Goal: Complete application form

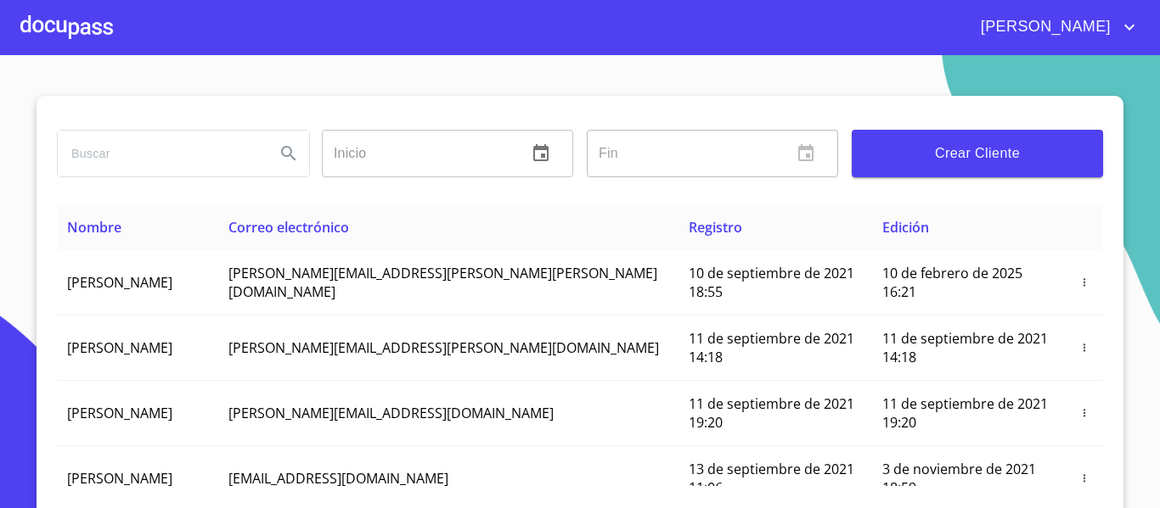
click at [948, 166] on button "Crear Cliente" at bounding box center [976, 154] width 251 height 48
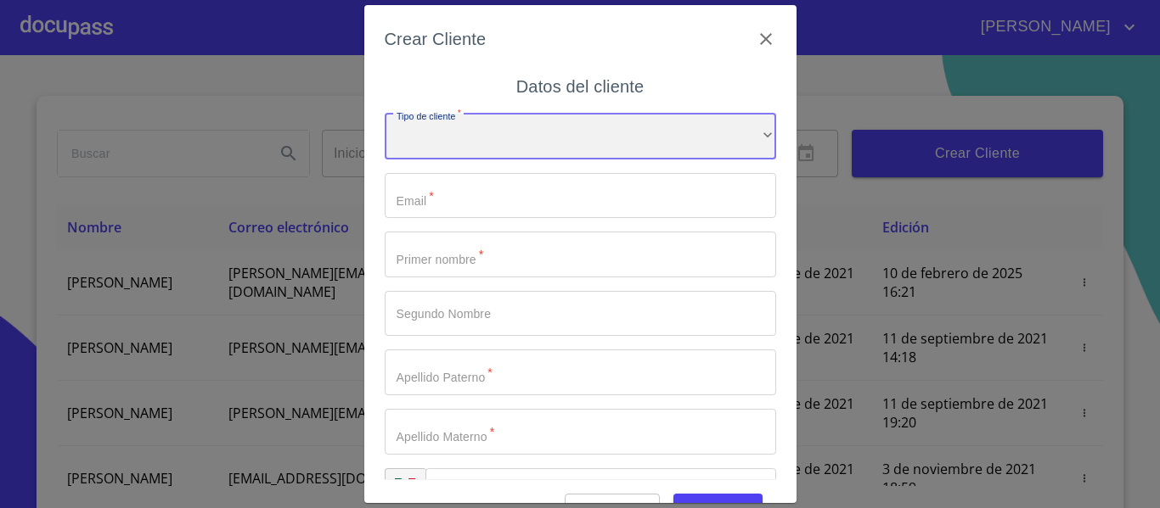
click at [481, 121] on div "​" at bounding box center [580, 137] width 391 height 46
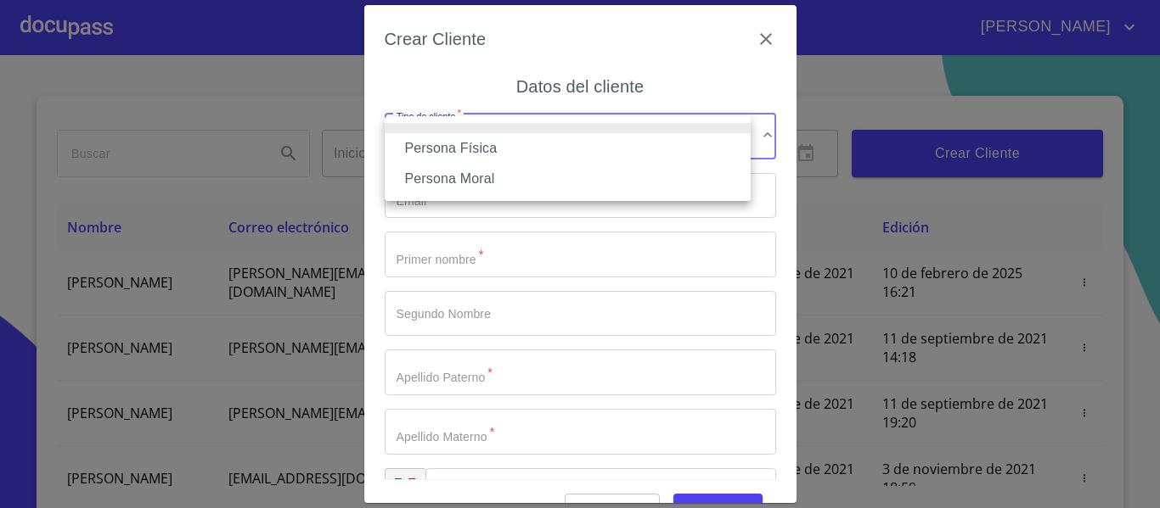
click at [465, 146] on li "Persona Física" at bounding box center [568, 148] width 366 height 31
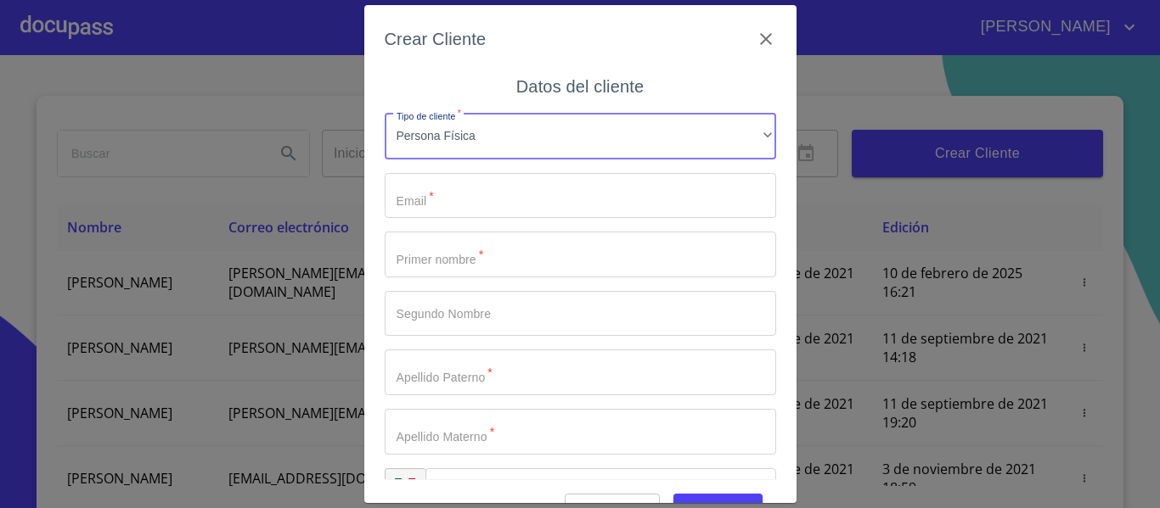
click at [446, 199] on input "Tipo de cliente   *" at bounding box center [580, 196] width 391 height 46
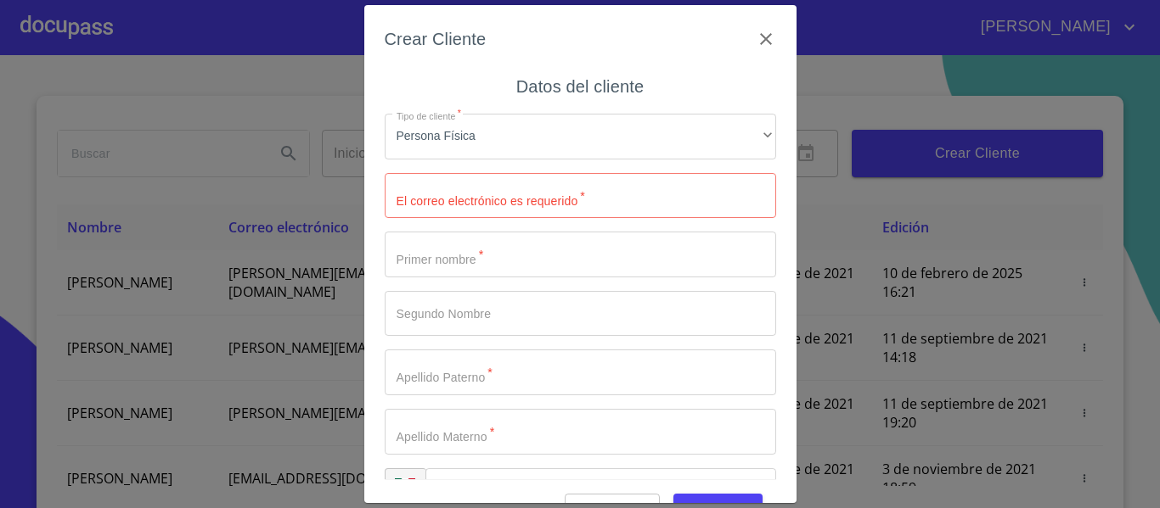
click at [450, 186] on input "Tipo de cliente   *" at bounding box center [580, 196] width 391 height 46
click at [513, 189] on input "[PERSON_NAME],com" at bounding box center [551, 196] width 332 height 46
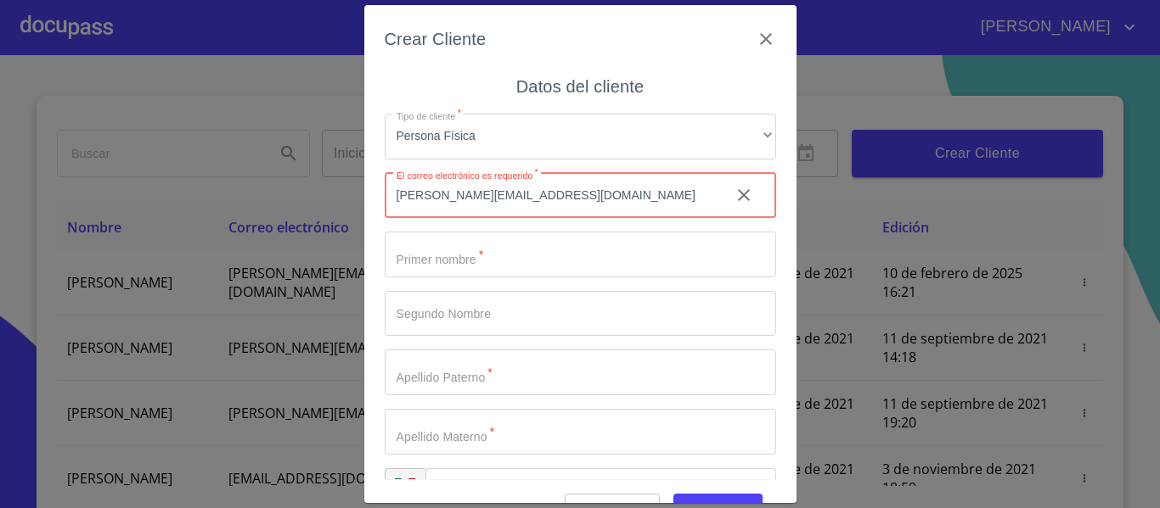
type input "[PERSON_NAME][EMAIL_ADDRESS][DOMAIN_NAME]"
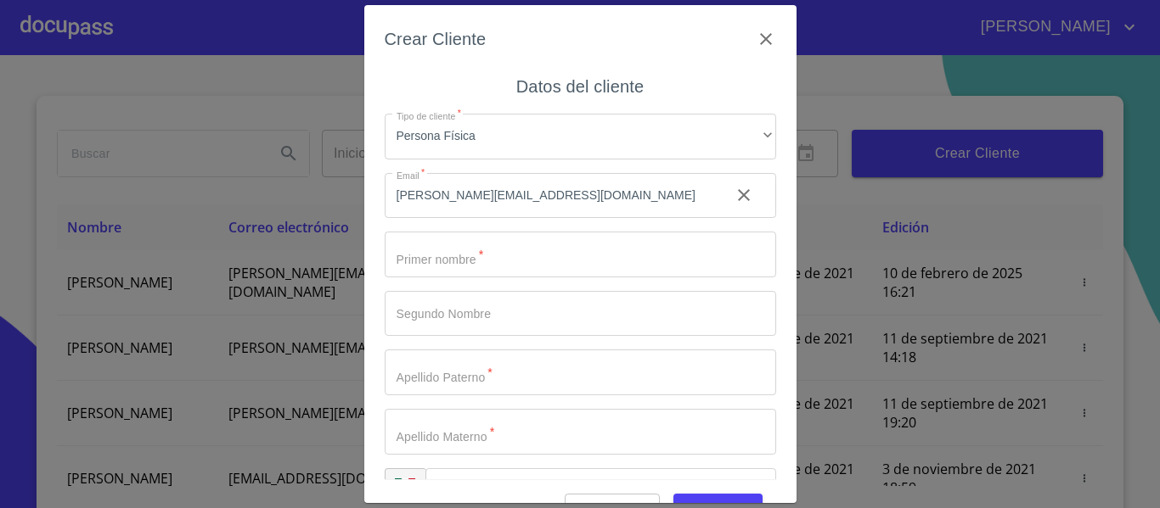
click at [492, 228] on div "Tipo de cliente   * Persona Física ​ Email   * [PERSON_NAME][EMAIL_ADDRESS][DOM…" at bounding box center [580, 314] width 391 height 428
click at [464, 255] on input "Tipo de cliente   *" at bounding box center [580, 255] width 391 height 46
click at [427, 251] on input "Tipo de cliente   *" at bounding box center [580, 255] width 391 height 46
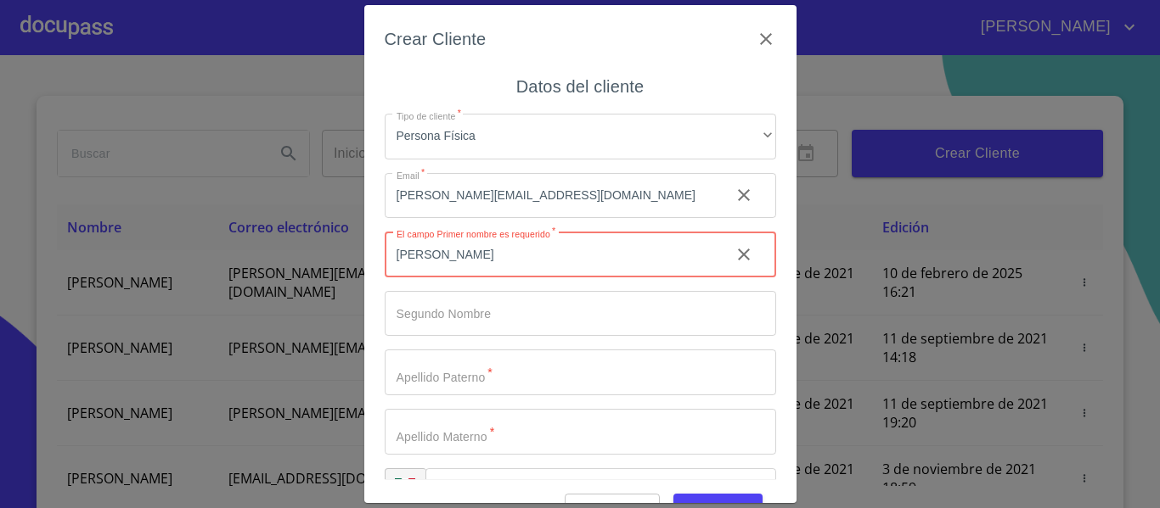
type input "[PERSON_NAME]"
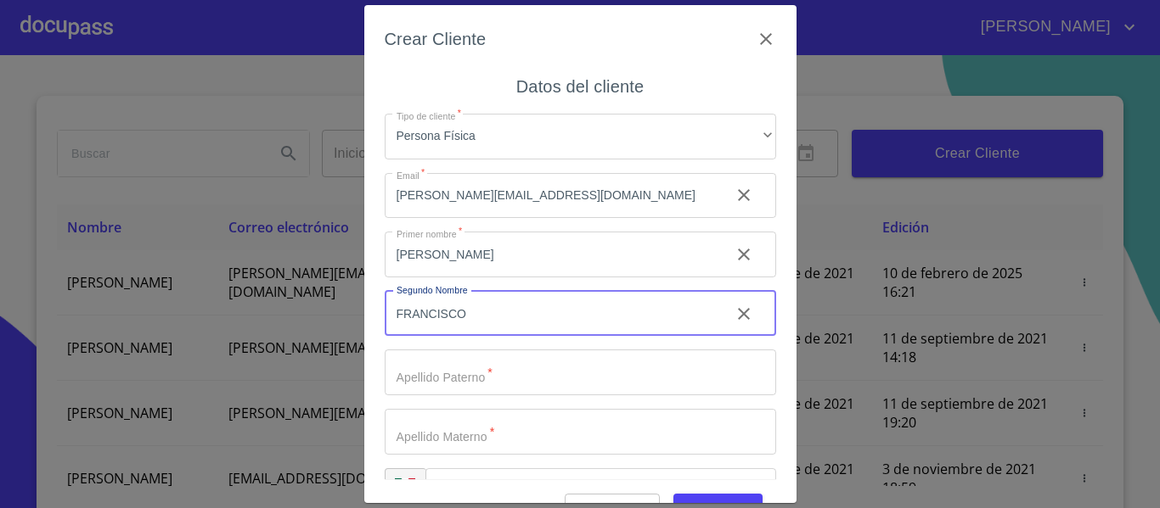
type input "FRANCISCO"
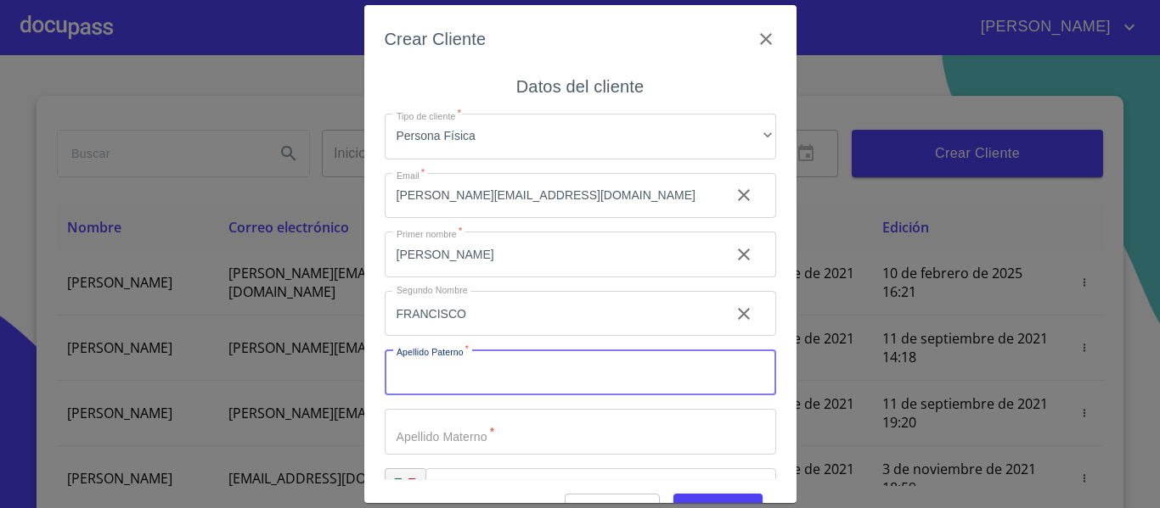
click at [406, 368] on input "Tipo de cliente   *" at bounding box center [580, 373] width 391 height 46
type input "MERCADO"
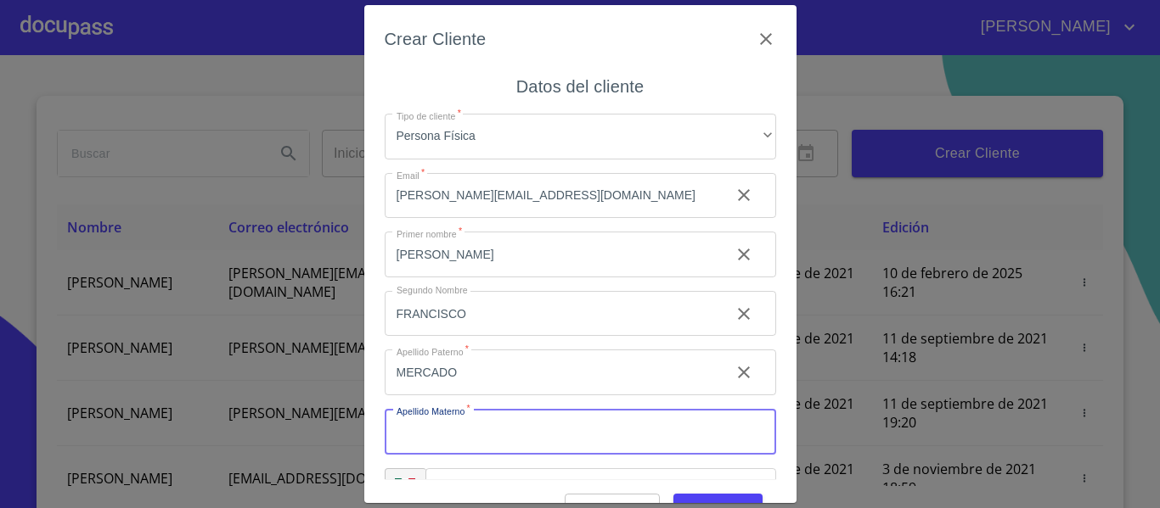
click at [406, 418] on input "Tipo de cliente   *" at bounding box center [580, 432] width 391 height 46
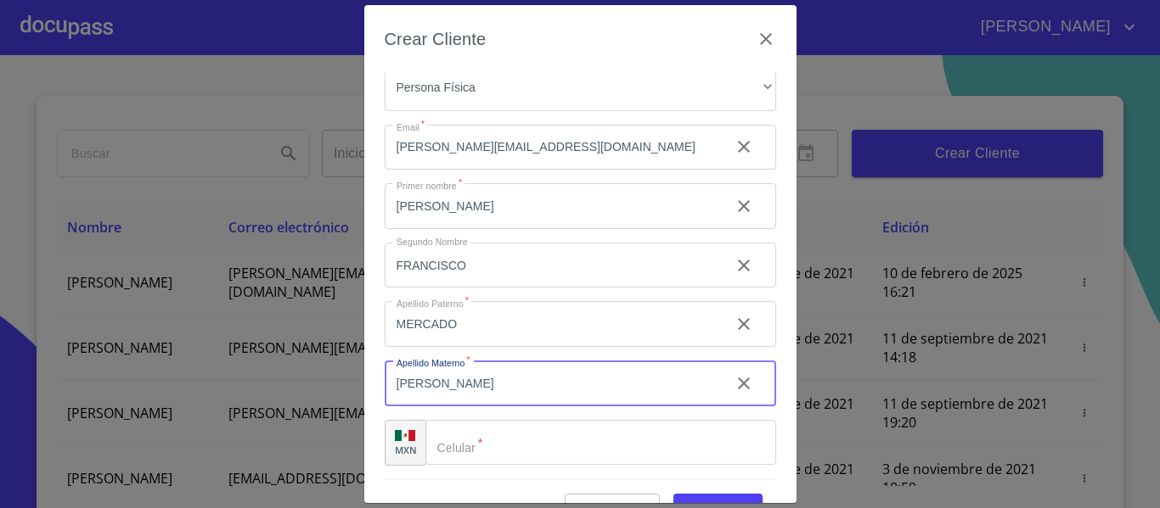
type input "[PERSON_NAME]"
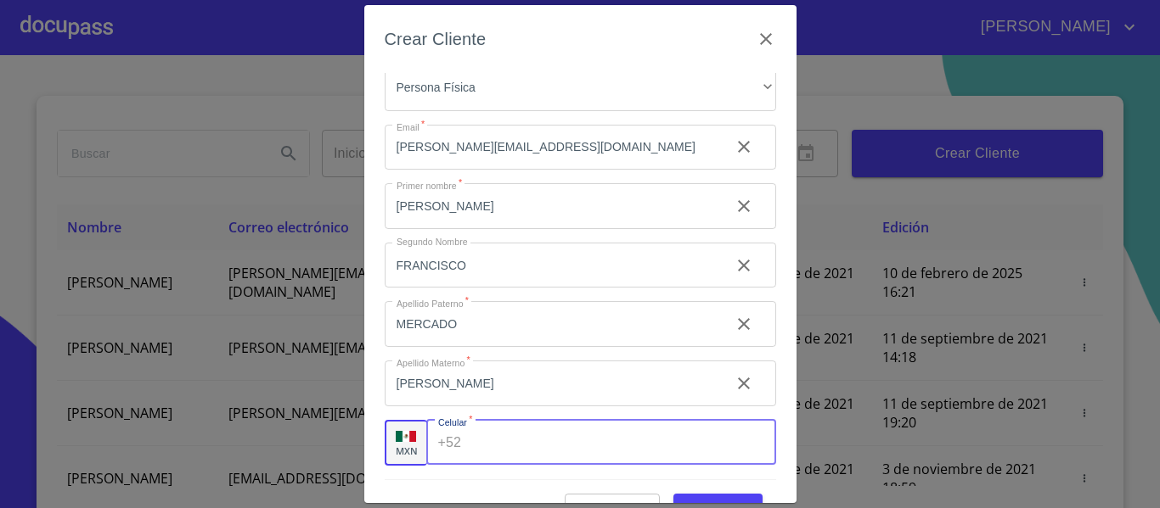
click at [538, 435] on input "Tipo de cliente   *" at bounding box center [621, 443] width 307 height 46
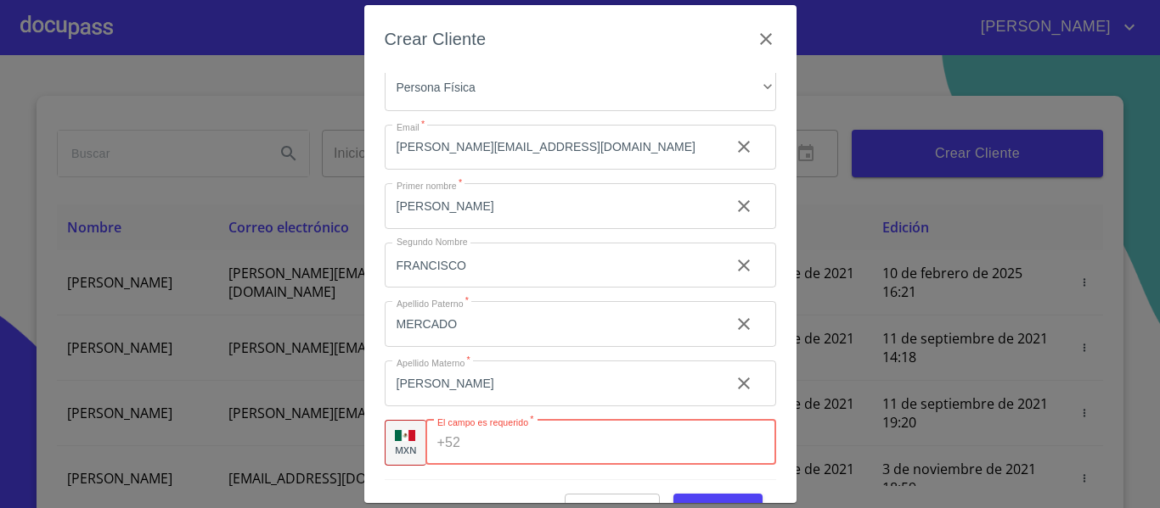
click at [467, 430] on input "Tipo de cliente   *" at bounding box center [621, 443] width 308 height 46
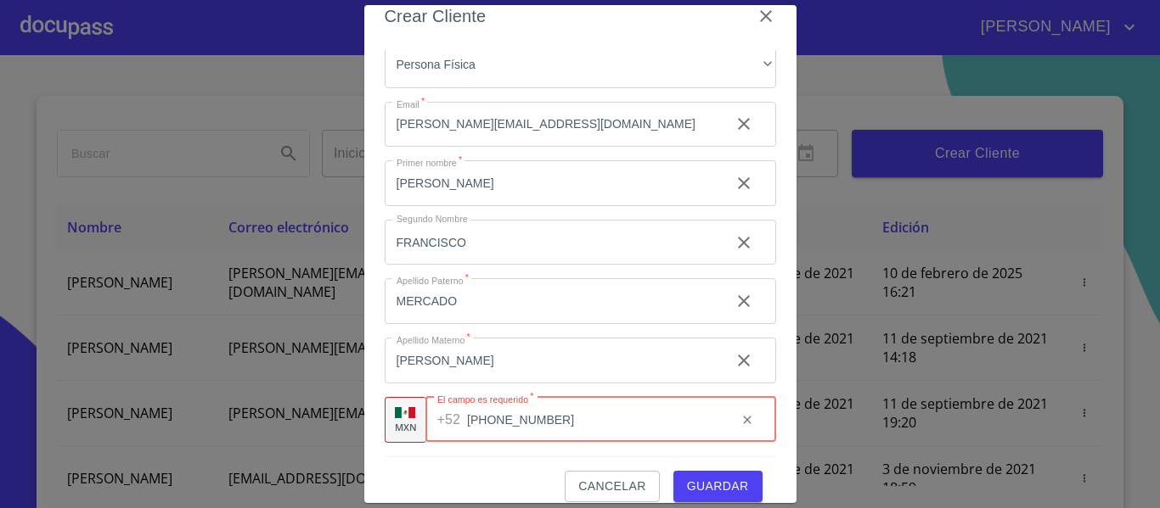
scroll to position [42, 0]
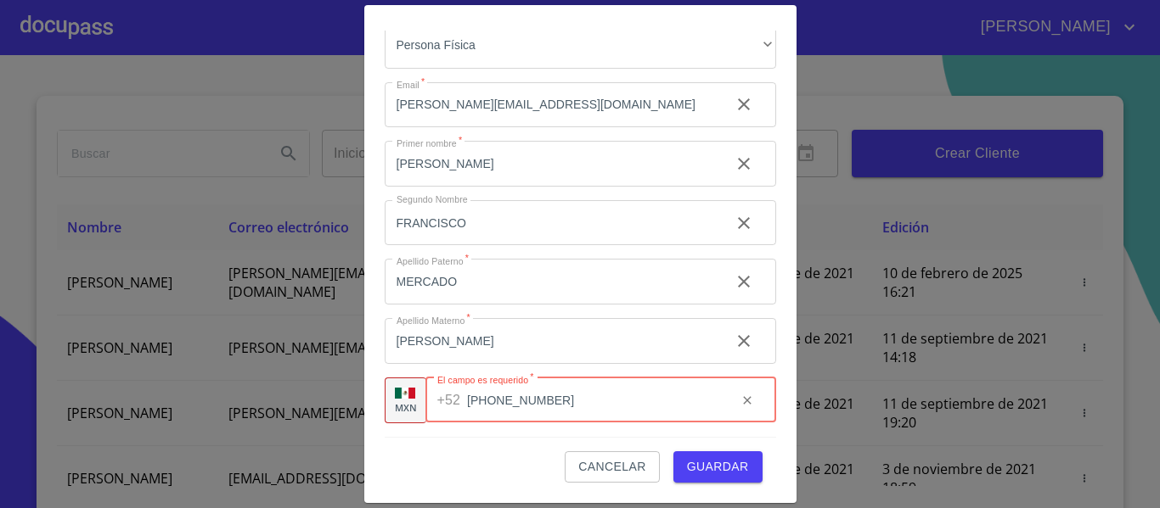
type input "[PHONE_NUMBER]"
click at [702, 475] on span "Guardar" at bounding box center [718, 467] width 62 height 21
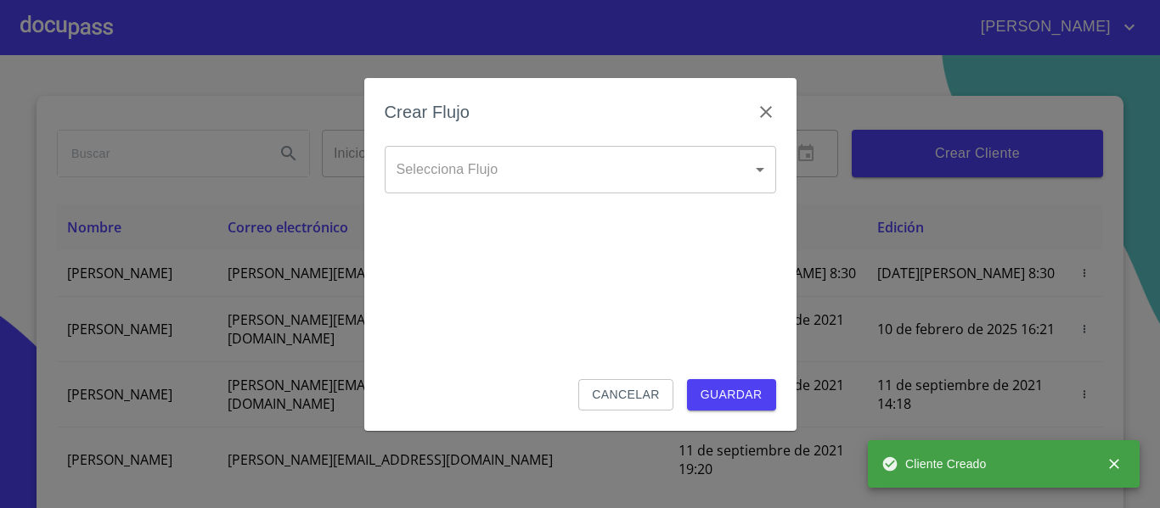
click at [587, 173] on body "[PERSON_NAME] ​ Fin ​ Crear Cliente Nombre Correo electrónico Registro Edición …" at bounding box center [580, 254] width 1160 height 508
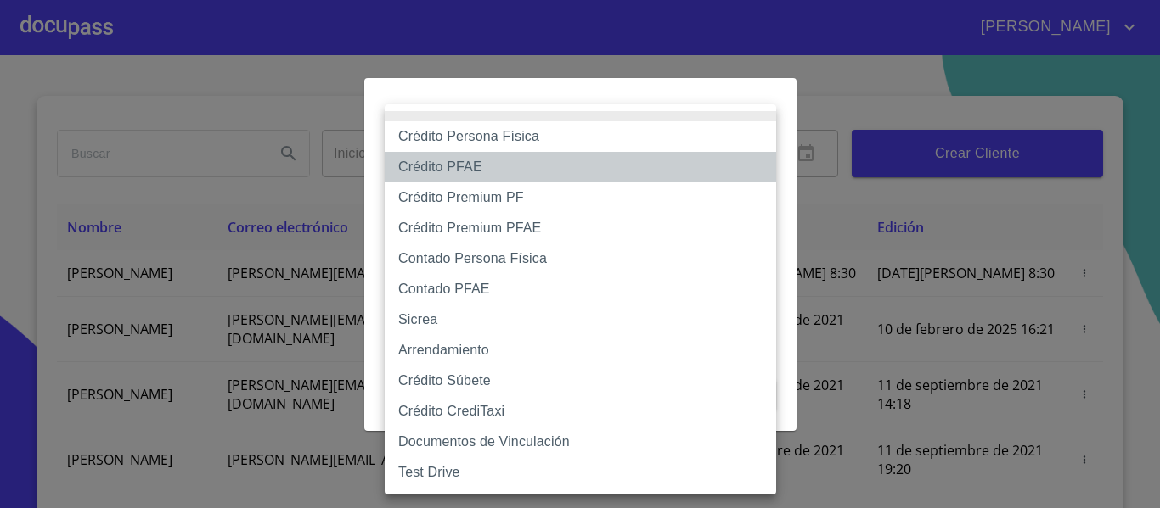
click at [440, 171] on li "Crédito PFAE" at bounding box center [580, 167] width 391 height 31
type input "60bfa0150d9865ccc24afd7c"
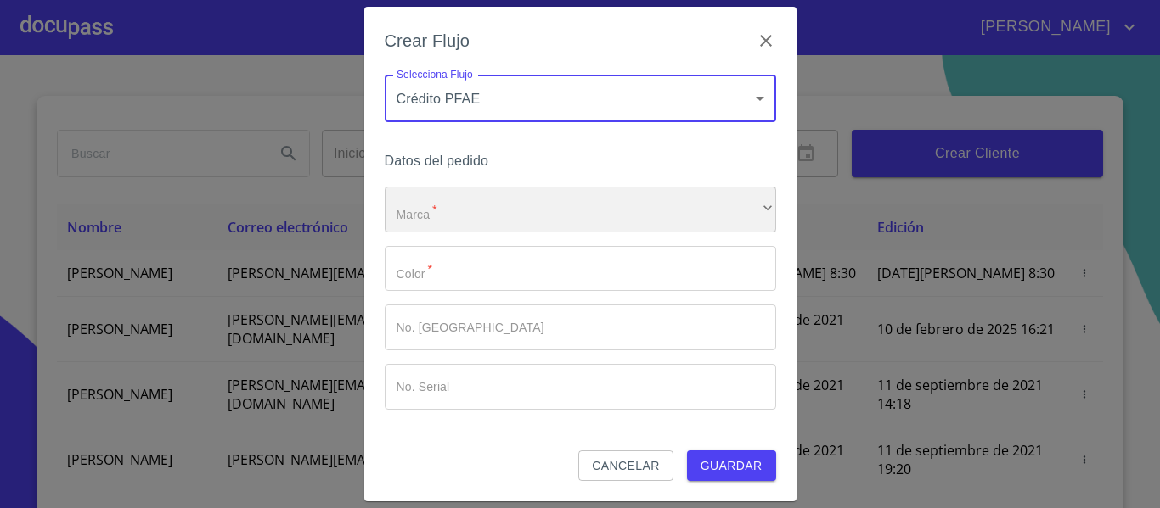
click at [466, 211] on div "​" at bounding box center [580, 210] width 391 height 46
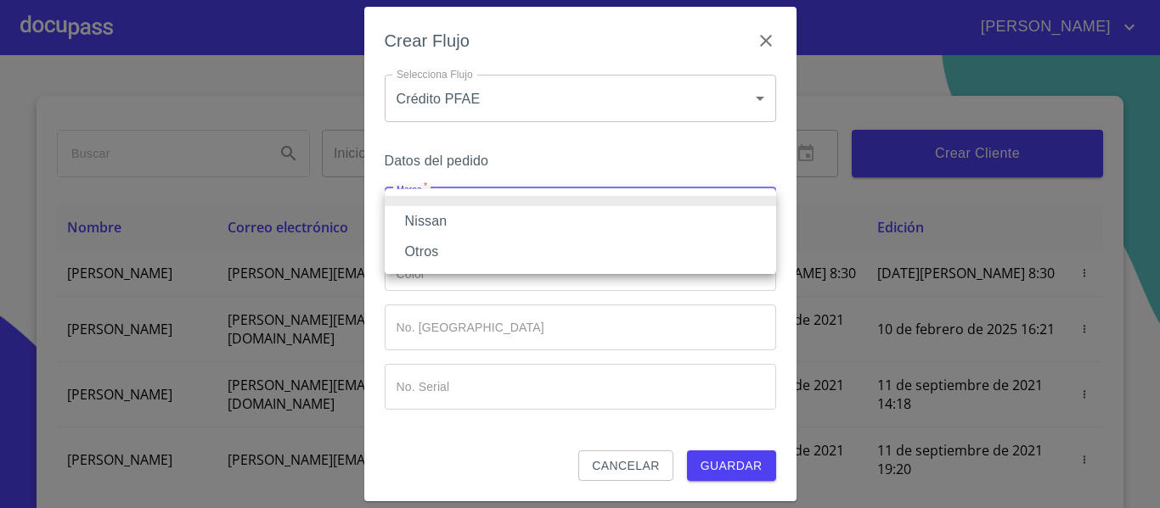
click at [424, 221] on li "Nissan" at bounding box center [580, 221] width 391 height 31
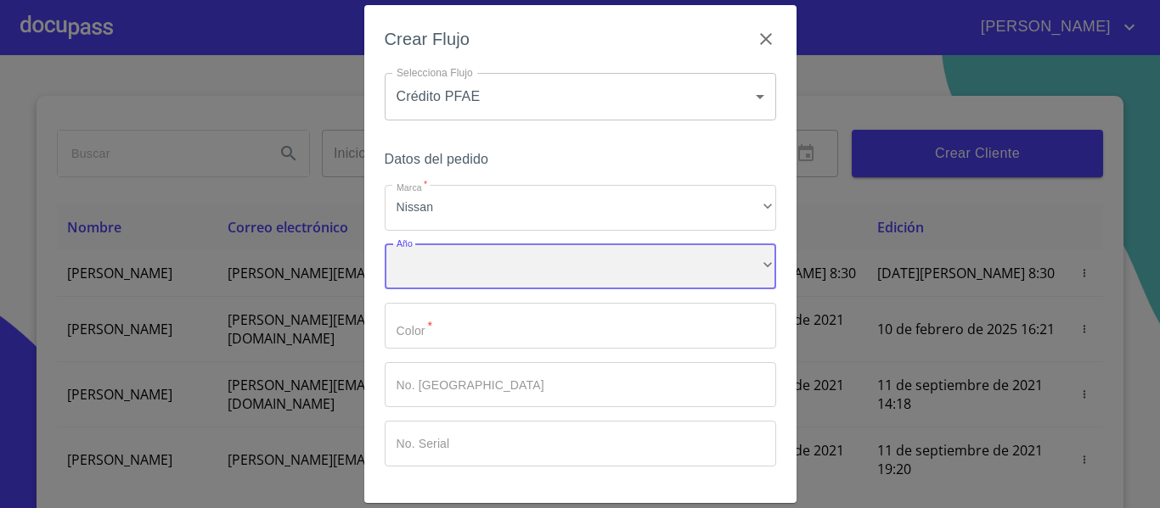
click at [435, 265] on div "​" at bounding box center [580, 267] width 391 height 46
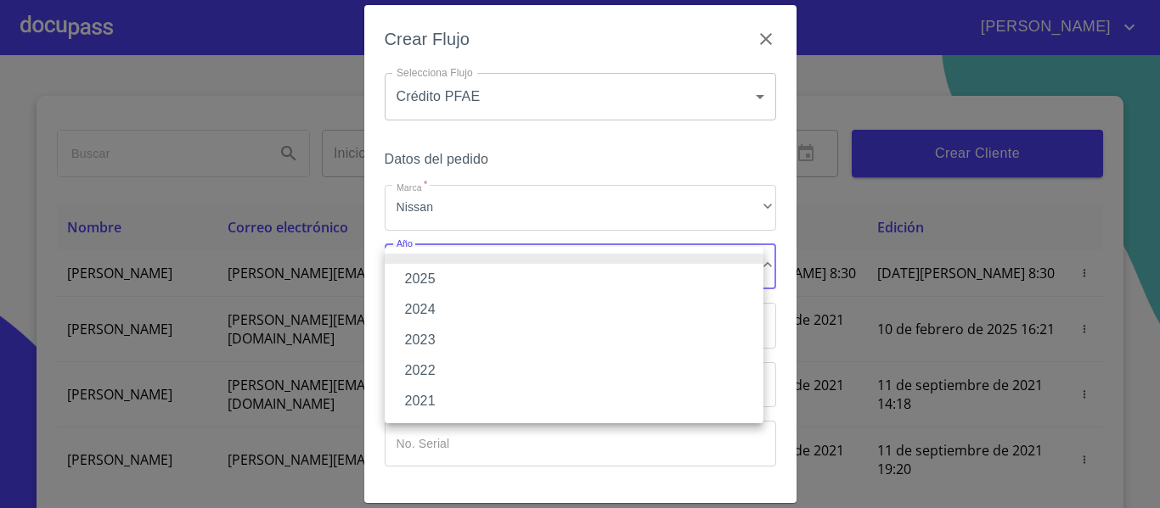
click at [416, 284] on li "2025" at bounding box center [574, 279] width 379 height 31
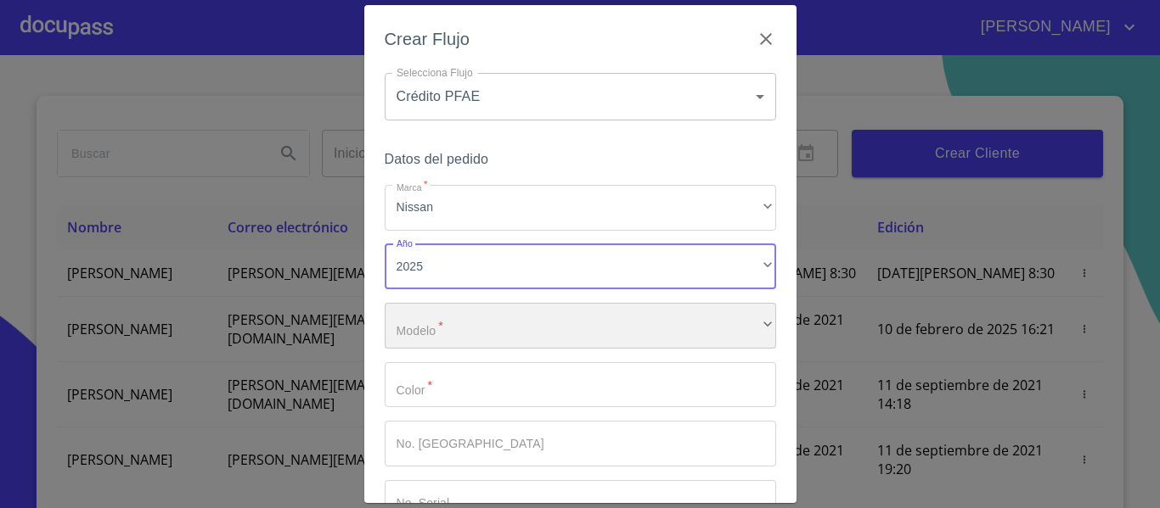
click at [455, 329] on div "​" at bounding box center [580, 326] width 391 height 46
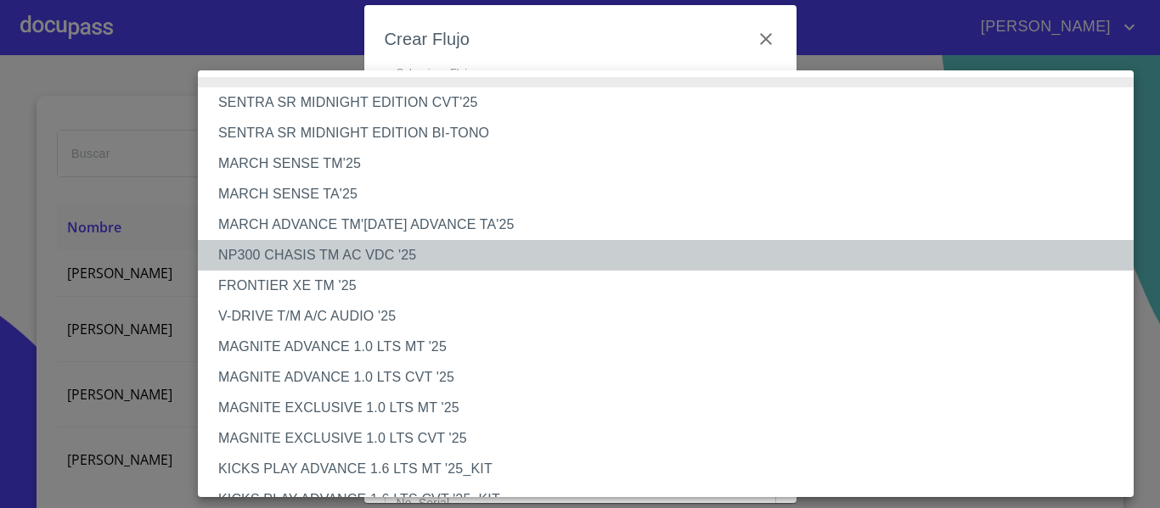
click at [332, 259] on li "NP300 CHASIS TM AC VDC '25" at bounding box center [672, 255] width 948 height 31
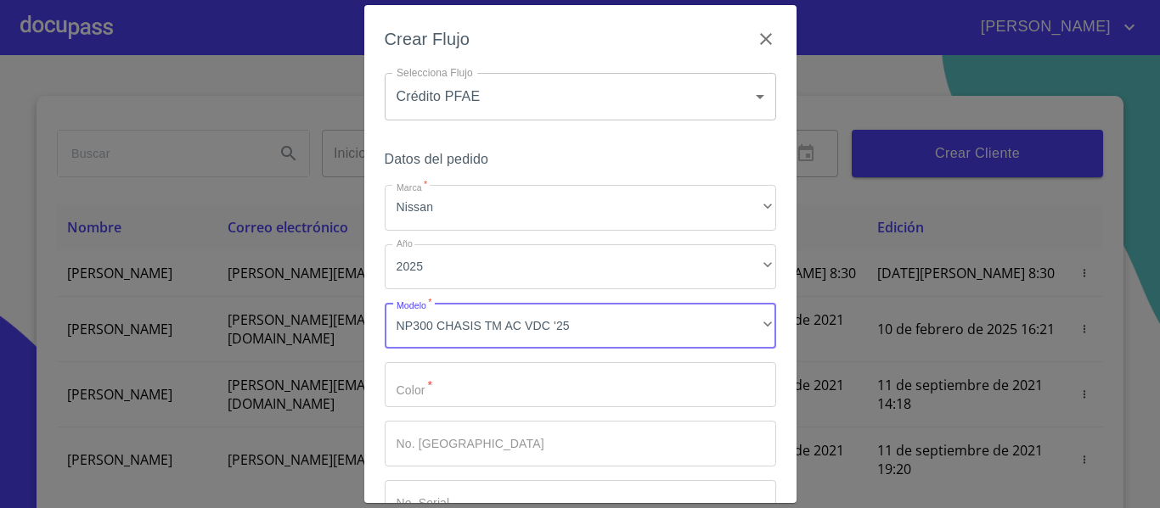
click at [470, 390] on input "Marca   *" at bounding box center [580, 385] width 391 height 46
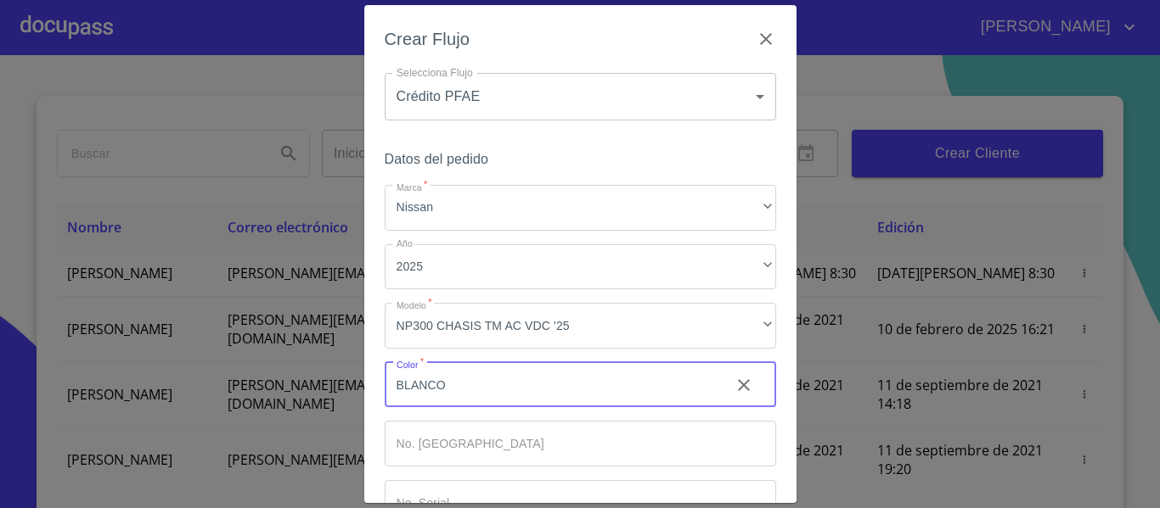
scroll to position [115, 0]
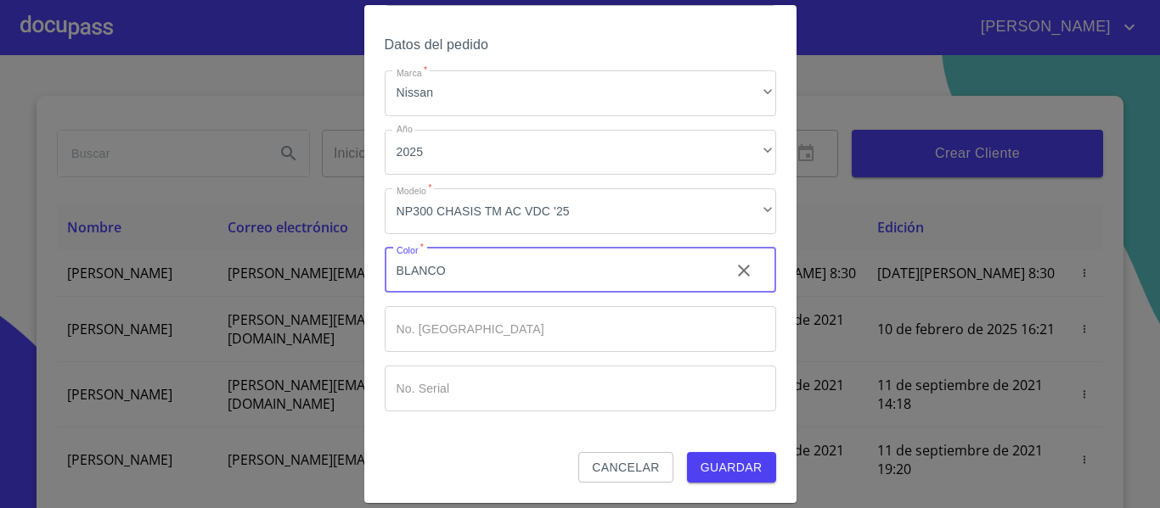
type input "BLANCO"
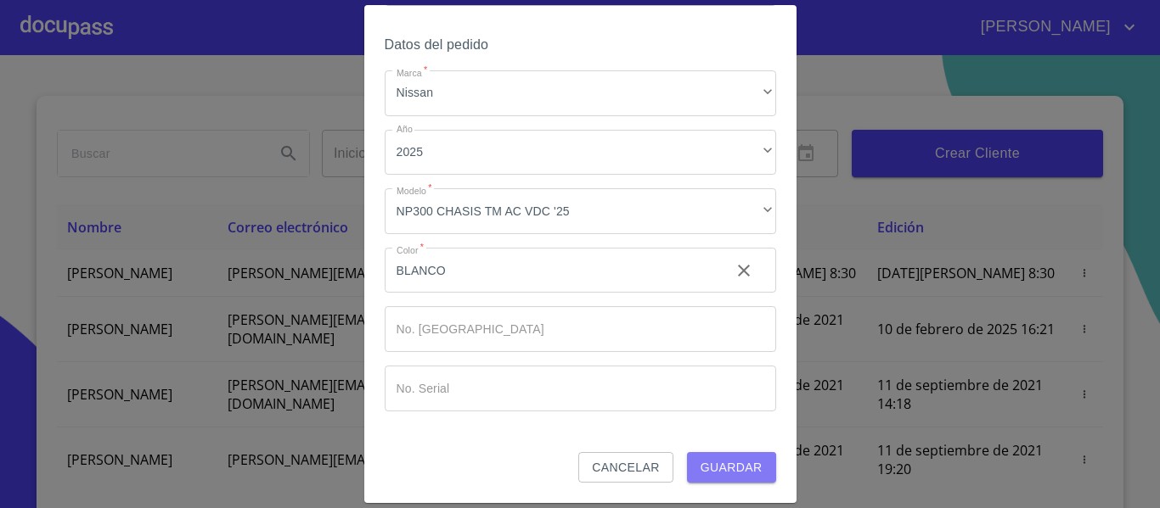
click at [703, 465] on span "Guardar" at bounding box center [731, 468] width 62 height 21
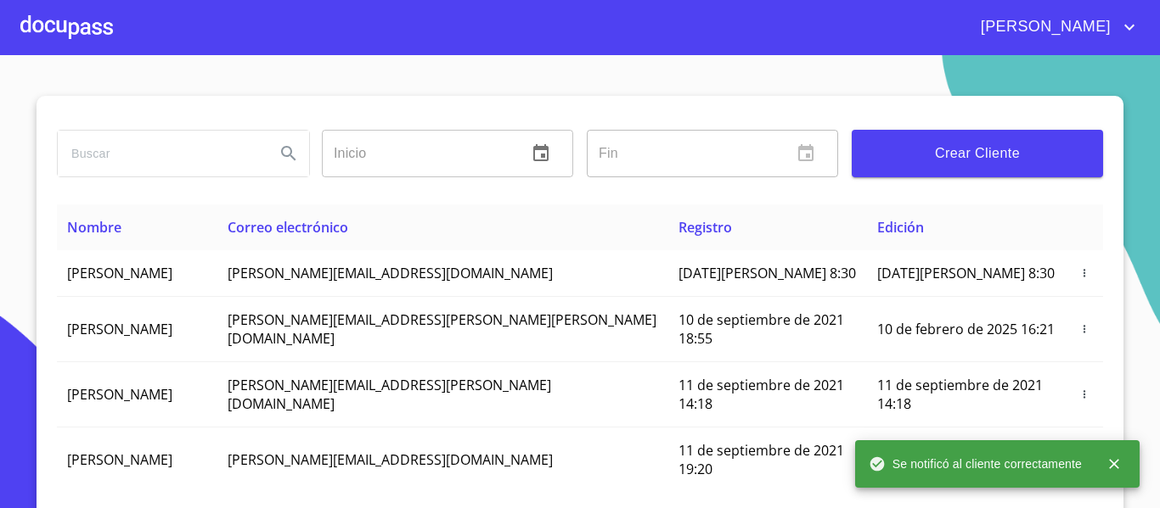
click at [76, 19] on div at bounding box center [66, 27] width 93 height 54
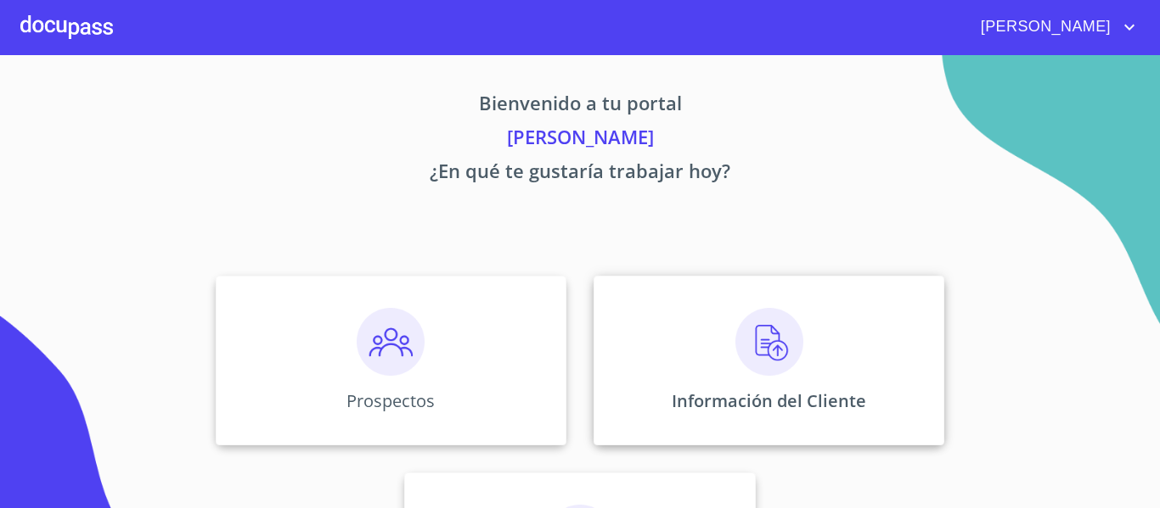
click at [684, 376] on div "Información del Cliente" at bounding box center [768, 361] width 351 height 170
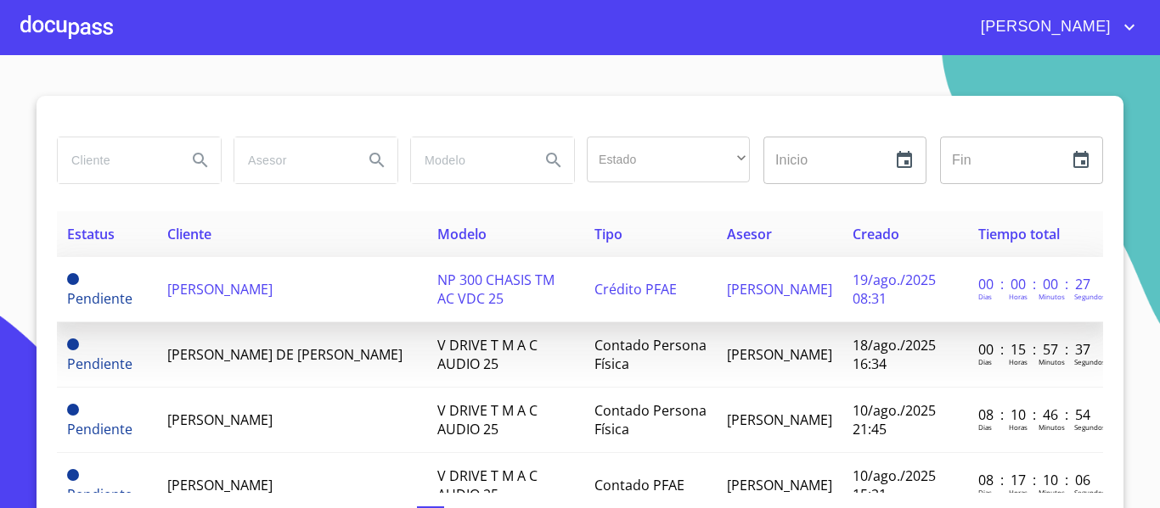
click at [245, 287] on span "[PERSON_NAME] [PERSON_NAME]" at bounding box center [274, 289] width 214 height 19
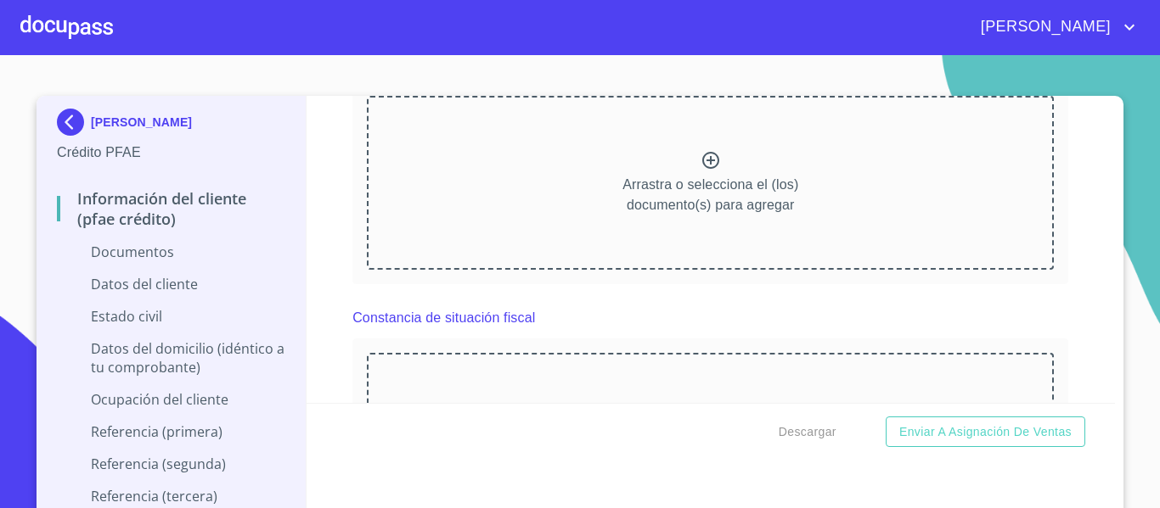
scroll to position [3944, 0]
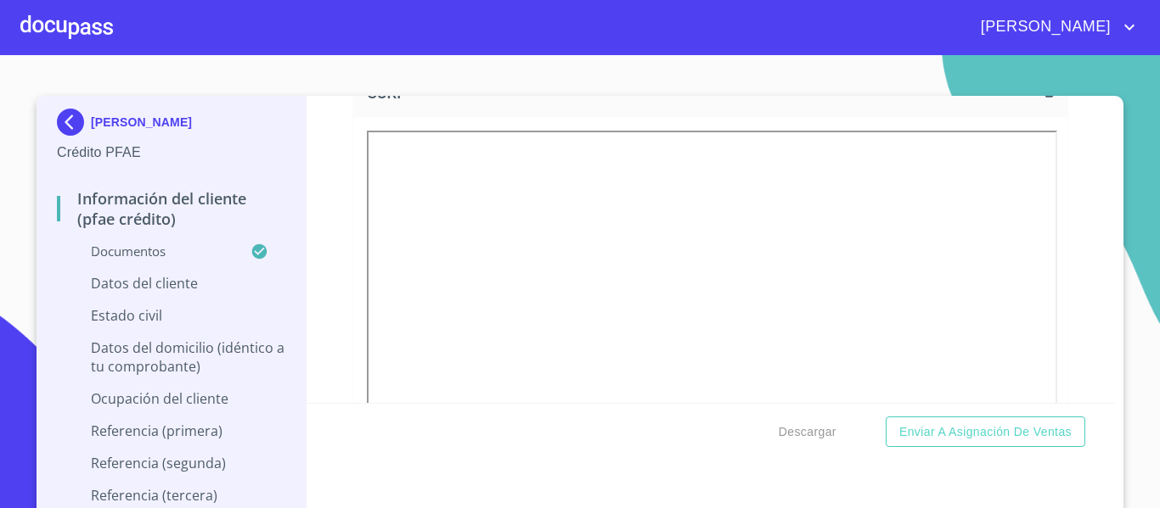
click at [319, 178] on div "Información del cliente (PFAE crédito) Documentos Documento de identificación. …" at bounding box center [710, 249] width 809 height 307
click at [1126, 364] on section "[PERSON_NAME] [PERSON_NAME] Crédito PFAE Información del cliente (PFAE crédito)…" at bounding box center [580, 281] width 1160 height 453
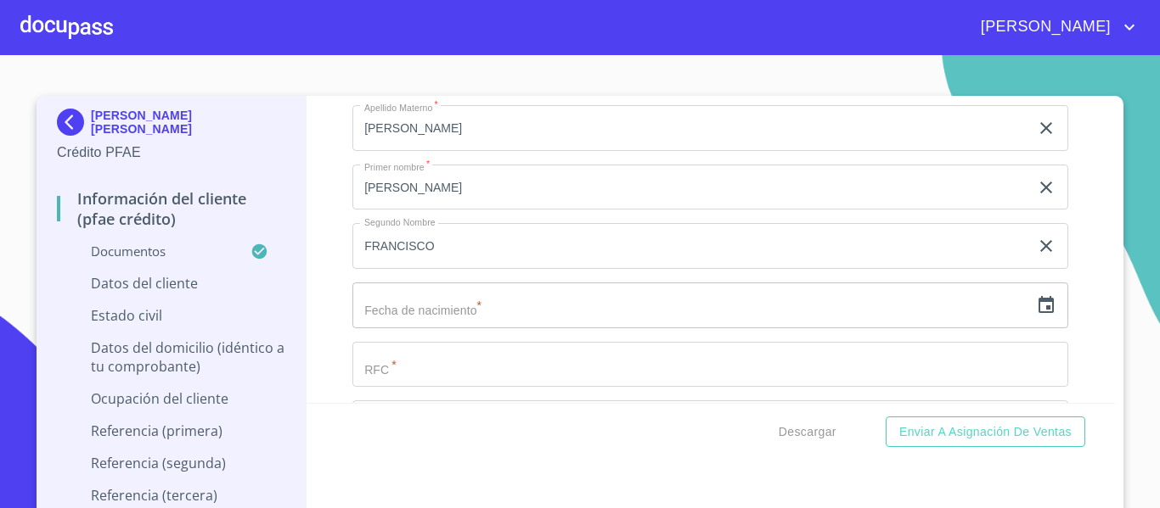
scroll to position [5472, 0]
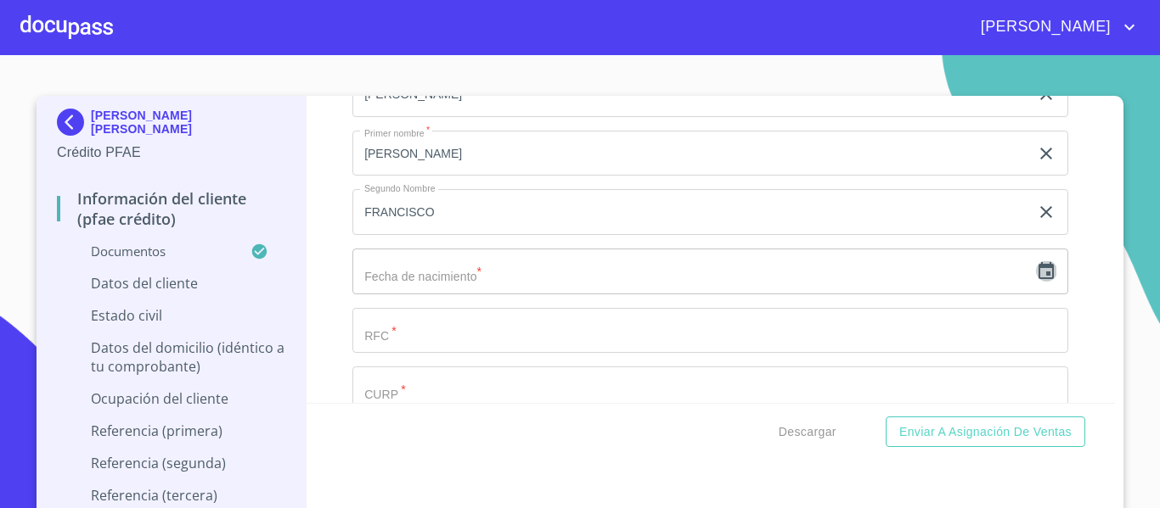
drag, startPoint x: 1025, startPoint y: 296, endPoint x: 1009, endPoint y: 294, distance: 16.3
click at [1014, 294] on div "​" at bounding box center [710, 272] width 716 height 46
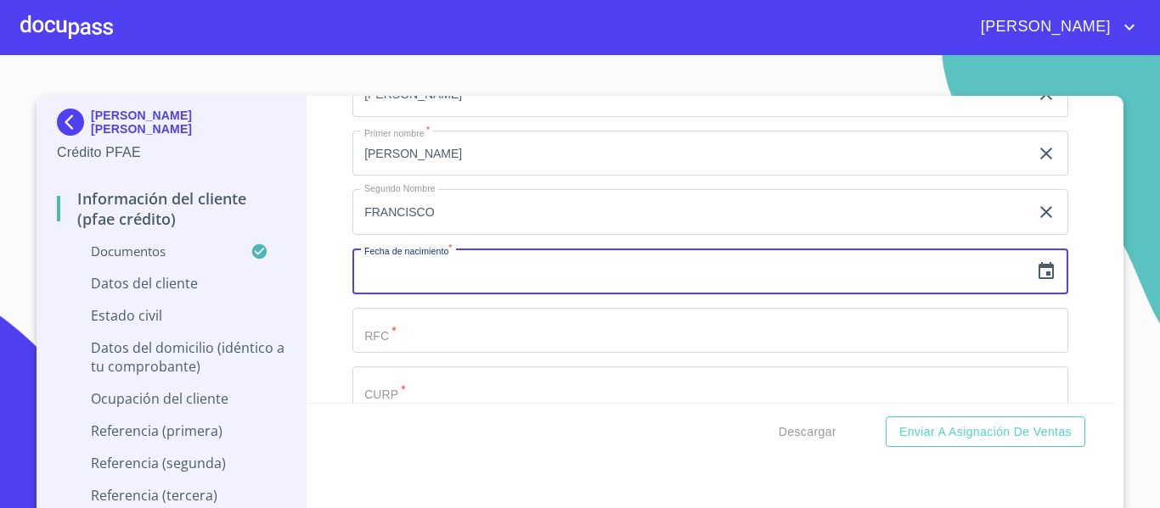
click at [382, 295] on input "text" at bounding box center [690, 272] width 677 height 46
click at [395, 295] on input "text" at bounding box center [690, 272] width 677 height 46
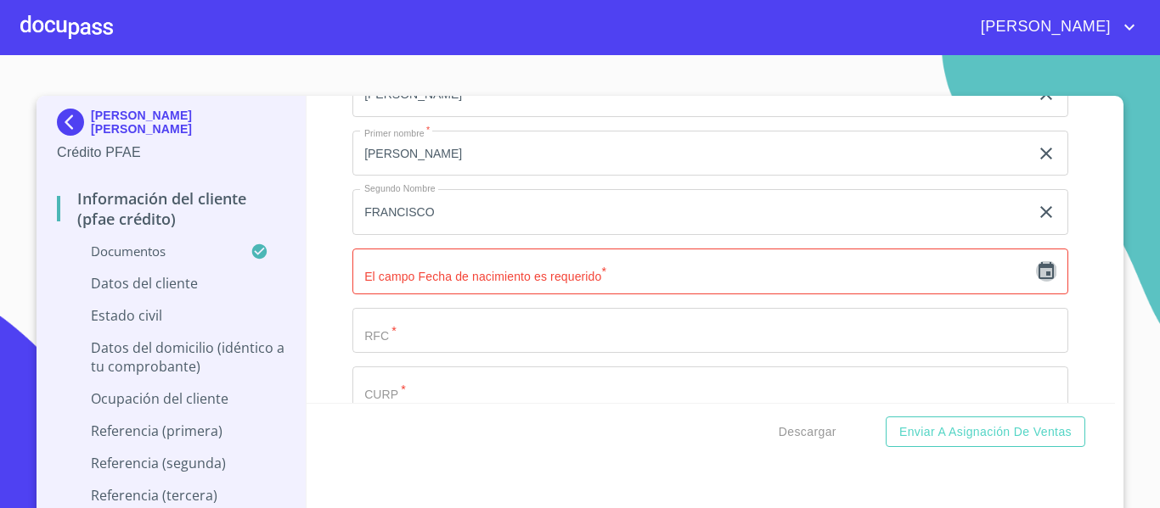
click at [1036, 282] on icon "button" at bounding box center [1046, 271] width 20 height 20
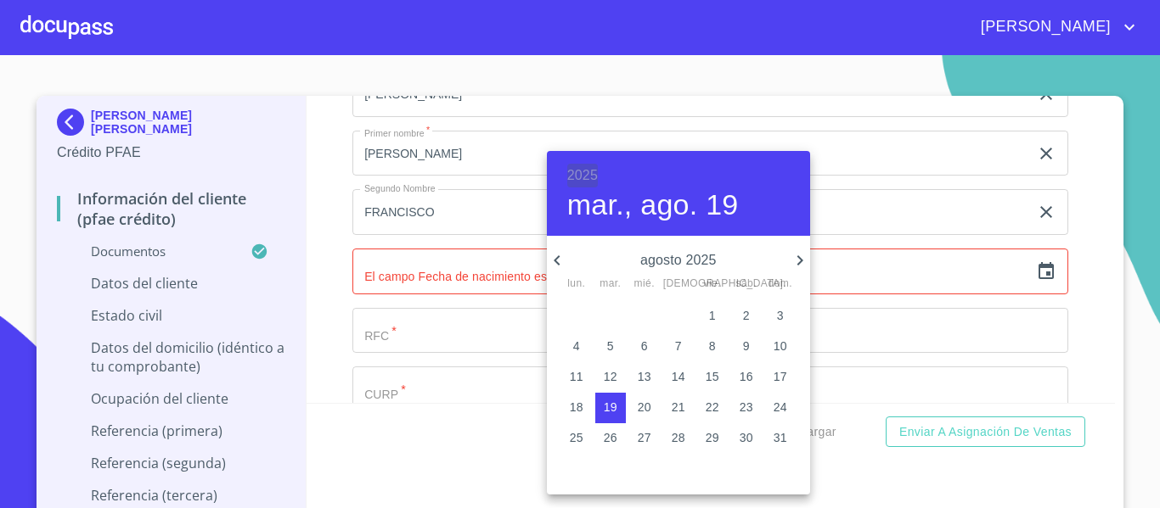
click at [577, 177] on h6 "2025" at bounding box center [582, 176] width 31 height 24
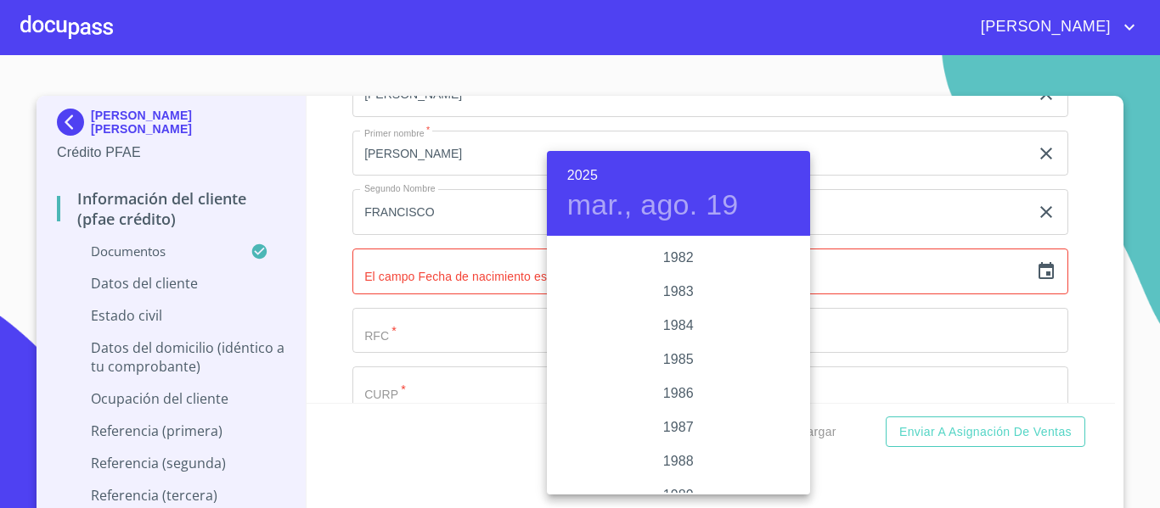
scroll to position [1851, 0]
click at [674, 279] on div "1980" at bounding box center [678, 273] width 263 height 34
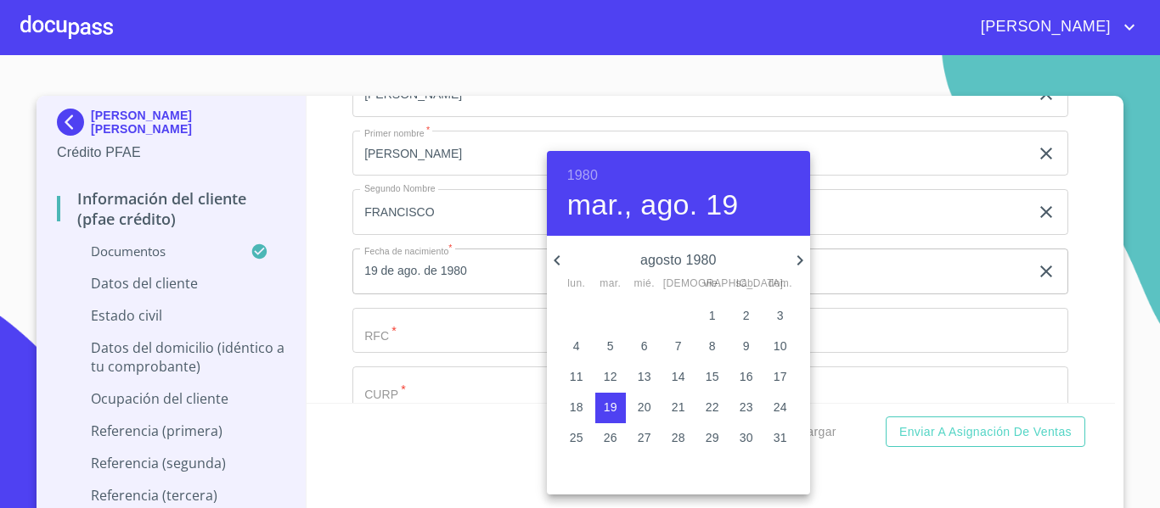
click at [795, 266] on icon "button" at bounding box center [799, 260] width 20 height 20
click at [794, 267] on icon "button" at bounding box center [799, 260] width 20 height 20
click at [608, 408] on p "21" at bounding box center [611, 407] width 14 height 17
type input "21 de oct. de 1980"
click at [306, 312] on div at bounding box center [580, 254] width 1160 height 508
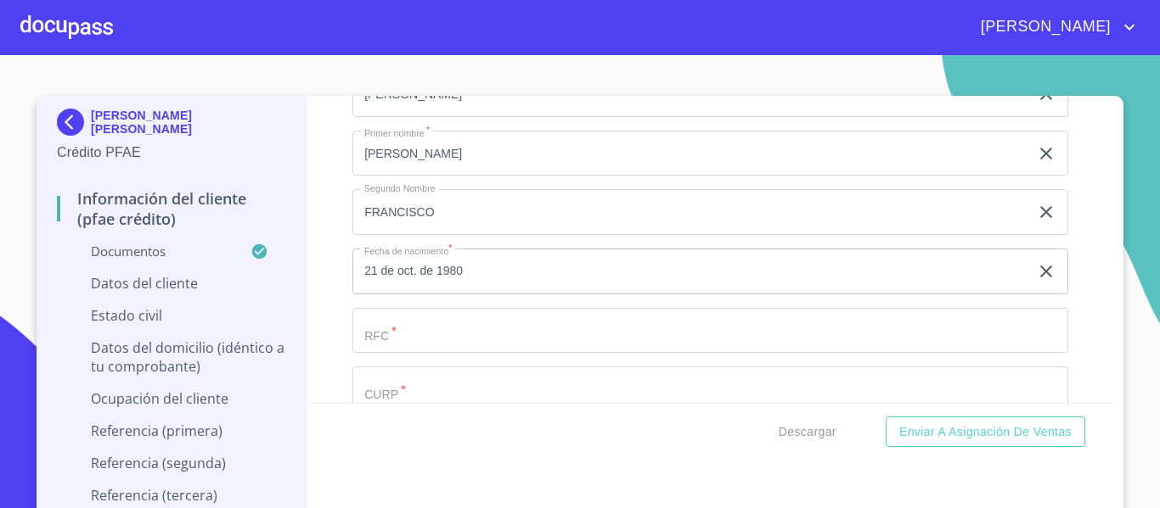
click at [403, 59] on input "Documento de identificación.   *" at bounding box center [690, 36] width 677 height 46
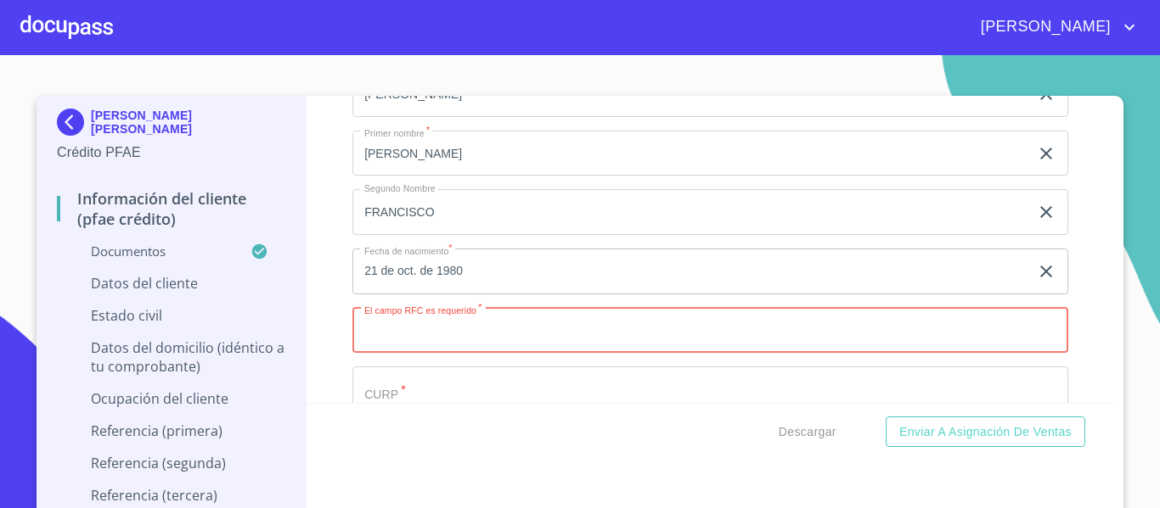
paste input "MERG801021N56"
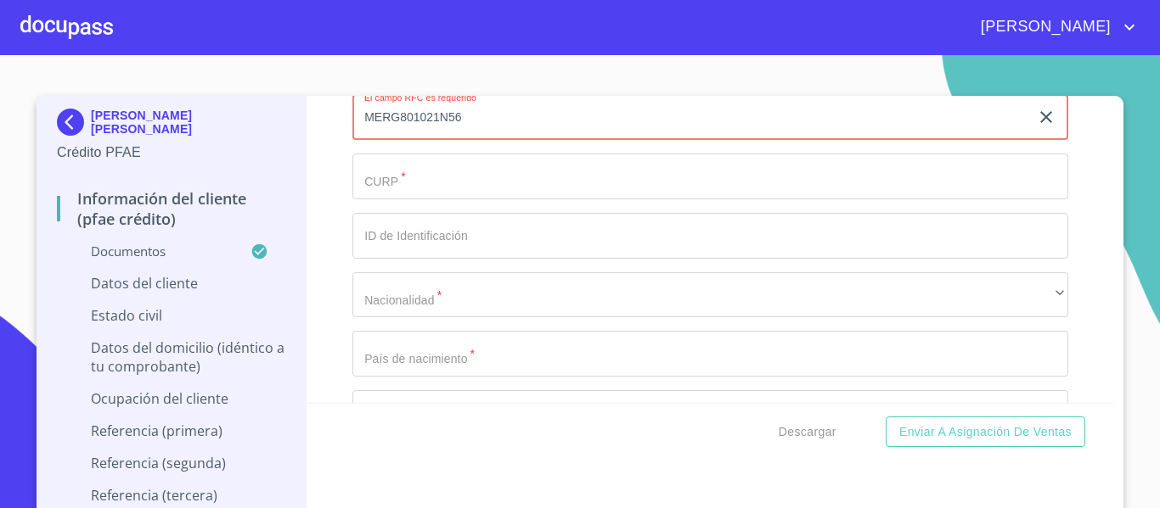
scroll to position [5727, 0]
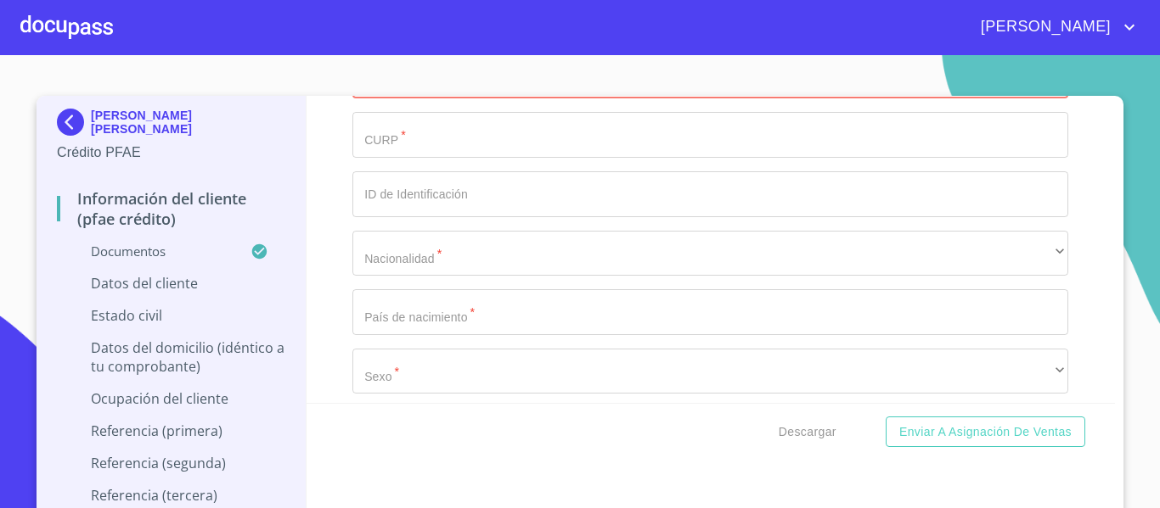
type input "MERG801021N56"
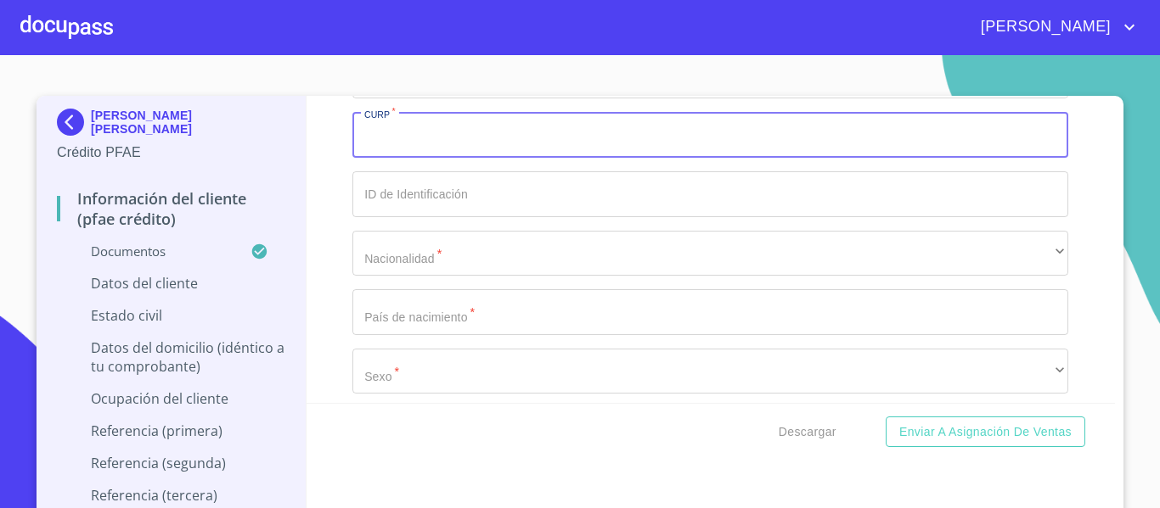
paste input "MERG801021HJCRML03"
type input "MERG801021HJCRML03"
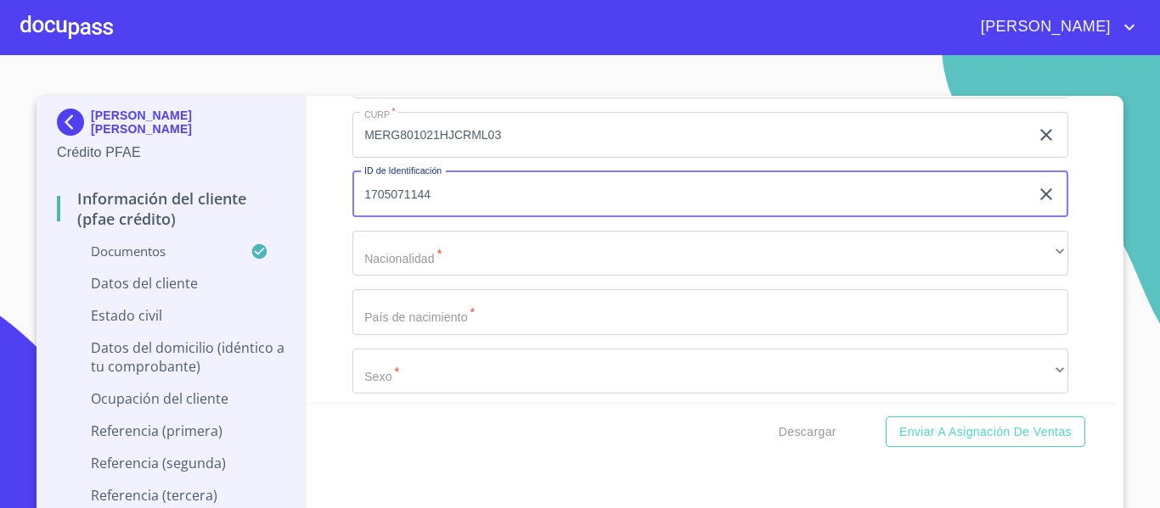
type input "1705071144"
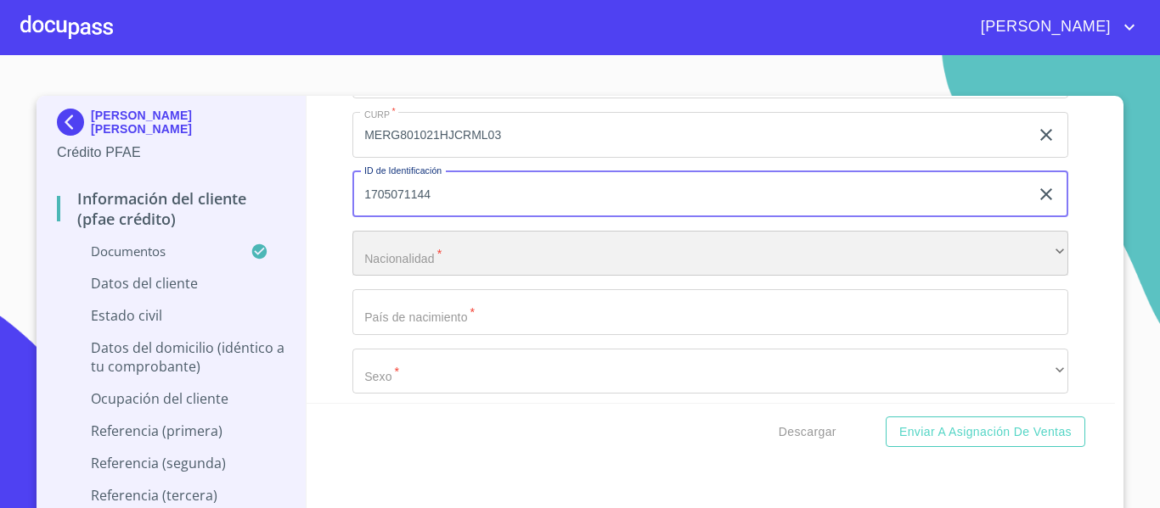
click at [406, 277] on div "​" at bounding box center [710, 254] width 716 height 46
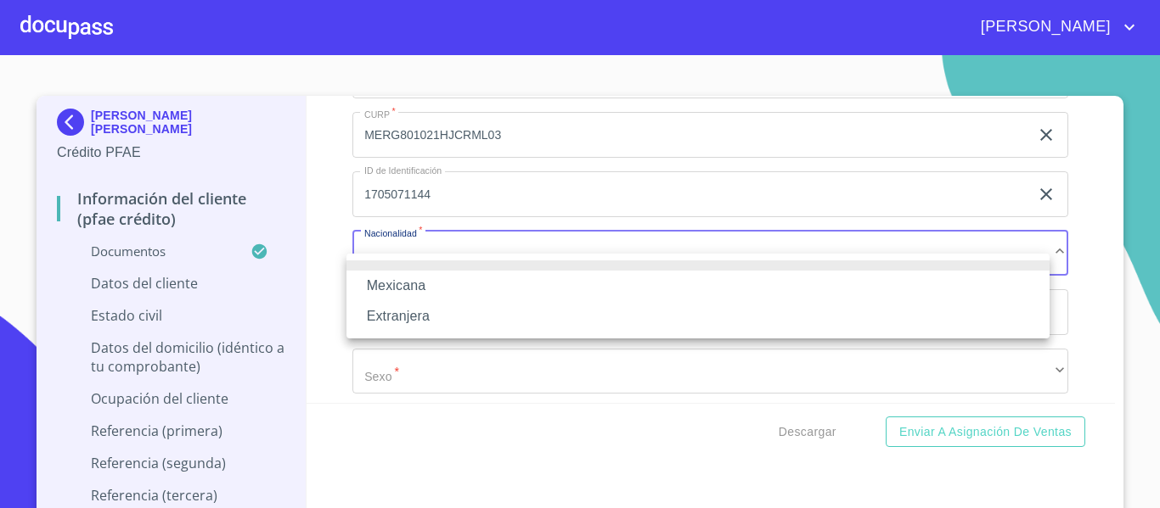
click at [406, 290] on li "Mexicana" at bounding box center [697, 286] width 703 height 31
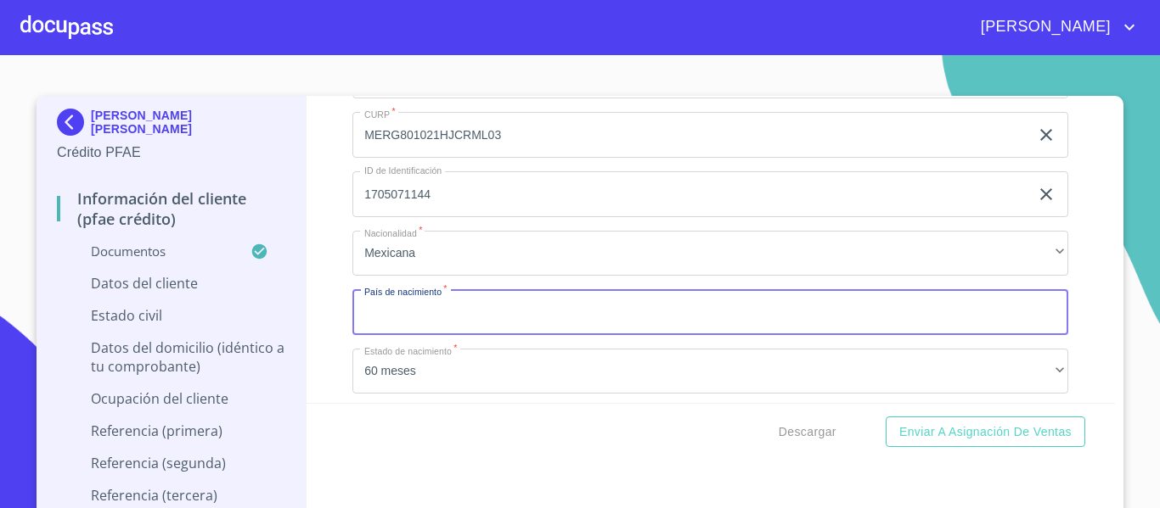
click at [413, 331] on input "Documento de identificación.   *" at bounding box center [710, 312] width 716 height 46
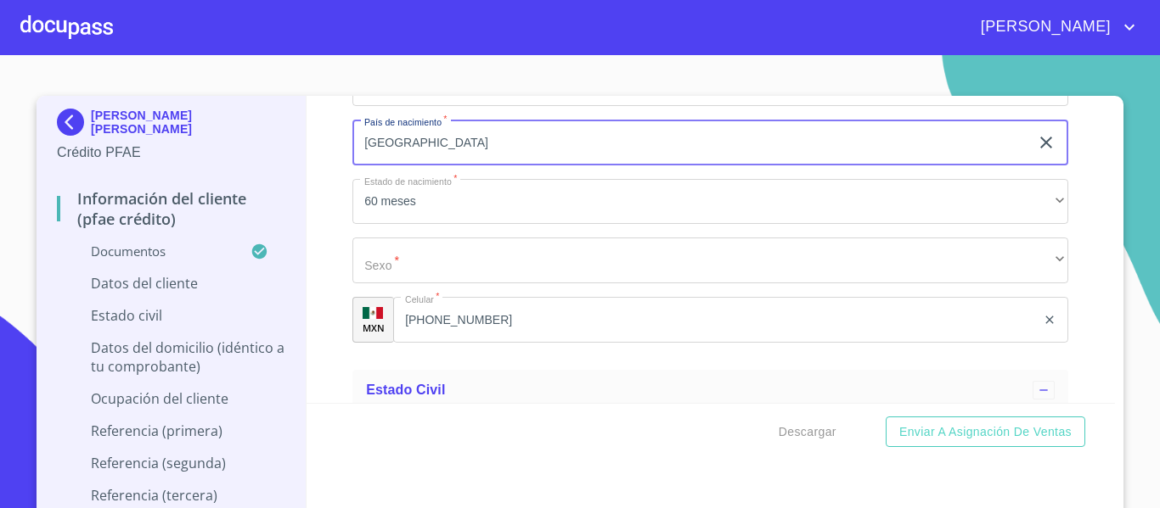
type input "[GEOGRAPHIC_DATA]"
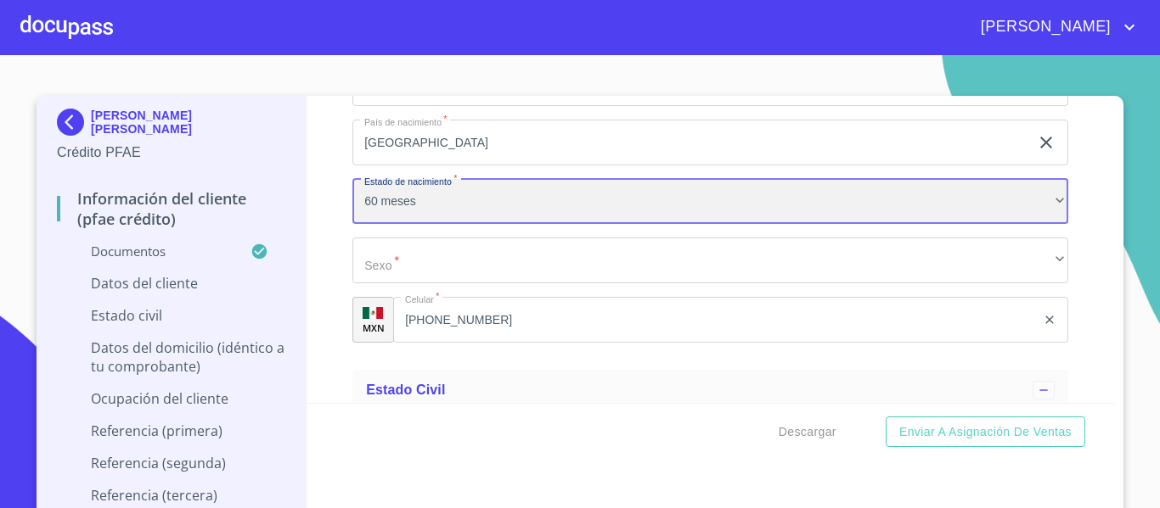
click at [468, 225] on div "60 meses" at bounding box center [710, 202] width 716 height 46
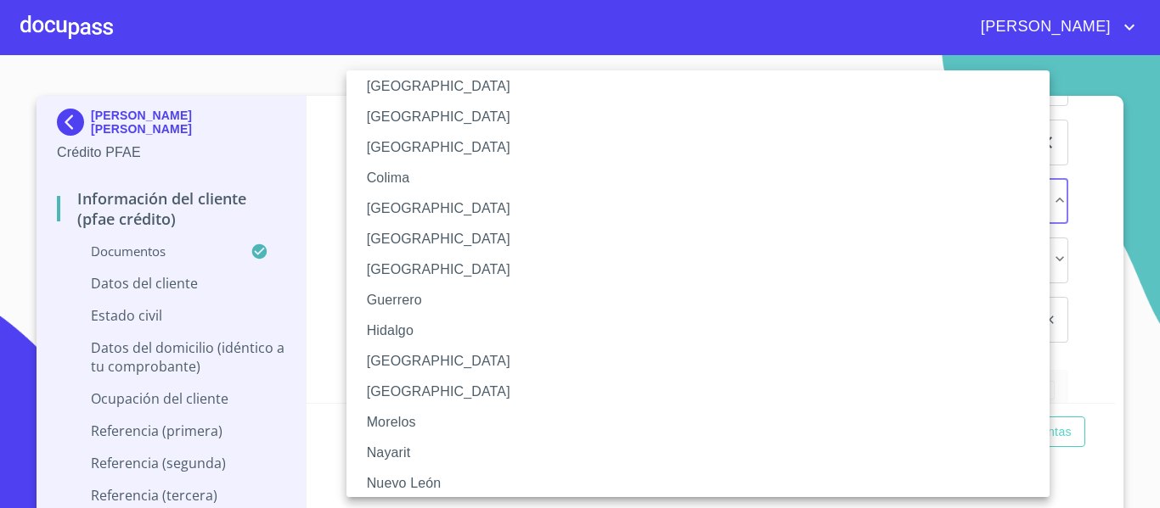
scroll to position [170, 0]
click at [379, 363] on li "[GEOGRAPHIC_DATA]" at bounding box center [704, 361] width 716 height 31
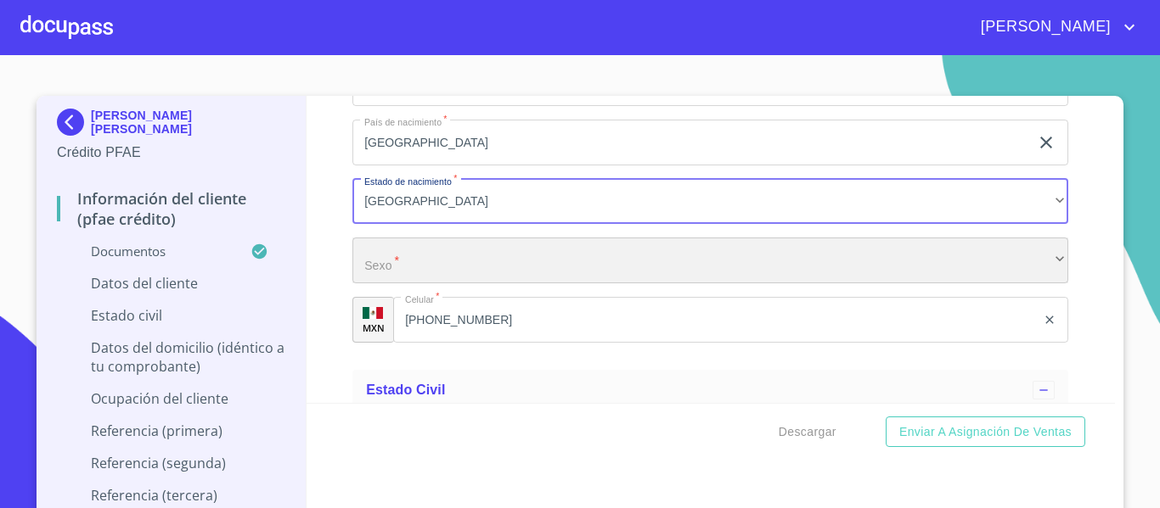
click at [433, 282] on div "​" at bounding box center [710, 261] width 716 height 46
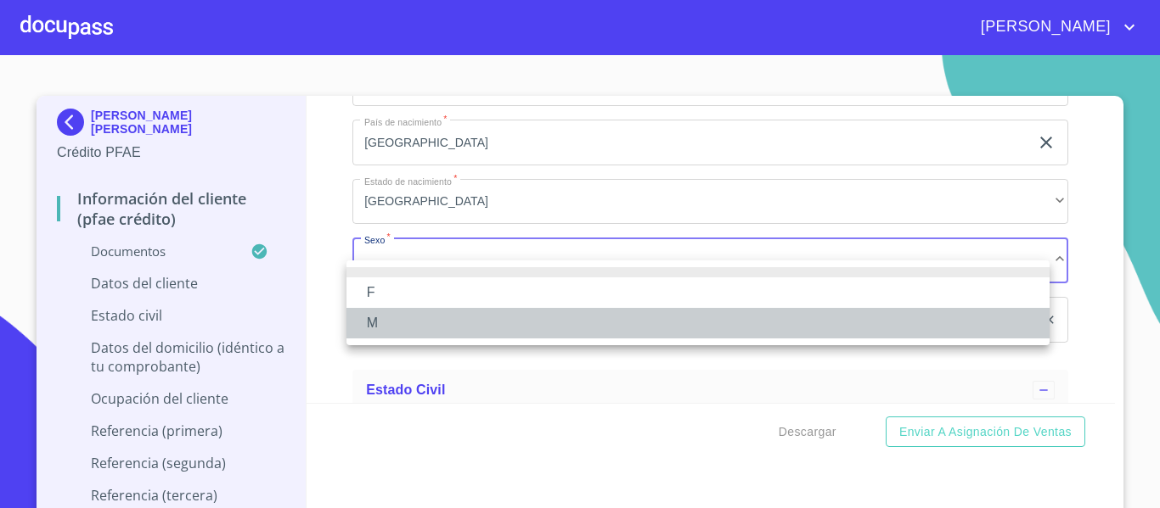
click at [372, 325] on li "M" at bounding box center [697, 323] width 703 height 31
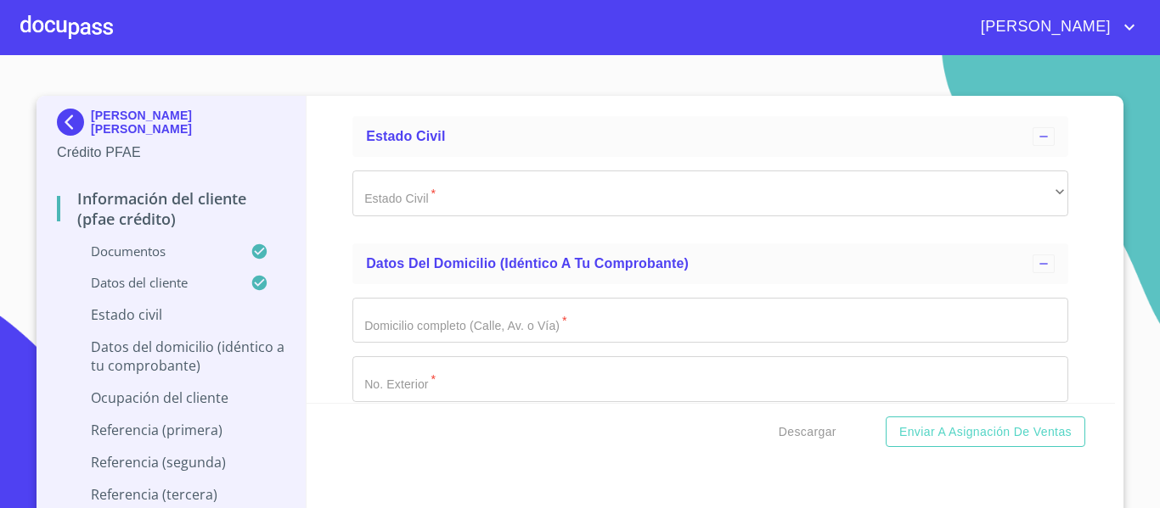
scroll to position [6151, 0]
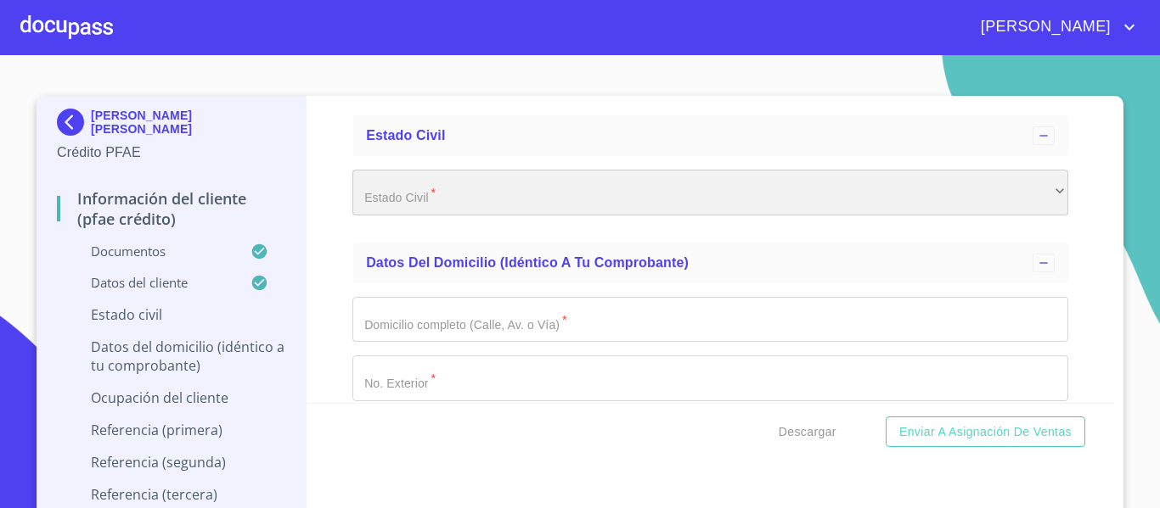
click at [444, 216] on div "​" at bounding box center [710, 193] width 716 height 46
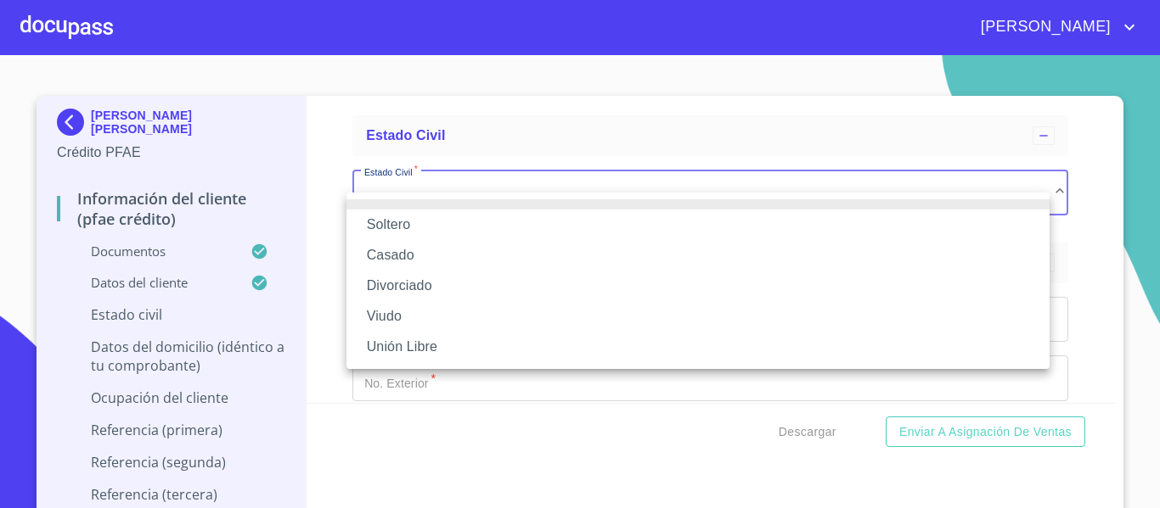
click at [393, 256] on li "Casado" at bounding box center [697, 255] width 703 height 31
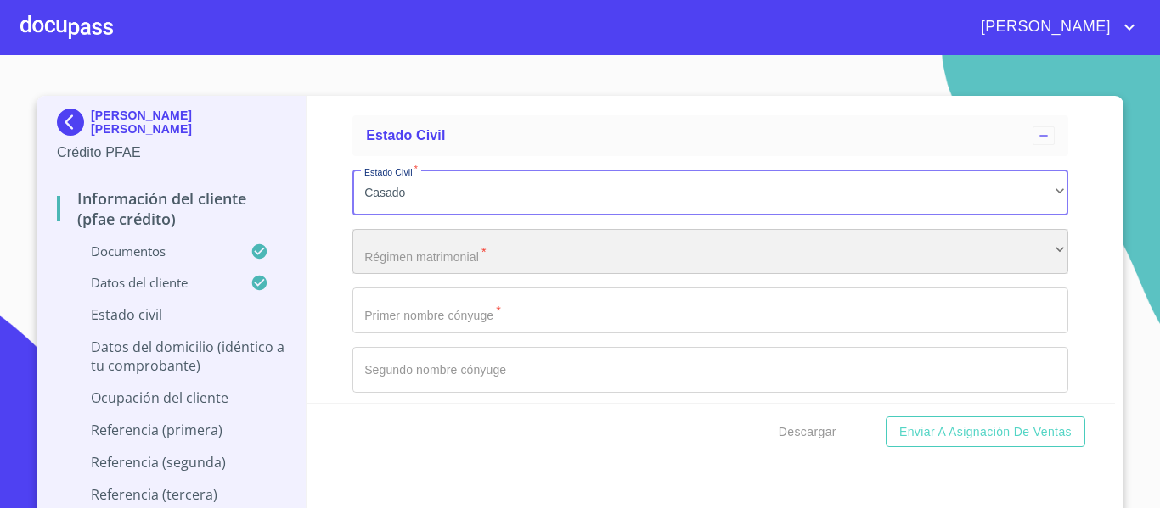
click at [402, 275] on div "​" at bounding box center [710, 252] width 716 height 46
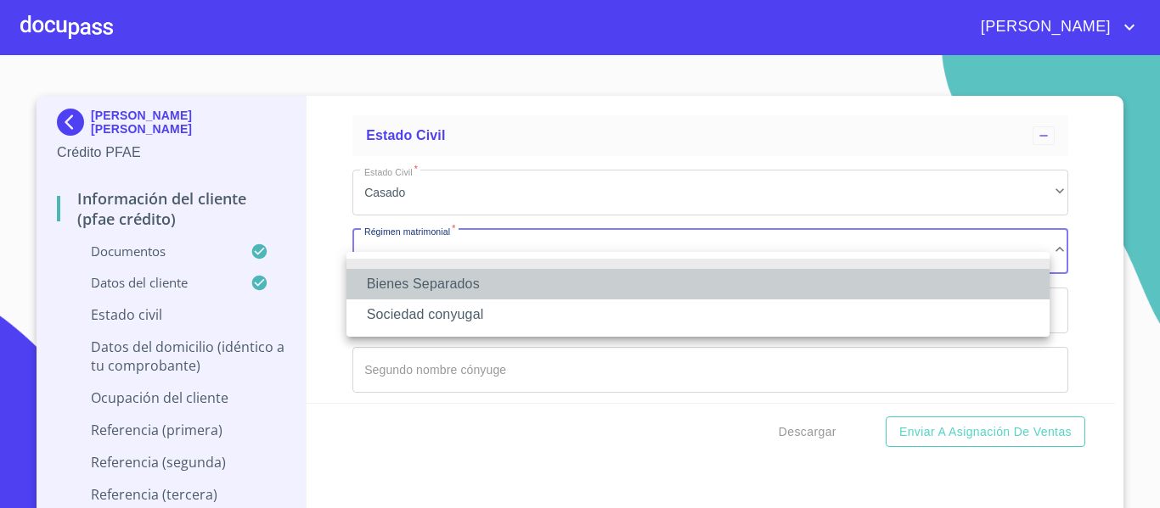
click at [419, 287] on li "Bienes Separados" at bounding box center [697, 284] width 703 height 31
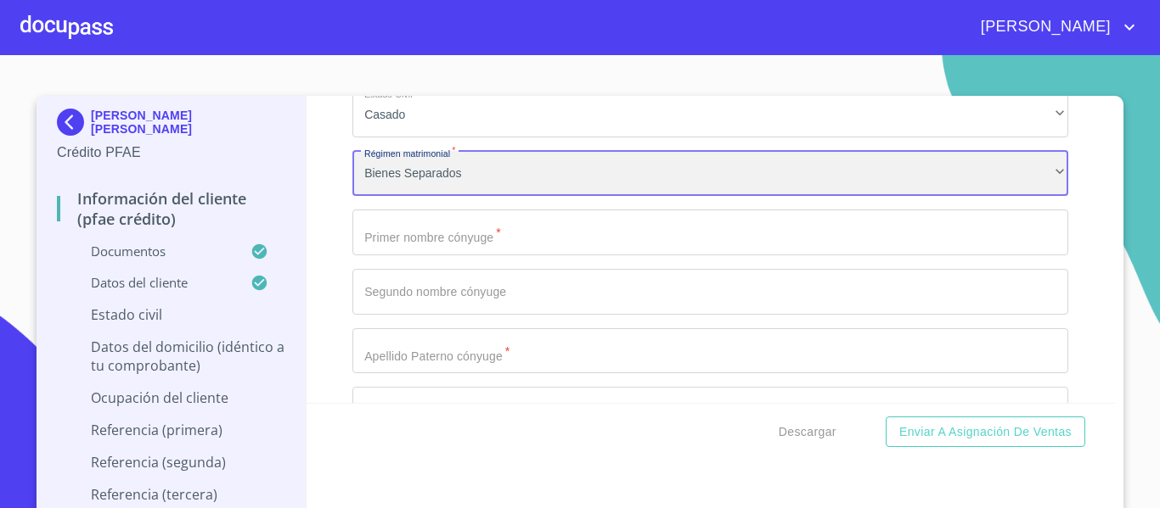
scroll to position [6321, 0]
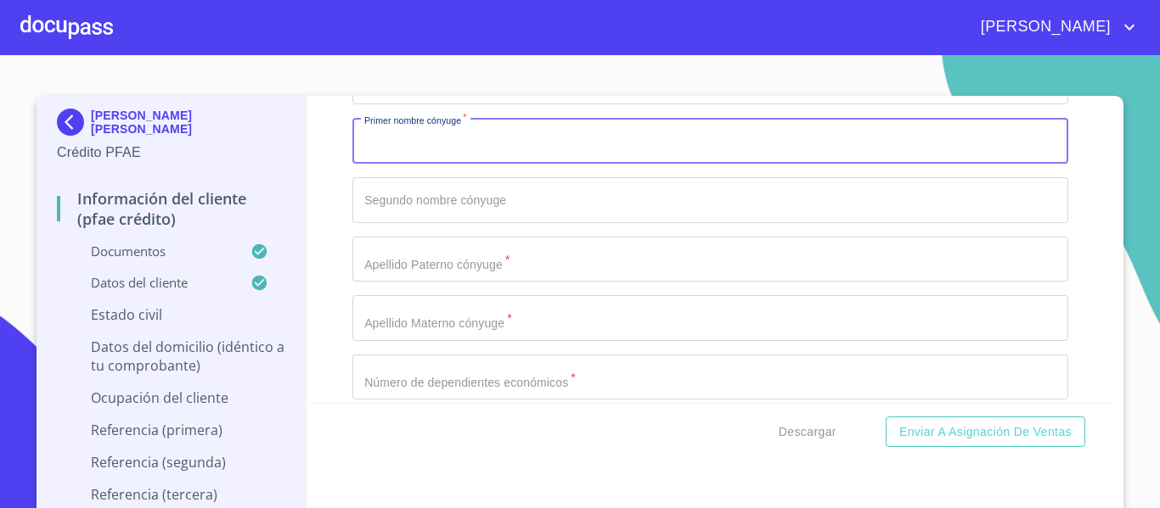
click at [435, 159] on input "Documento de identificación.   *" at bounding box center [710, 141] width 716 height 46
type input "[PERSON_NAME]"
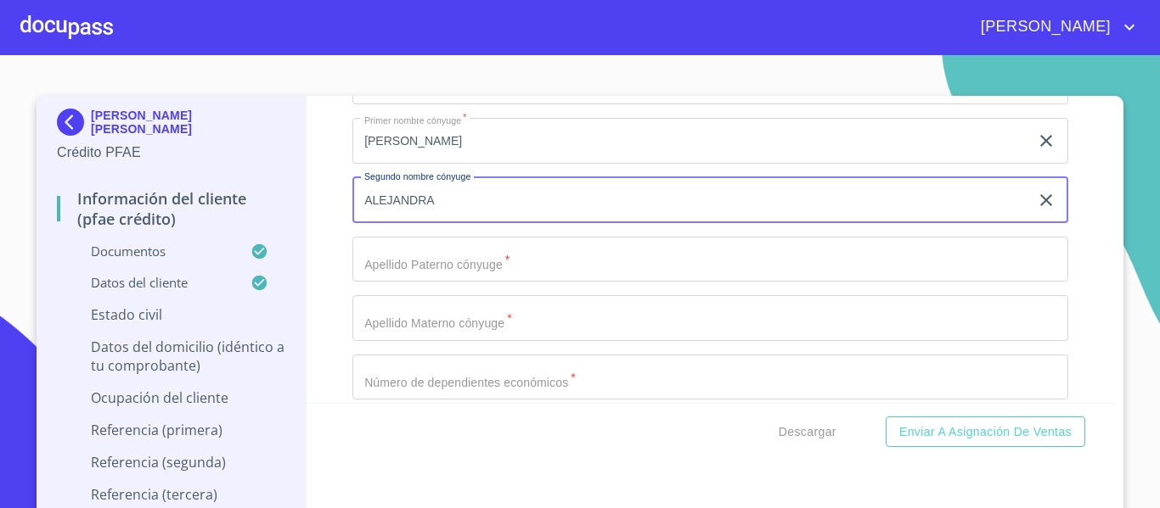
type input "ALEJANDRA"
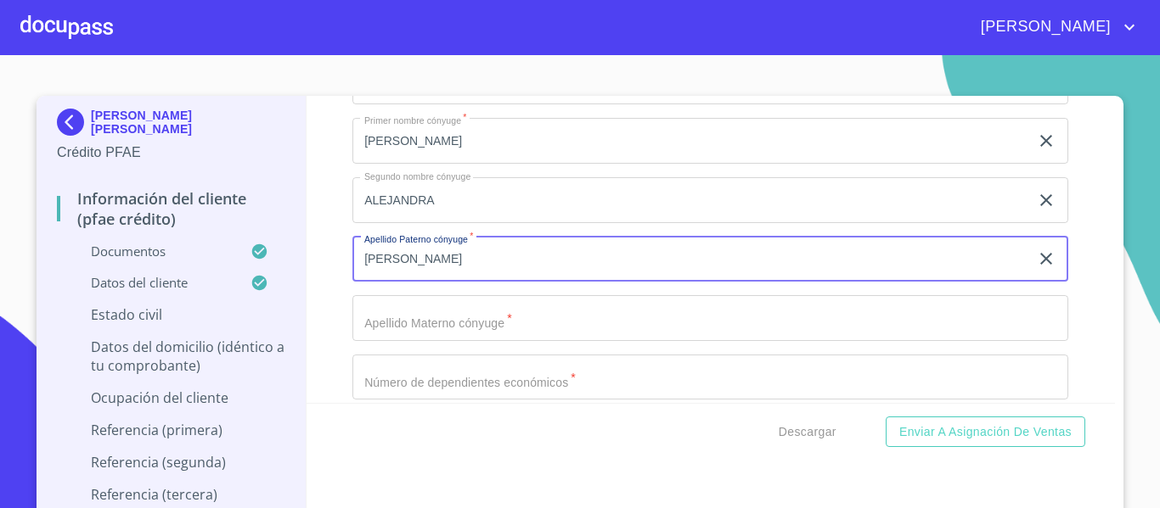
type input "[PERSON_NAME]"
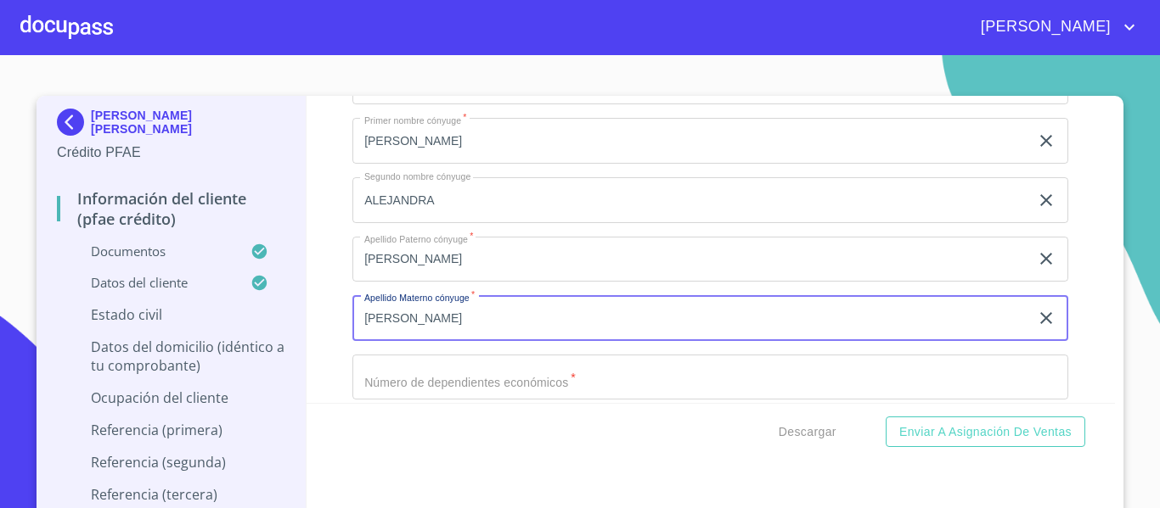
scroll to position [6491, 0]
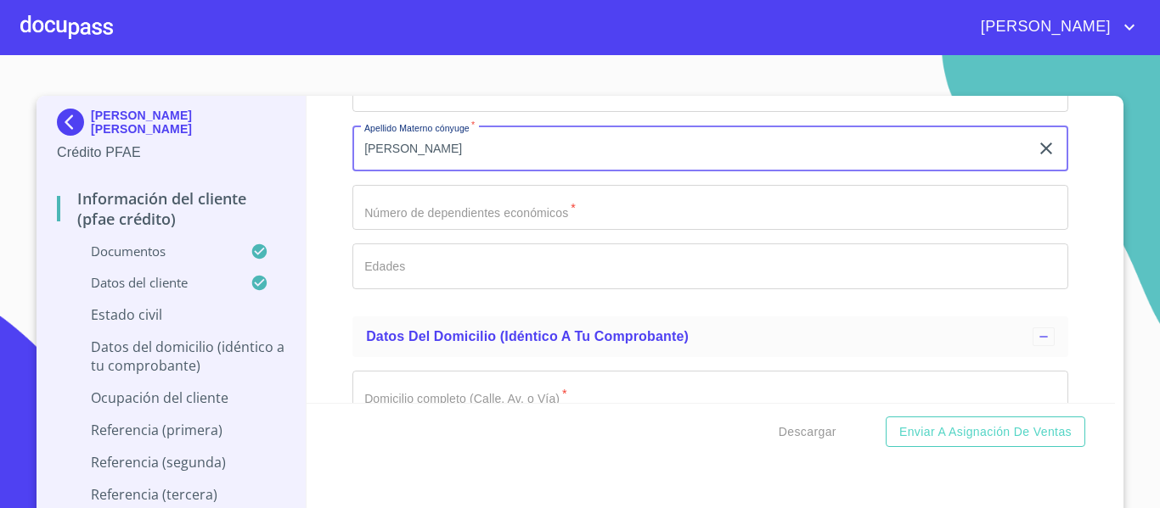
type input "[PERSON_NAME]"
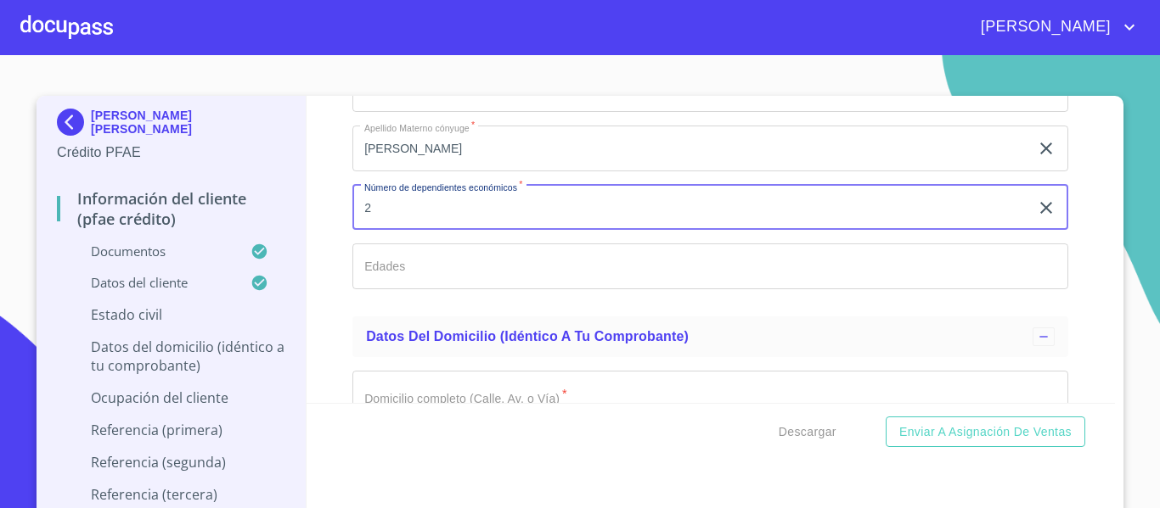
type input "2"
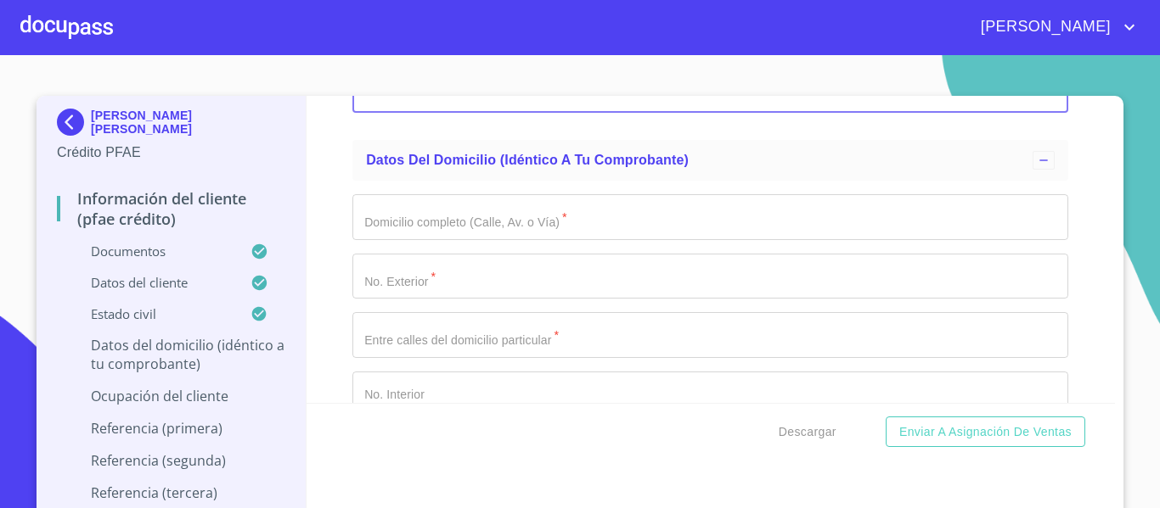
scroll to position [6745, 0]
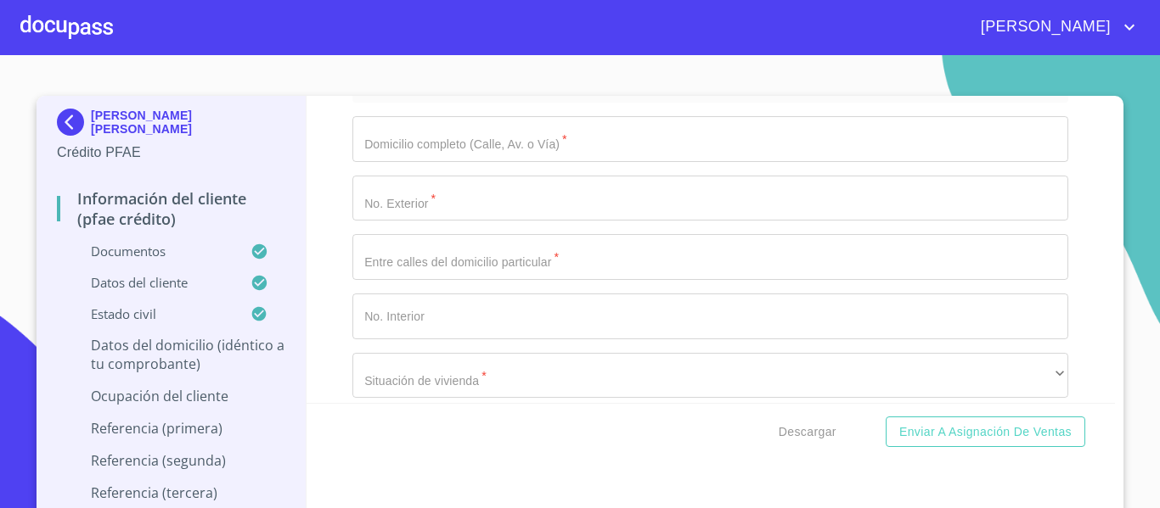
type input "12,9"
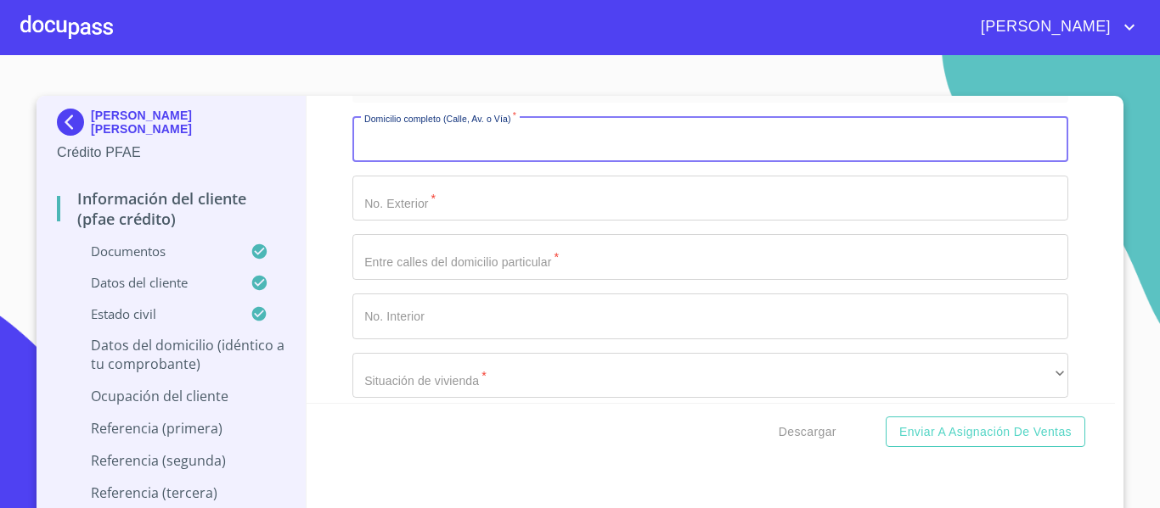
click at [477, 162] on input "Documento de identificación.   *" at bounding box center [710, 139] width 716 height 46
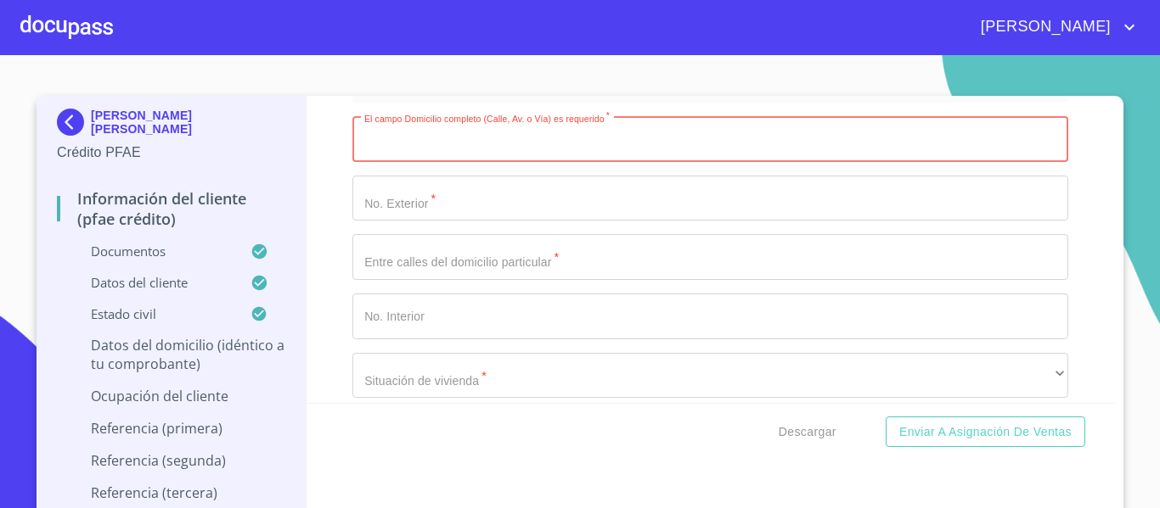
click at [417, 160] on input "Documento de identificación.   *" at bounding box center [710, 139] width 716 height 46
type input "P DE LOS VIRREYES"
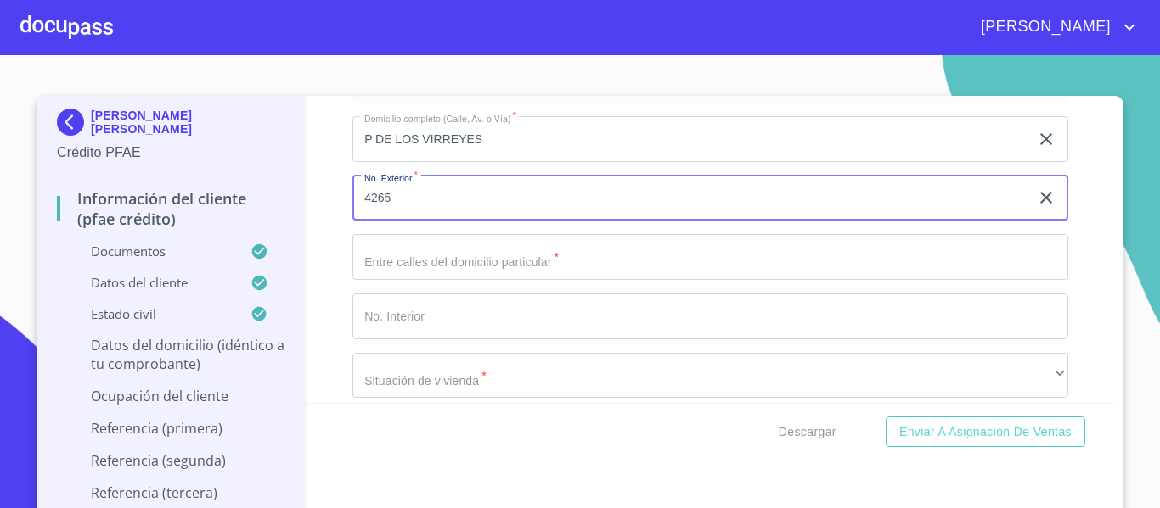
type input "4265"
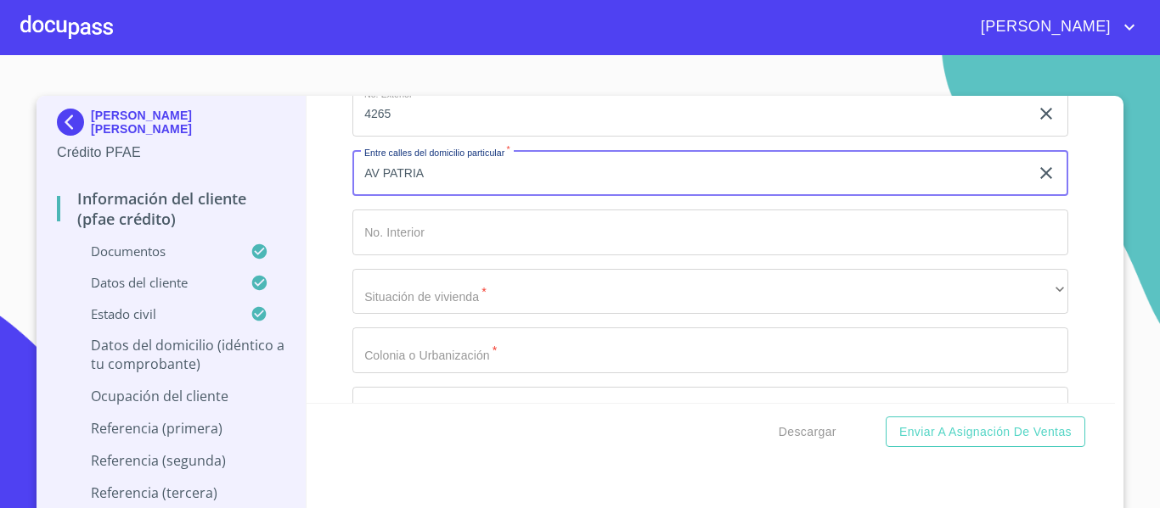
scroll to position [6830, 0]
type input "AV PATRIA"
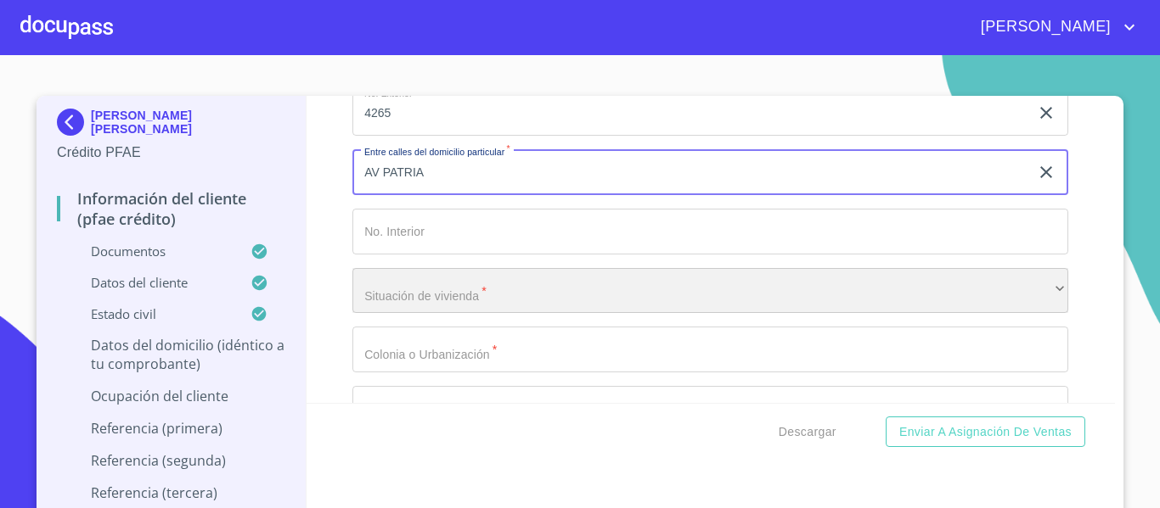
click at [447, 314] on div "​" at bounding box center [710, 291] width 716 height 46
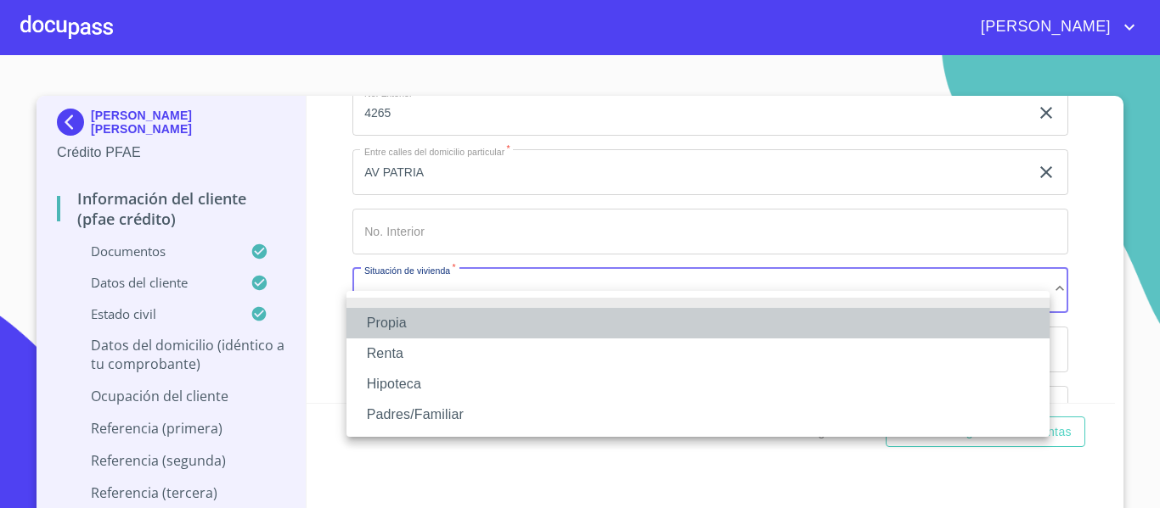
click at [406, 325] on li "Propia" at bounding box center [697, 323] width 703 height 31
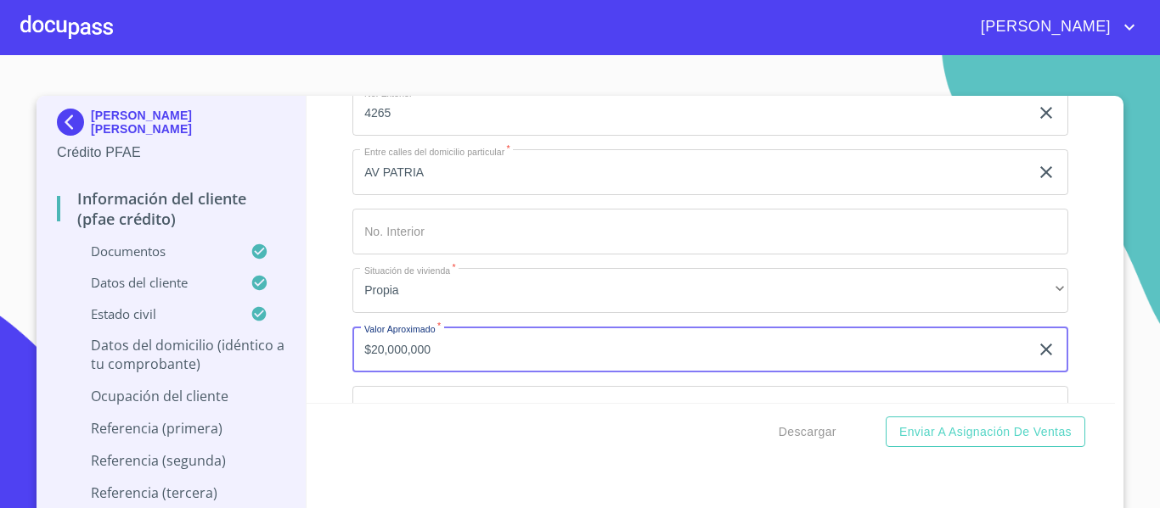
type input "$20,000,000"
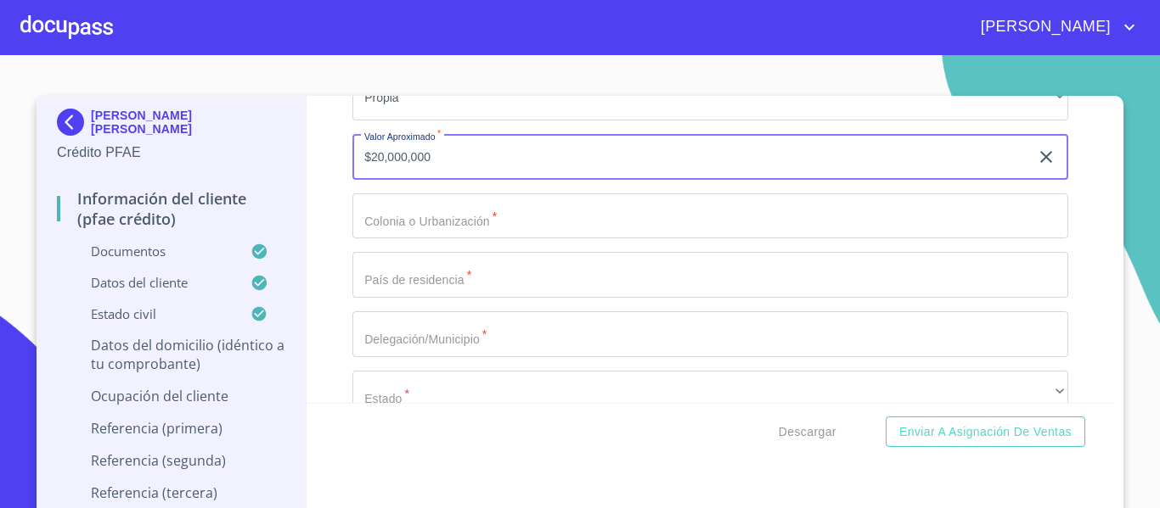
scroll to position [7080, 0]
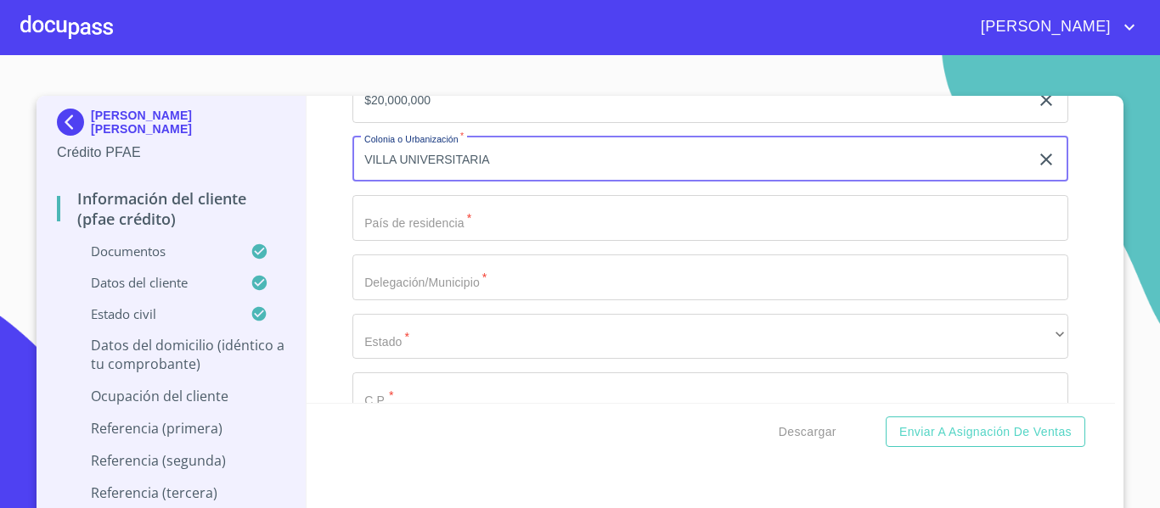
type input "VILLA UNIVERSITARIA"
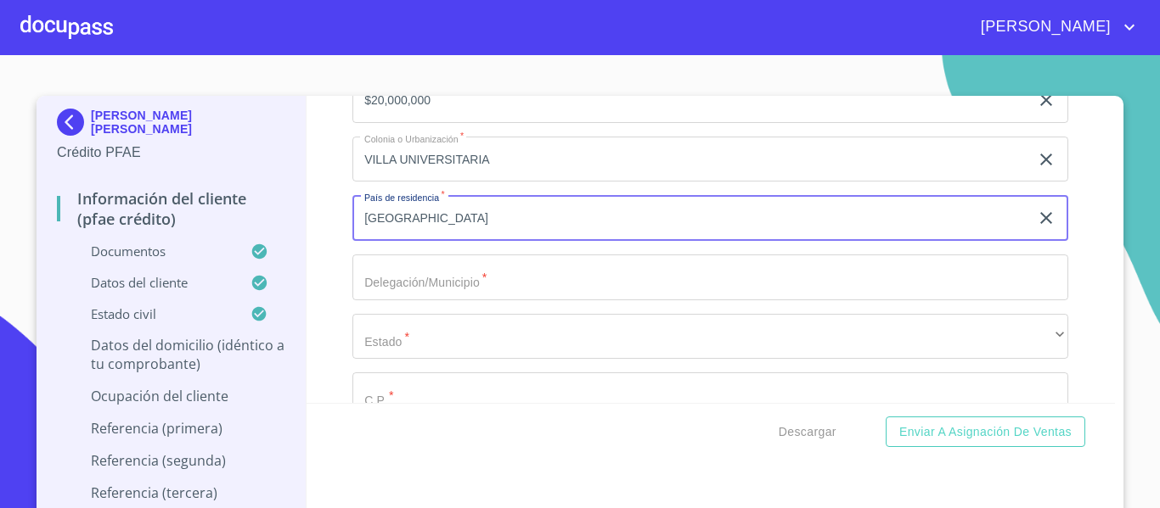
type input "[GEOGRAPHIC_DATA]"
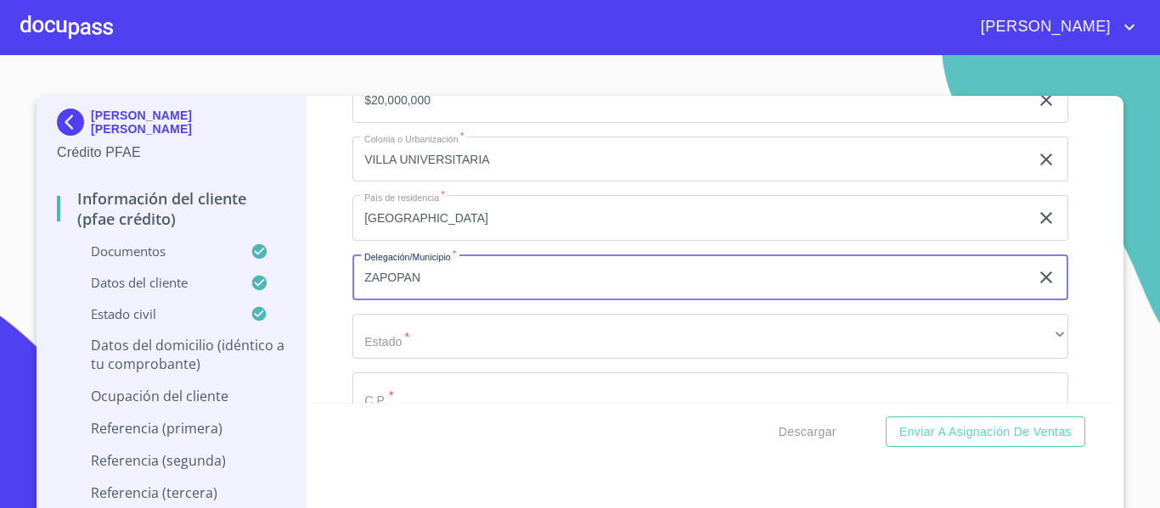
type input "ZAPOPAN"
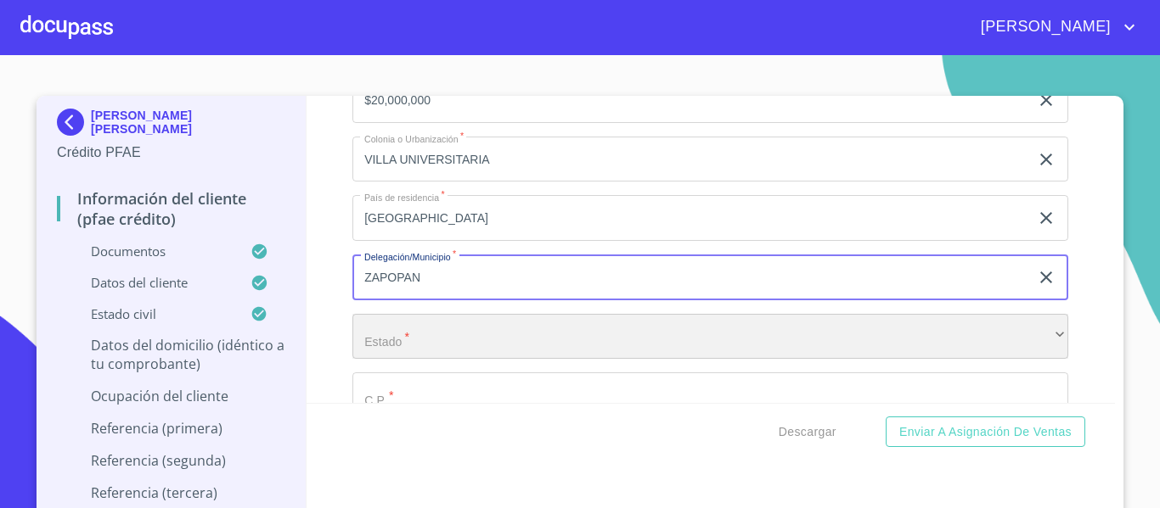
click at [438, 360] on div "​" at bounding box center [710, 337] width 716 height 46
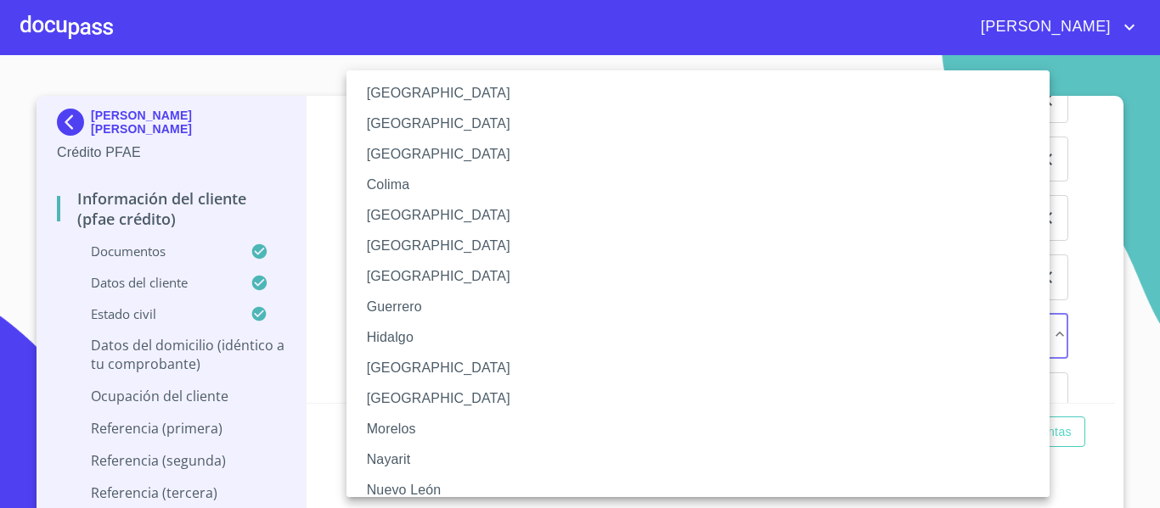
scroll to position [170, 0]
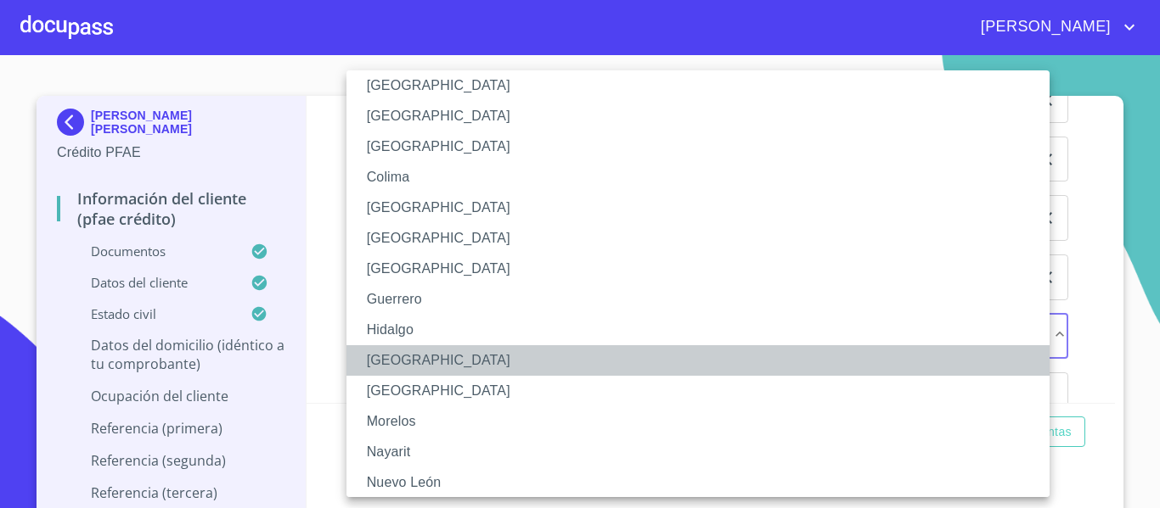
click at [388, 352] on li "[GEOGRAPHIC_DATA]" at bounding box center [704, 361] width 716 height 31
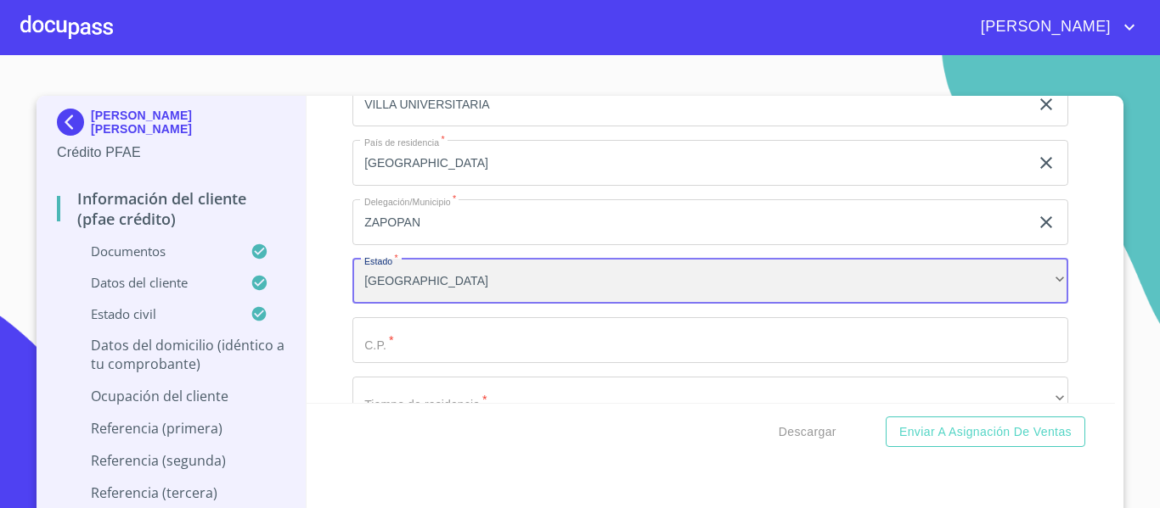
scroll to position [7165, 0]
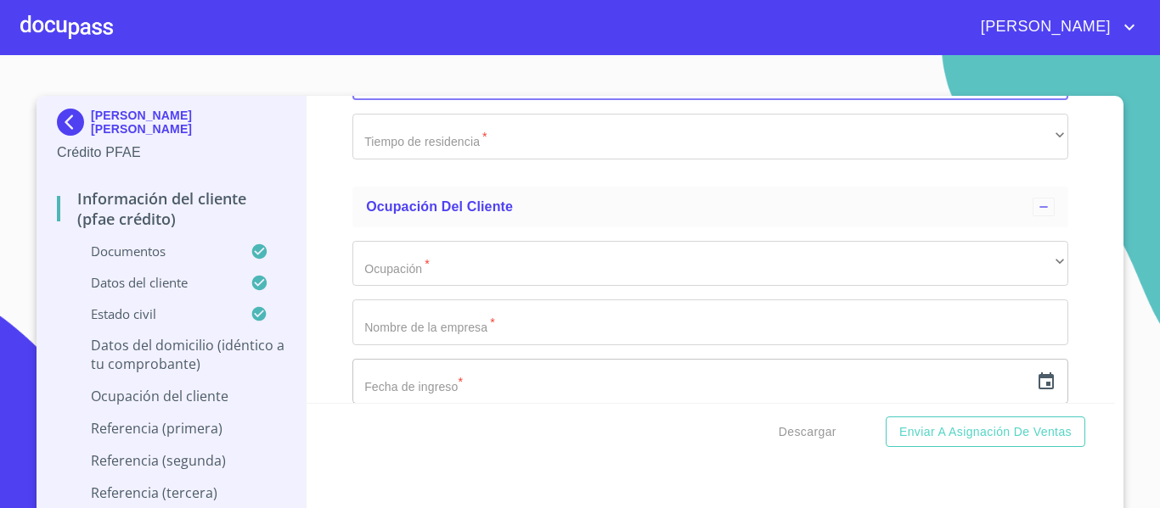
scroll to position [7419, 0]
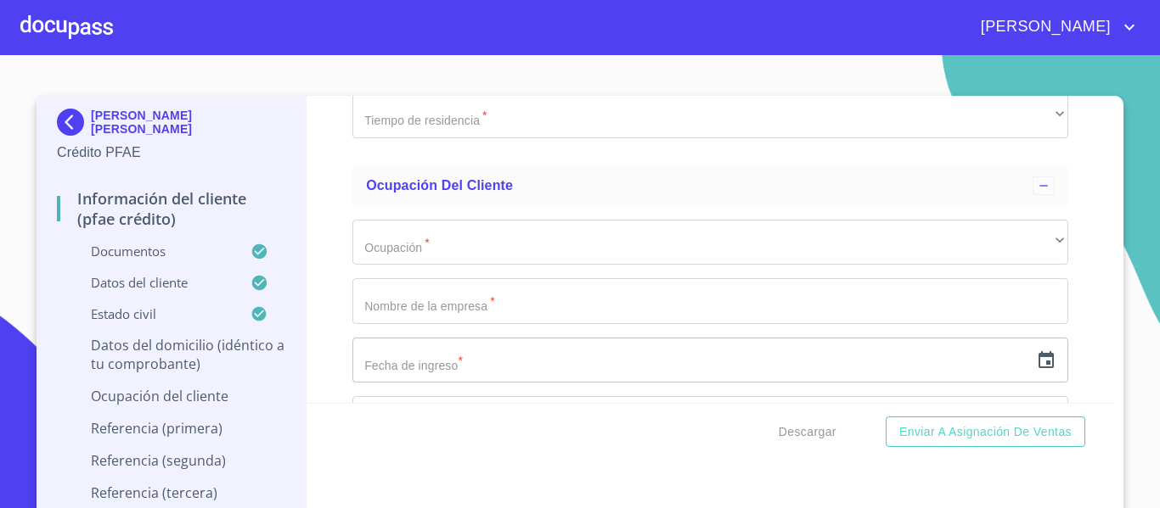
type input "45110"
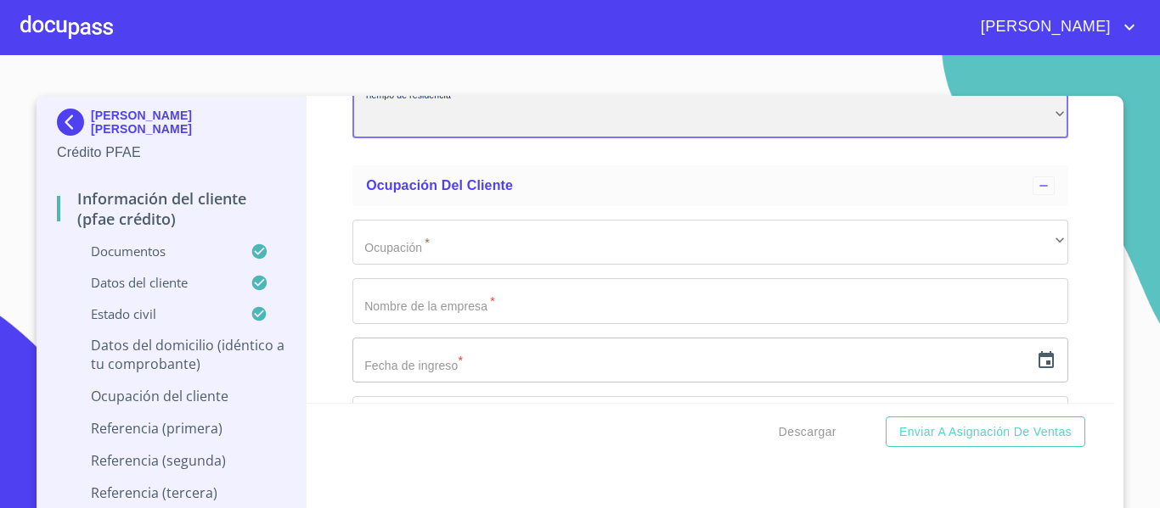
click at [392, 138] on div "​" at bounding box center [710, 116] width 716 height 46
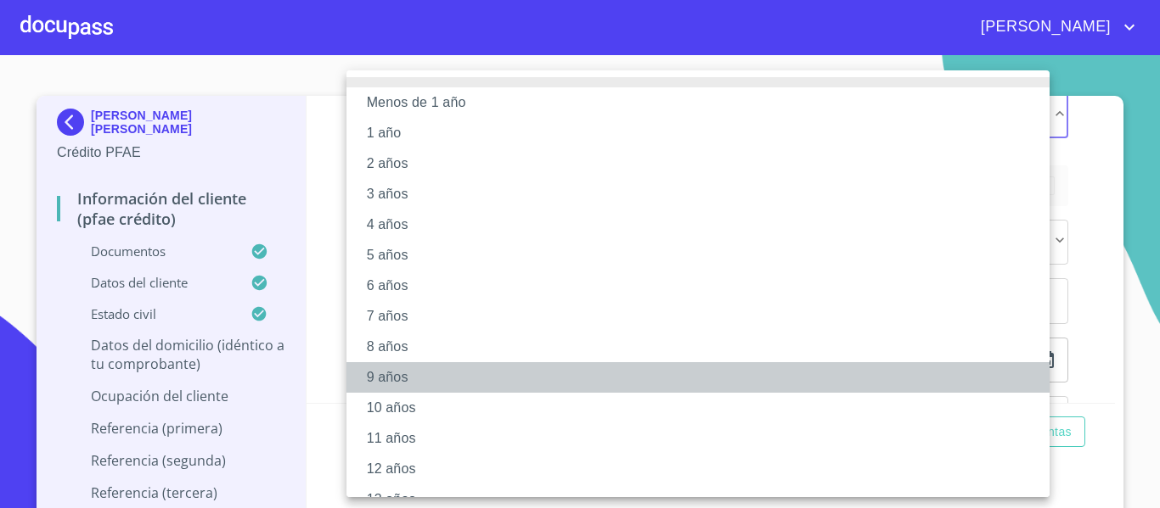
click at [374, 383] on li "9 años" at bounding box center [704, 377] width 716 height 31
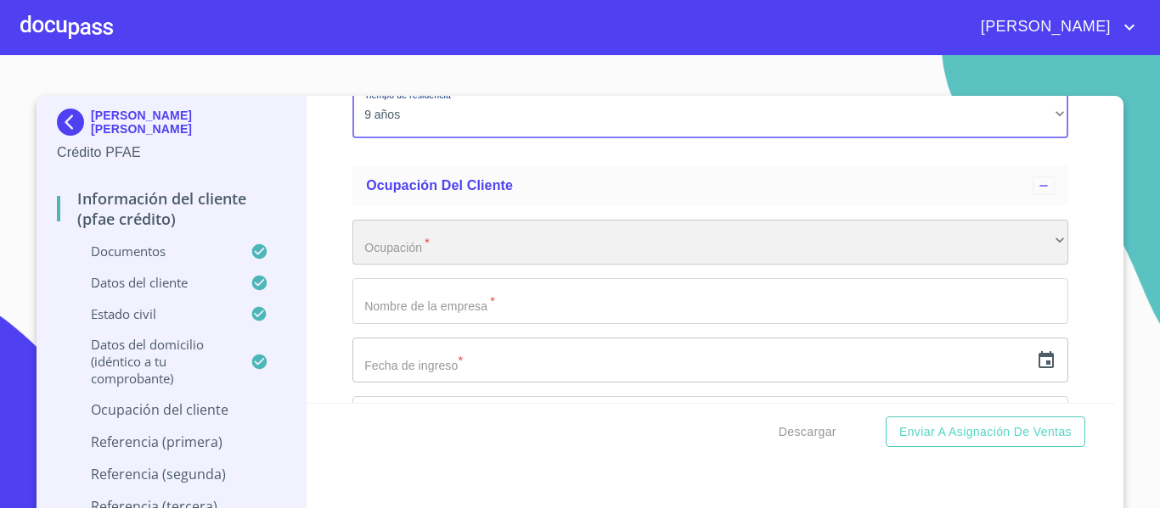
click at [428, 266] on div "​" at bounding box center [710, 243] width 716 height 46
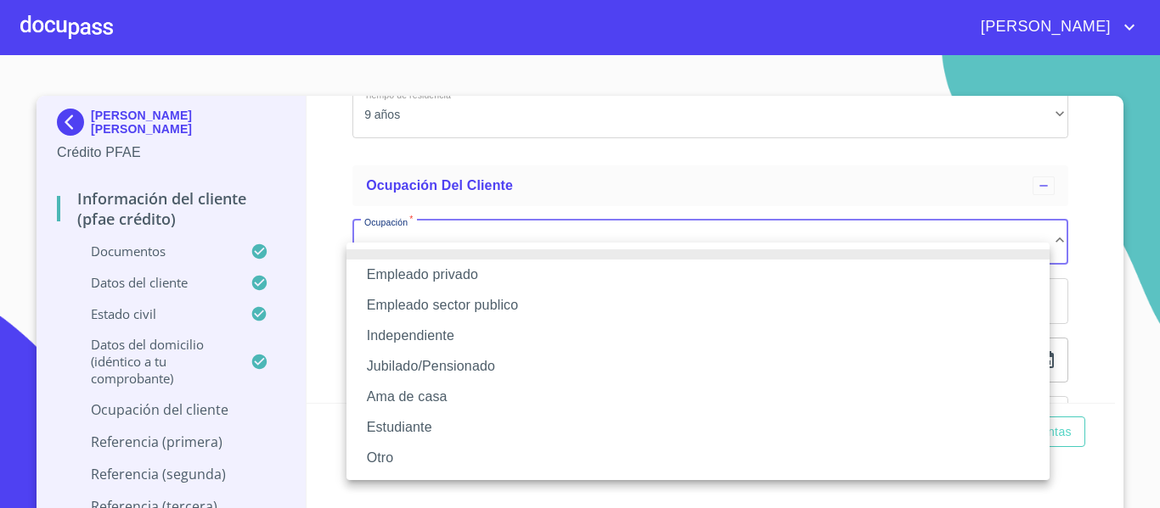
click at [396, 336] on li "Independiente" at bounding box center [697, 336] width 703 height 31
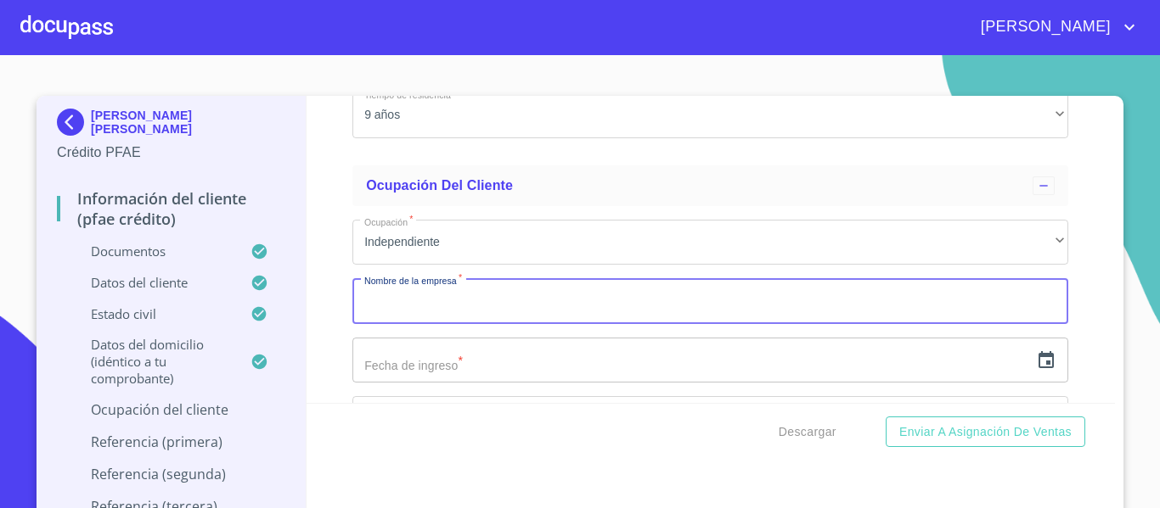
click at [433, 323] on input "Documento de identificación.   *" at bounding box center [710, 301] width 716 height 46
type input "SOLUCIONES GLOBALES 360 SA DE CV"
click at [427, 384] on input "text" at bounding box center [690, 361] width 677 height 46
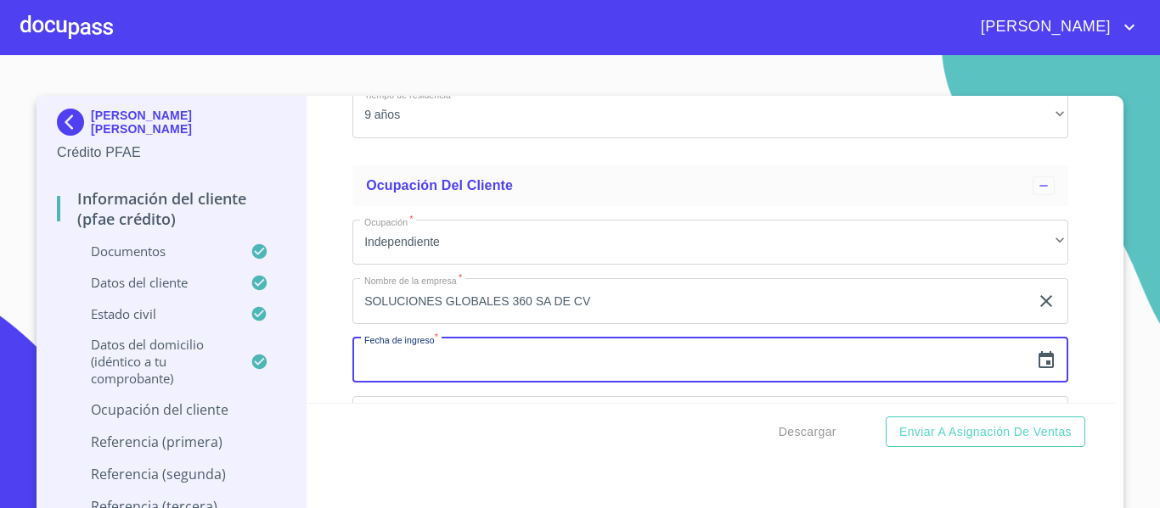
click at [1036, 371] on icon "button" at bounding box center [1046, 361] width 20 height 20
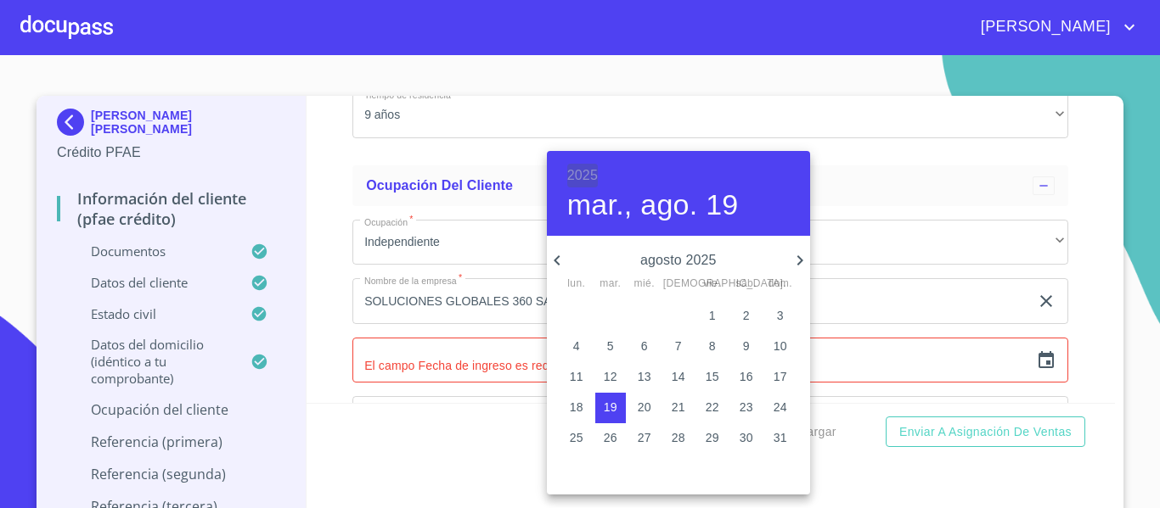
click at [587, 178] on h6 "2025" at bounding box center [582, 176] width 31 height 24
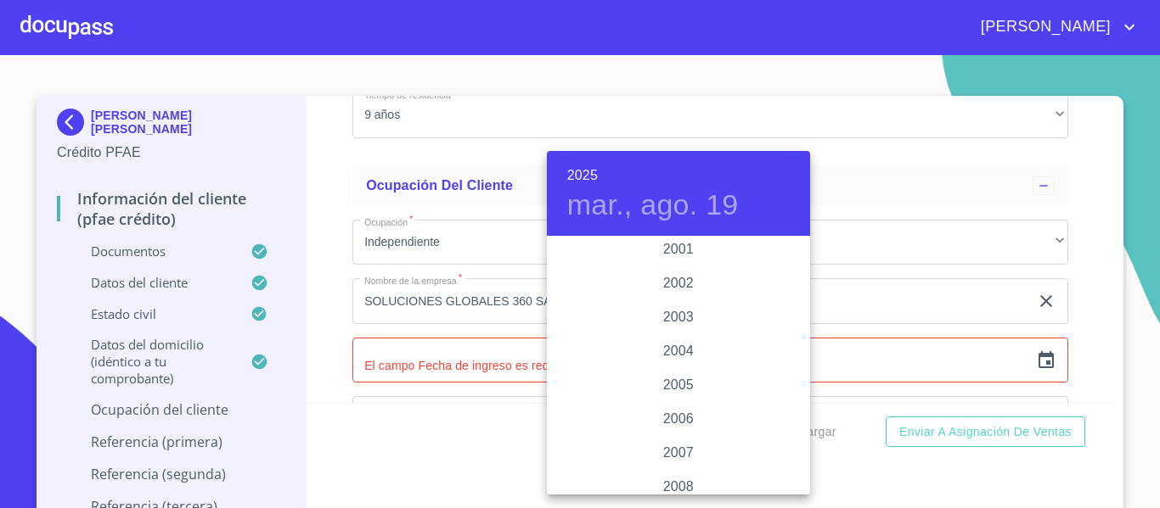
scroll to position [2700, 0]
click at [670, 344] on div "2007" at bounding box center [678, 340] width 263 height 34
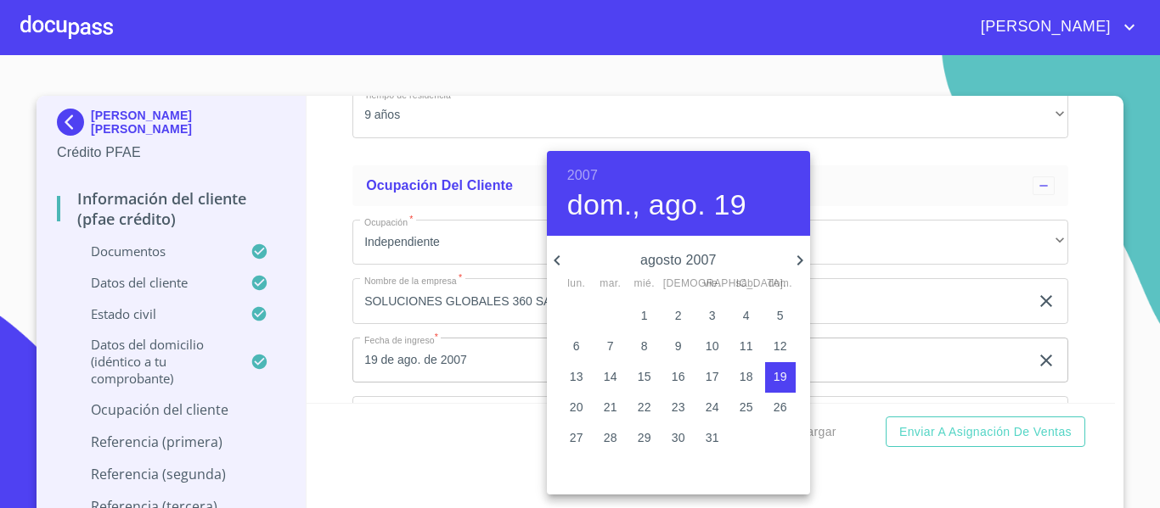
click at [794, 259] on icon "button" at bounding box center [799, 260] width 20 height 20
click at [610, 406] on p "18" at bounding box center [611, 407] width 14 height 17
type input "18 de sep. de 2007"
click at [313, 261] on div at bounding box center [580, 254] width 1160 height 508
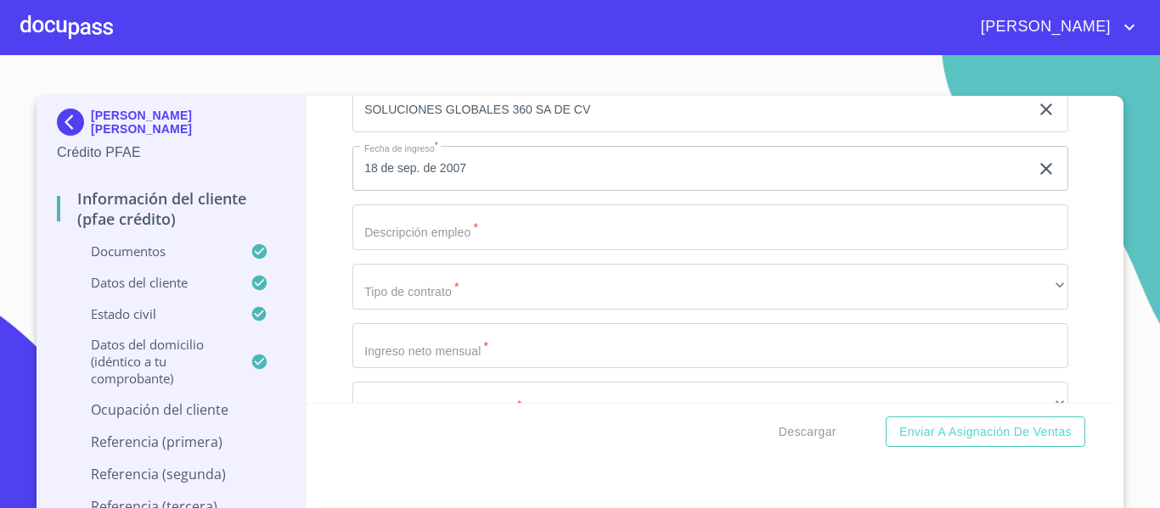
scroll to position [7645, 0]
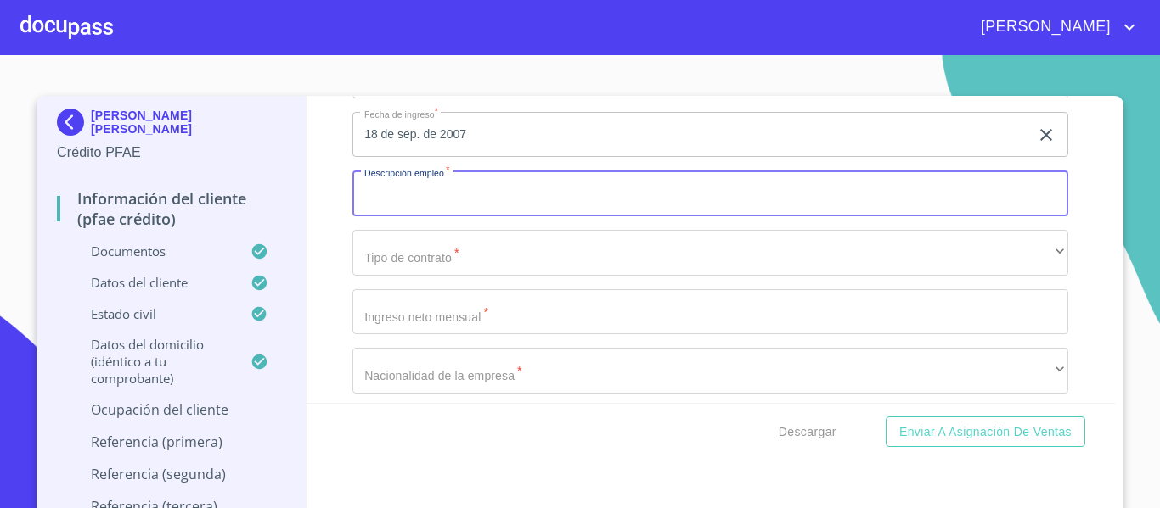
click at [474, 216] on input "Documento de identificación.   *" at bounding box center [710, 194] width 716 height 46
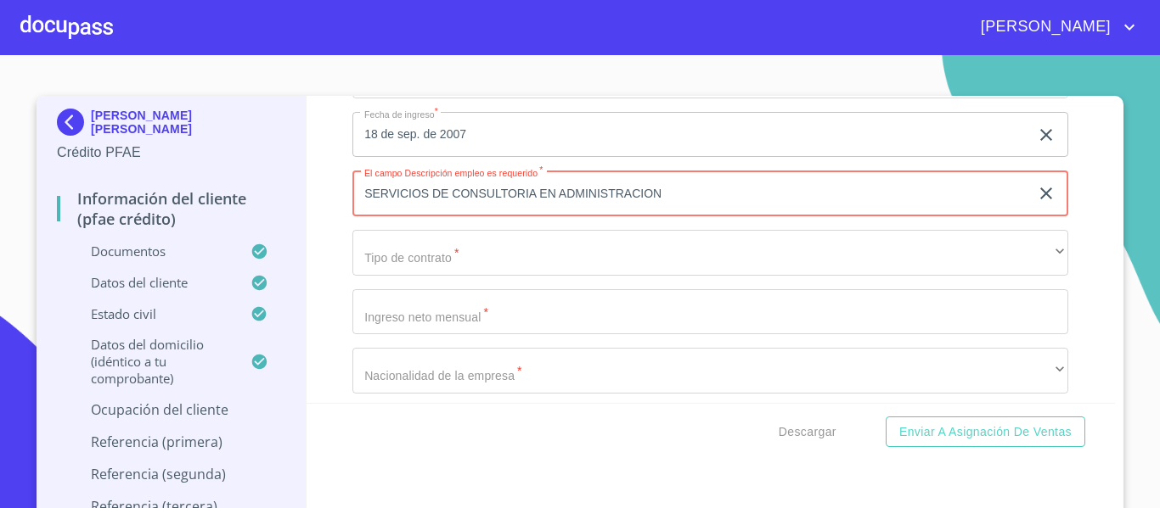
type input "SERVICIOS DE CONSULTORIA EN ADMINISTRACION"
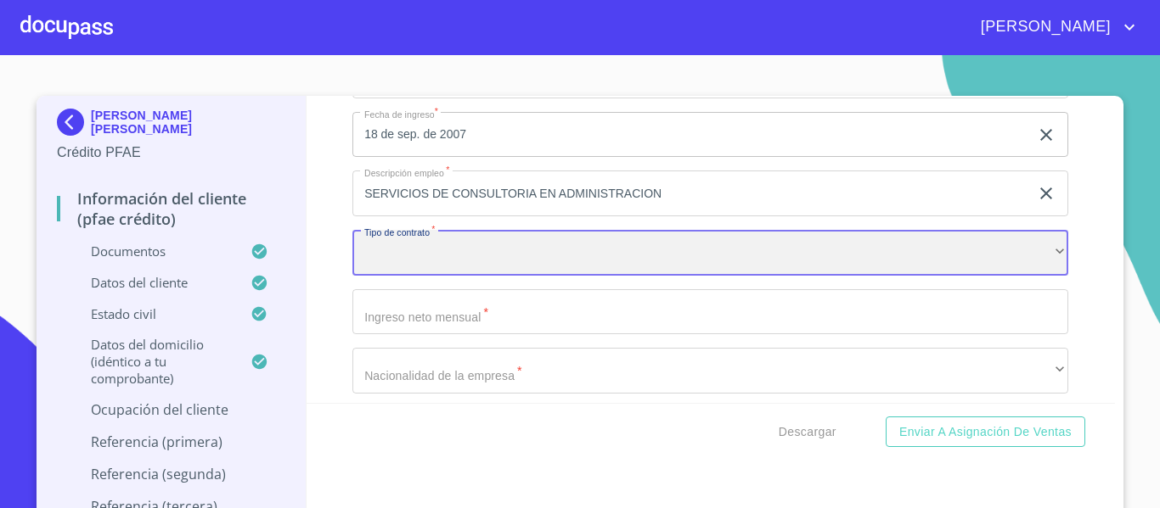
click at [454, 276] on div "​" at bounding box center [710, 253] width 716 height 46
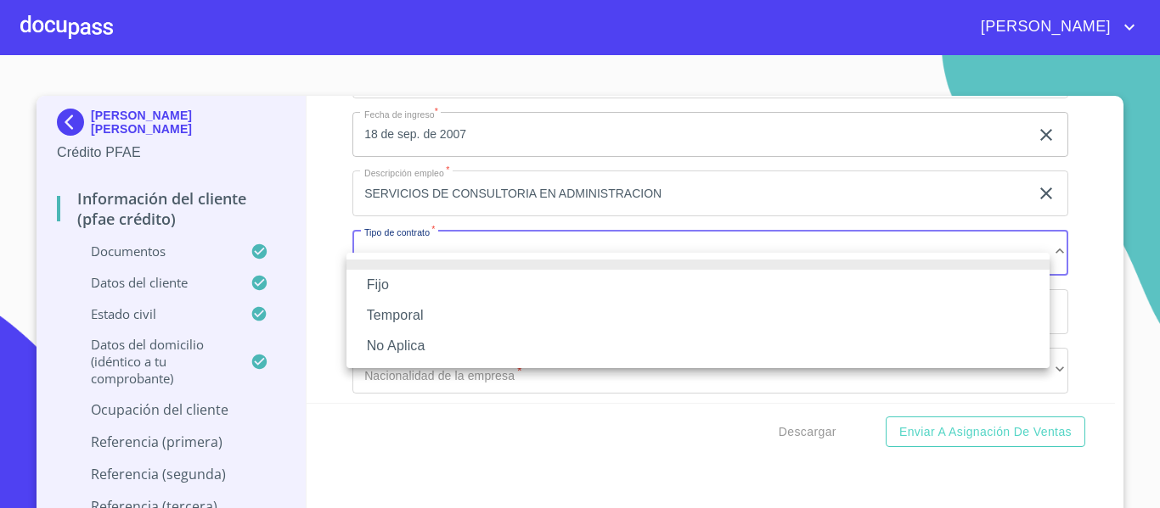
click at [396, 341] on li "No Aplica" at bounding box center [697, 346] width 703 height 31
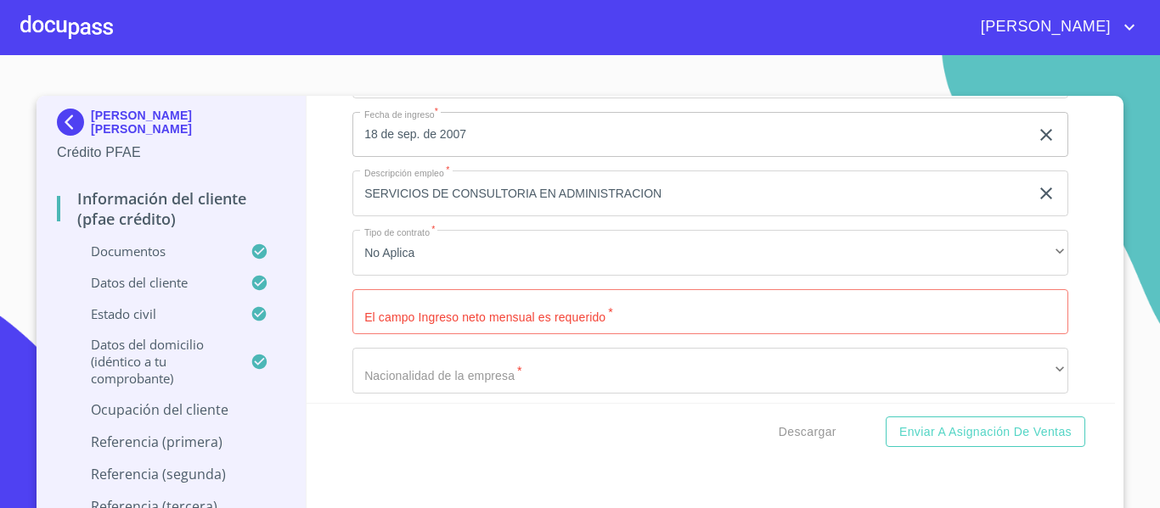
click at [415, 335] on input "Documento de identificación.   *" at bounding box center [710, 312] width 716 height 46
type input "616011"
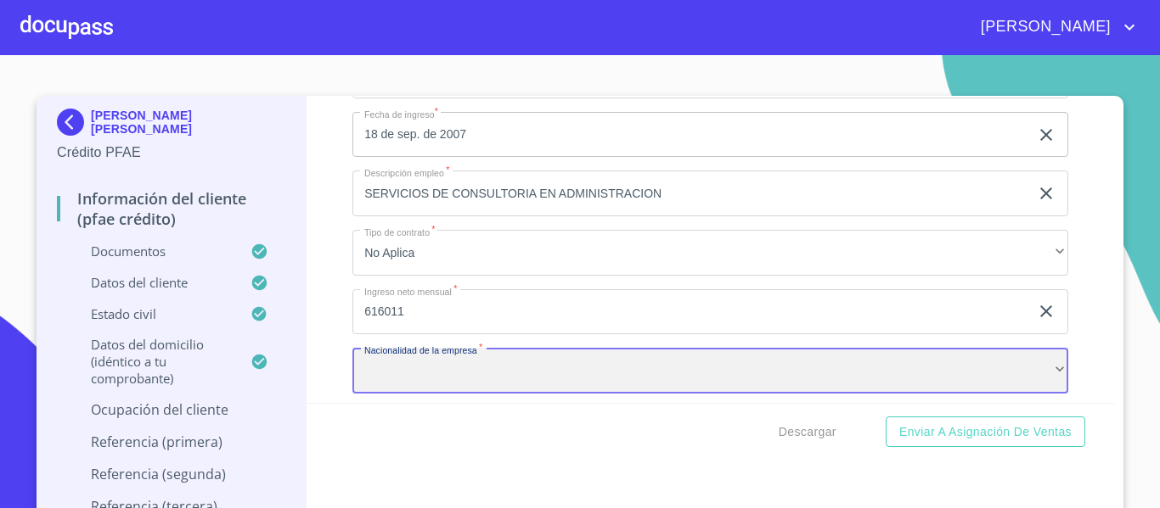
scroll to position [7656, 0]
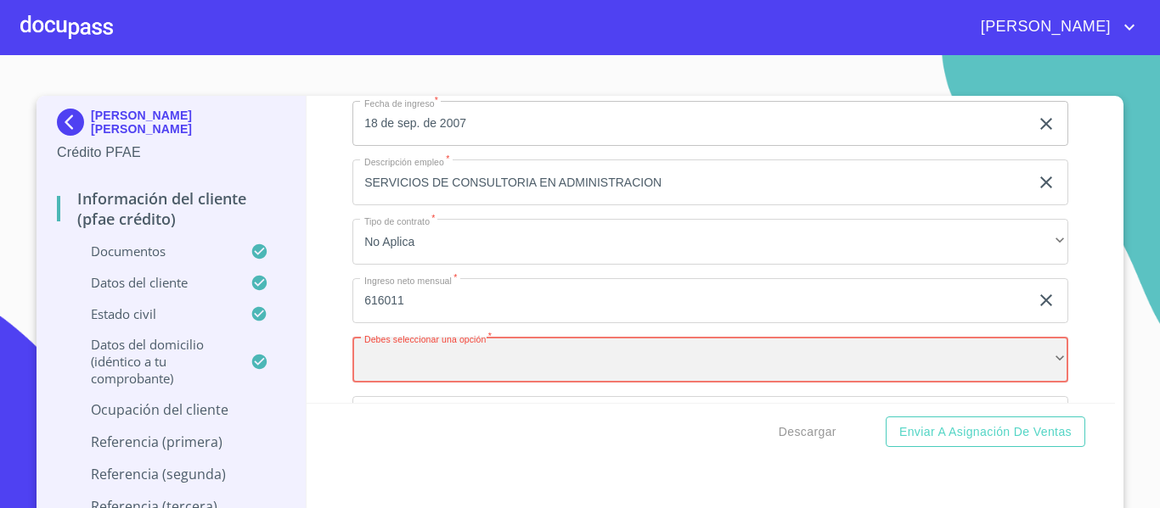
click at [434, 379] on div "​" at bounding box center [710, 360] width 716 height 46
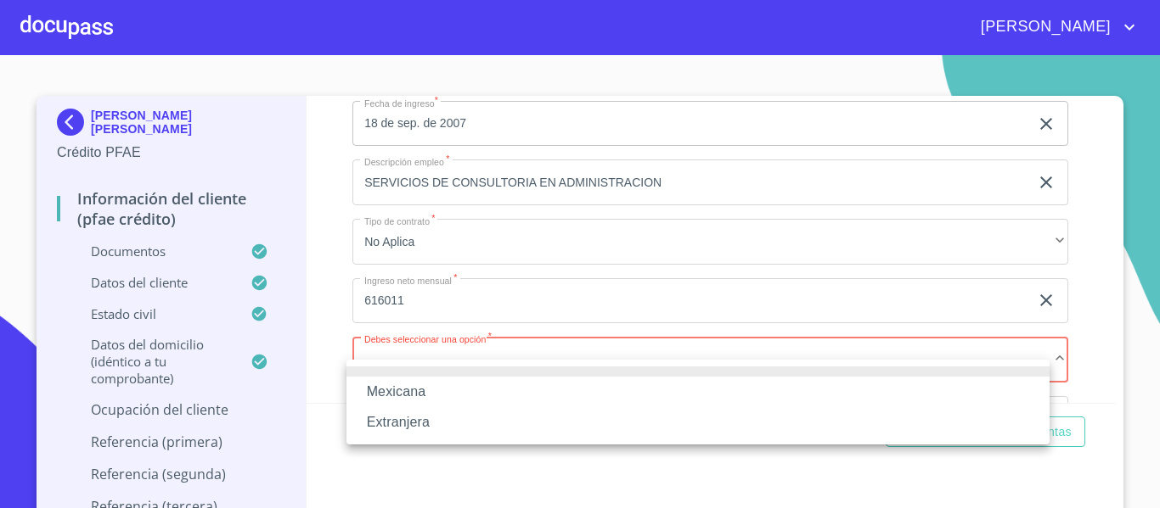
click at [395, 389] on li "Mexicana" at bounding box center [697, 392] width 703 height 31
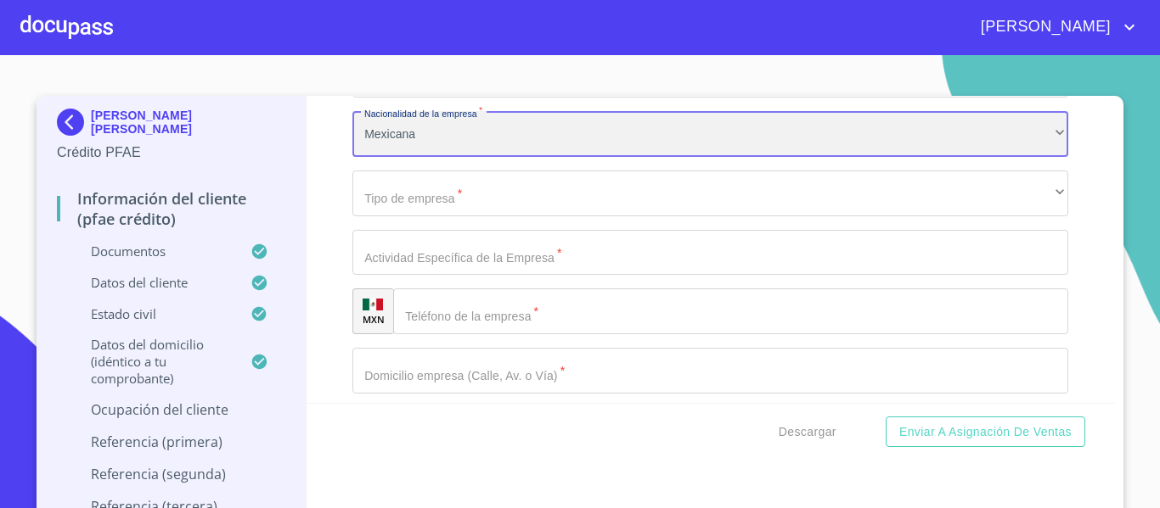
scroll to position [7911, 0]
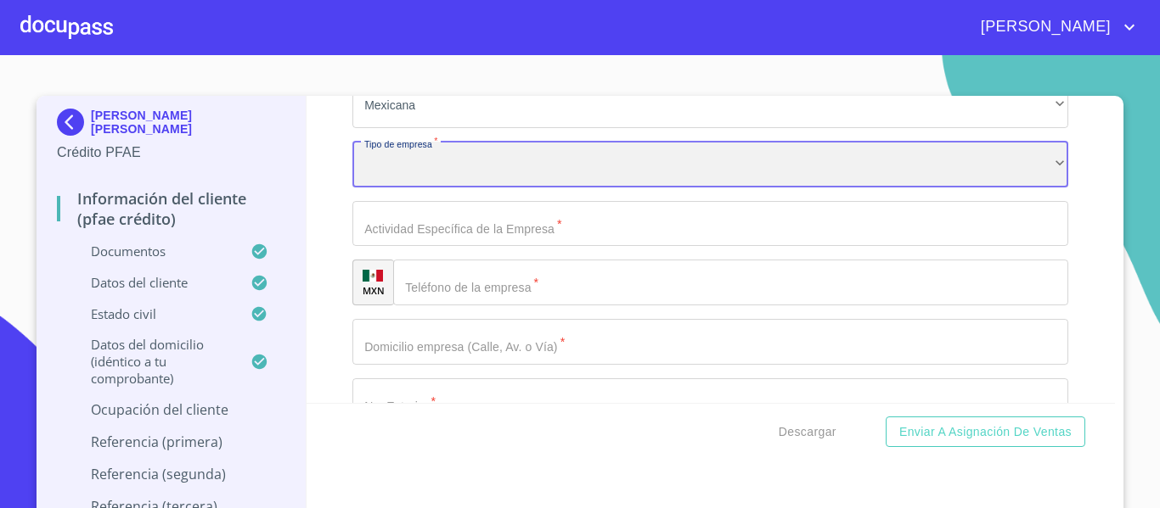
click at [397, 188] on div "​" at bounding box center [710, 165] width 716 height 46
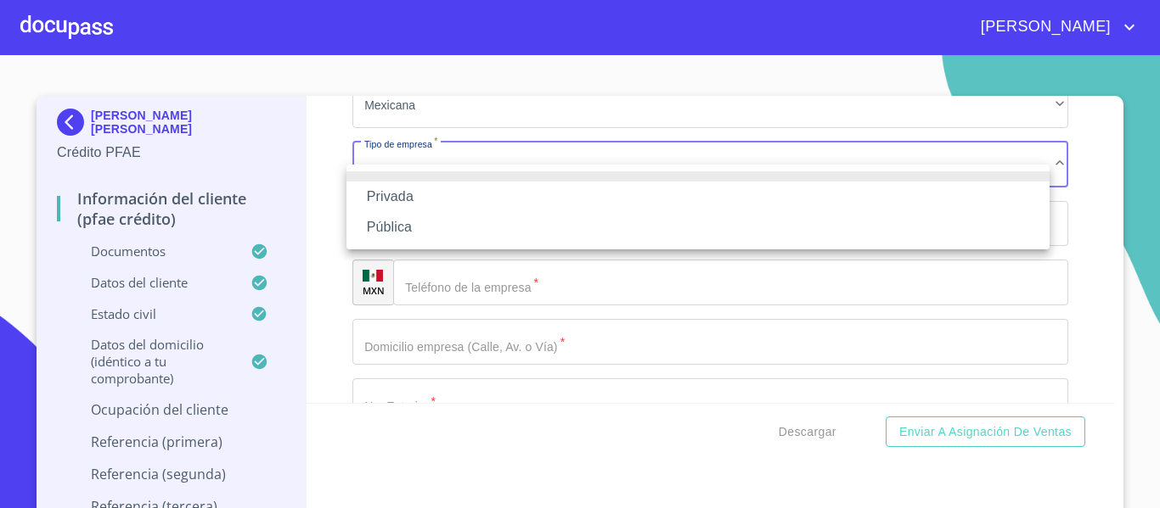
click at [388, 188] on li "Privada" at bounding box center [697, 197] width 703 height 31
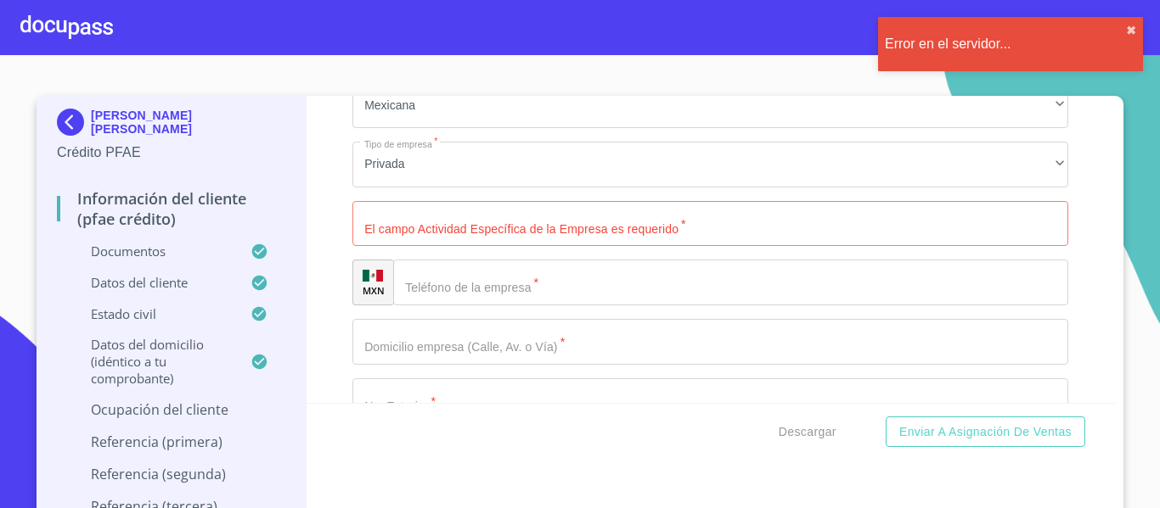
click at [469, 247] on input "Documento de identificación.   *" at bounding box center [710, 224] width 716 height 46
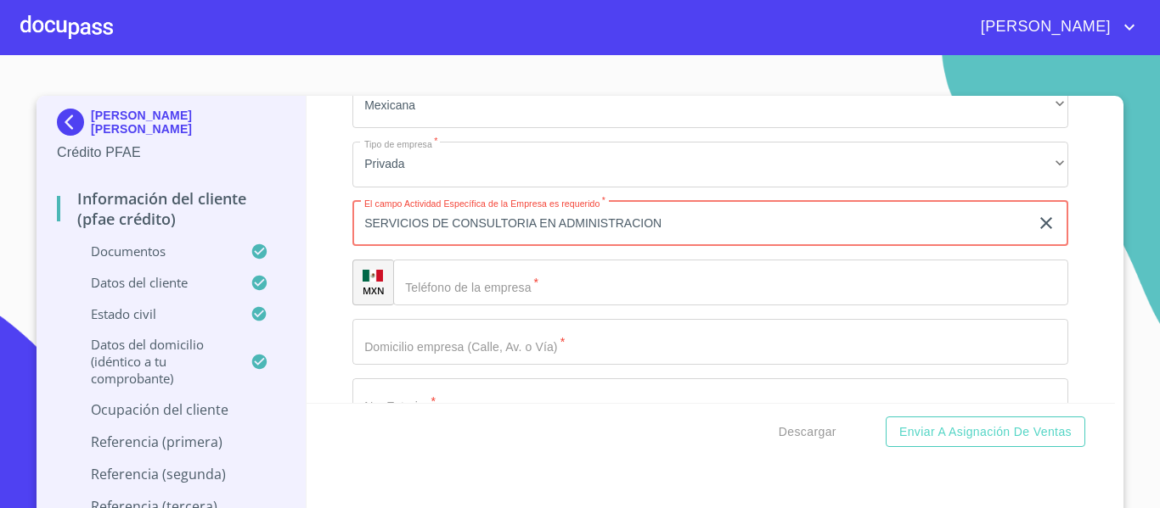
type input "SERVICIOS DE CONSULTORIA EN ADMINISTRACION"
click at [312, 286] on div "Información del cliente (PFAE crédito) Documentos Documento de identificación. …" at bounding box center [710, 249] width 809 height 307
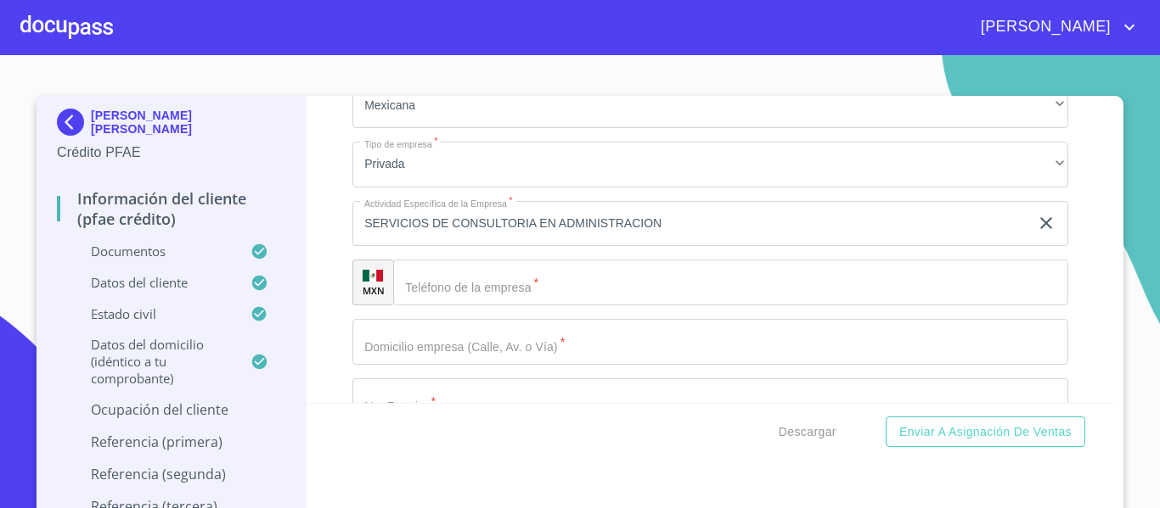
click at [429, 305] on input "Documento de identificación.   *" at bounding box center [730, 283] width 675 height 46
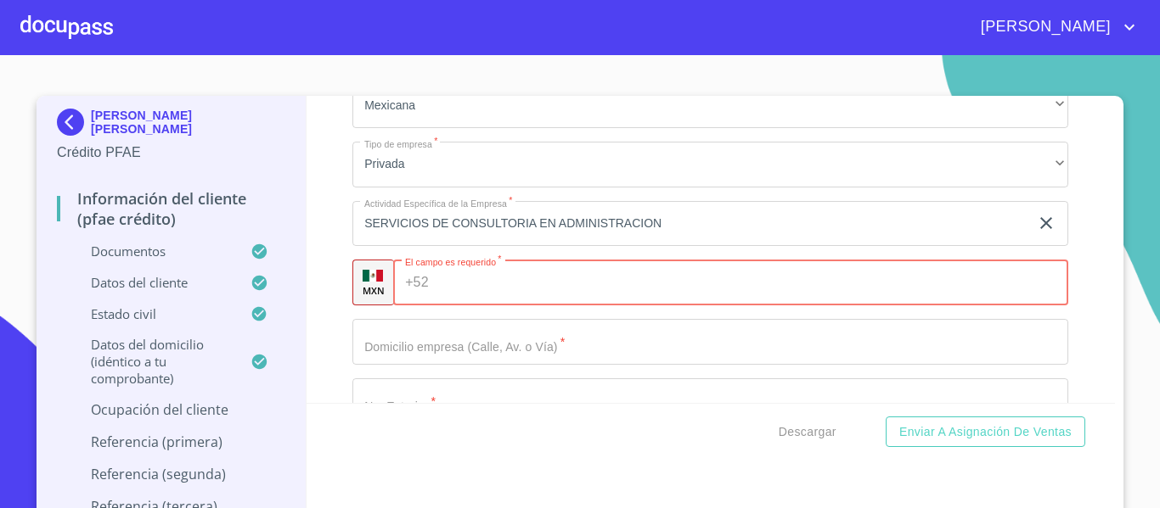
click at [485, 297] on input "Documento de identificación.   *" at bounding box center [751, 283] width 633 height 46
type input "[PHONE_NUMBER]"
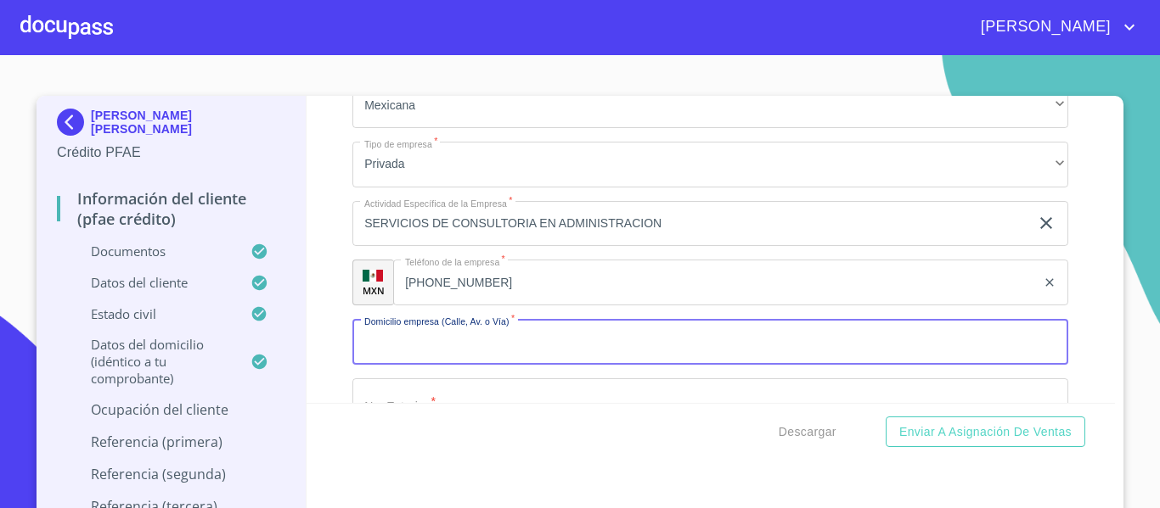
click at [438, 365] on input "Documento de identificación.   *" at bounding box center [710, 342] width 716 height 46
type input "AV [GEOGRAPHIC_DATA]"
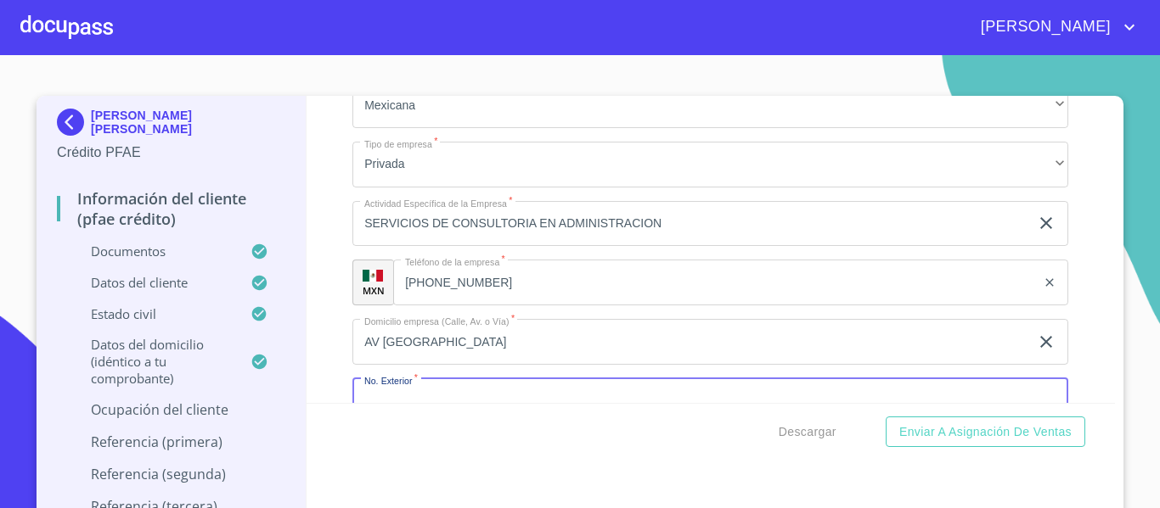
scroll to position [7953, 0]
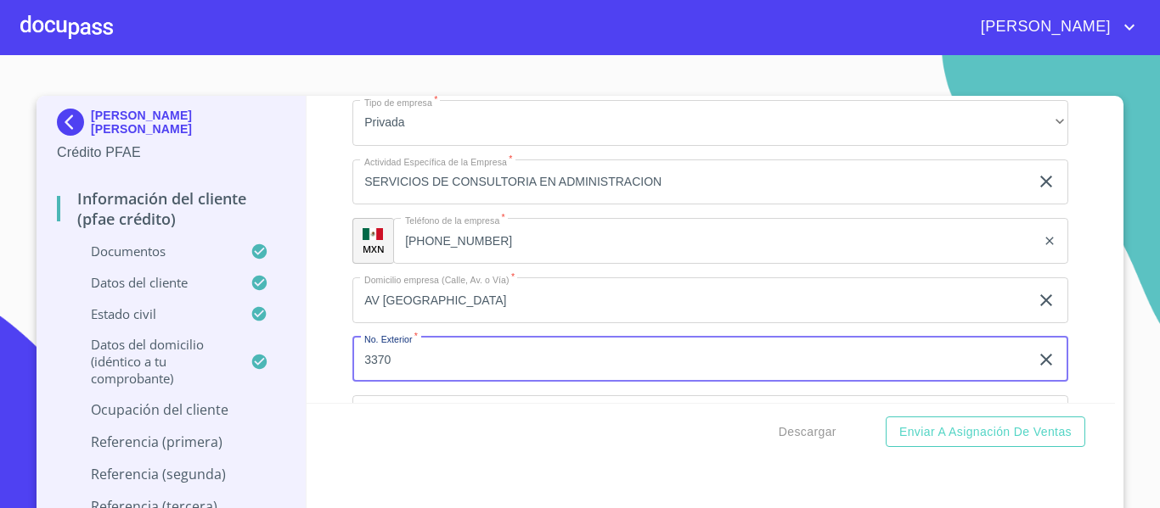
type input "3370"
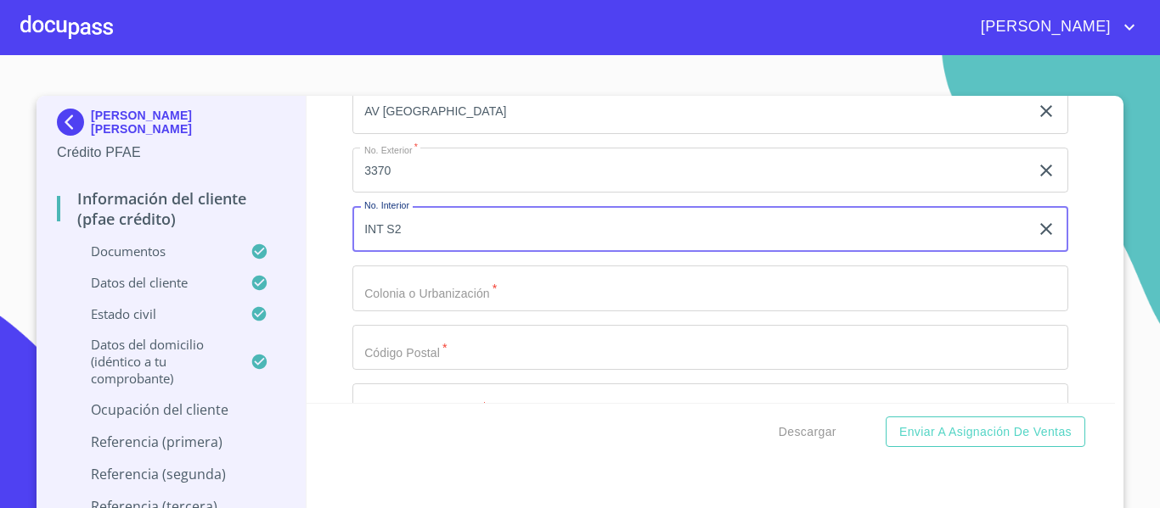
type input "INT S2"
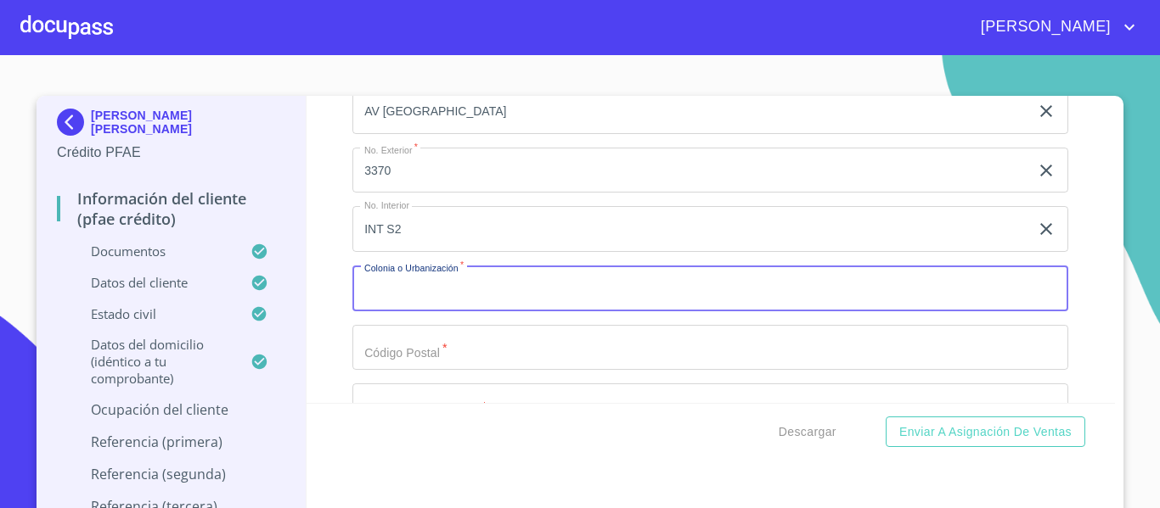
click at [427, 304] on input "Documento de identificación.   *" at bounding box center [710, 289] width 716 height 46
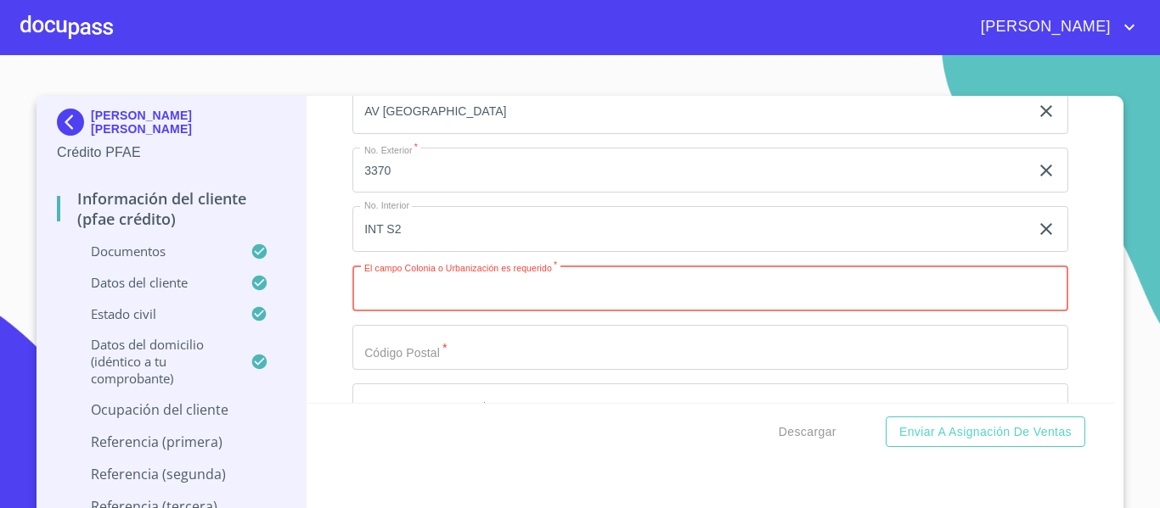
click at [400, 311] on input "Documento de identificación.   *" at bounding box center [710, 289] width 716 height 46
type input "MONRAZ"
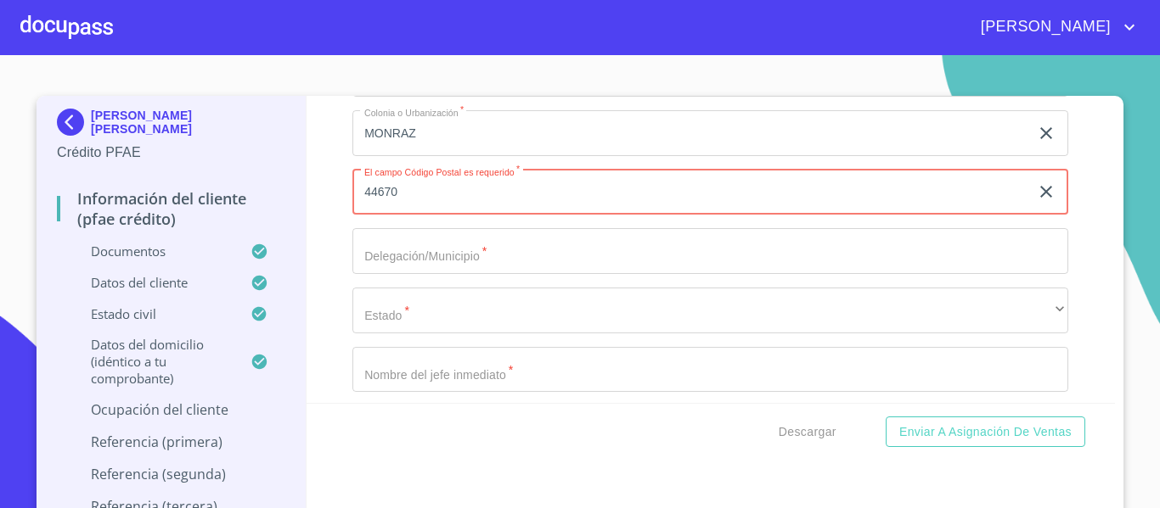
scroll to position [8312, 0]
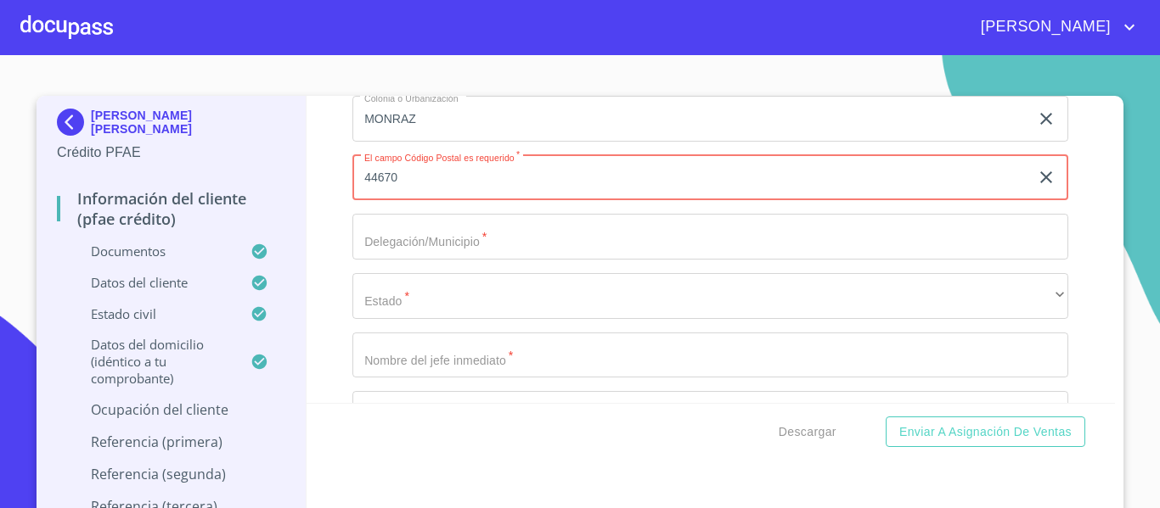
type input "44670"
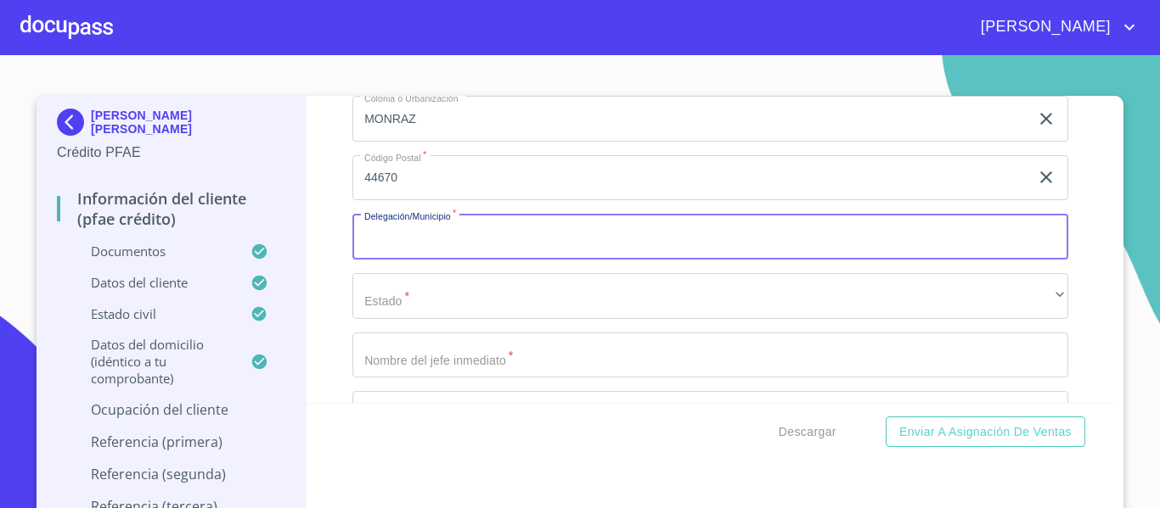
click at [451, 259] on input "Documento de identificación.   *" at bounding box center [710, 237] width 716 height 46
type input "[GEOGRAPHIC_DATA]"
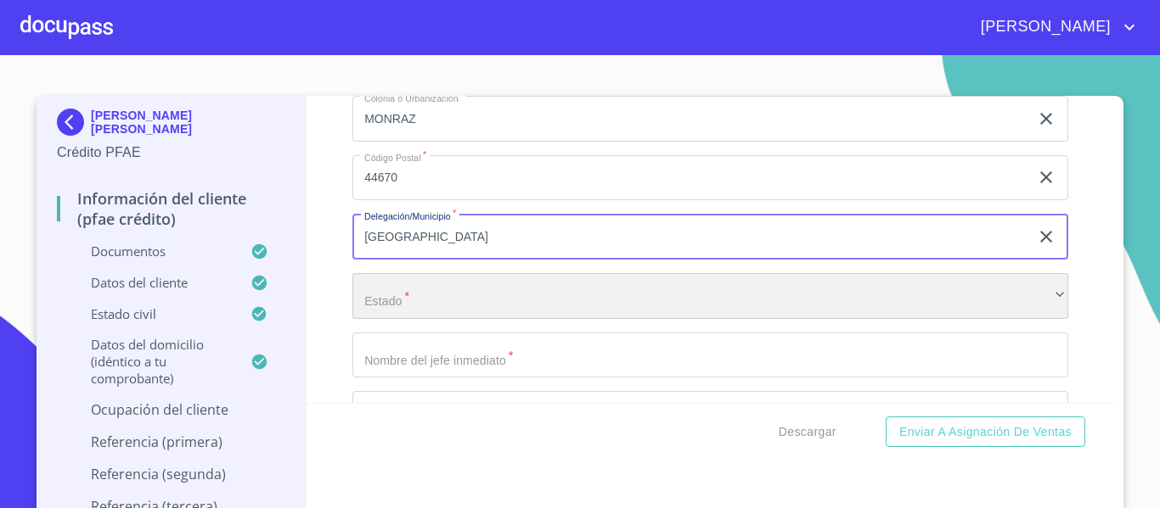
click at [413, 312] on div "​" at bounding box center [710, 296] width 716 height 46
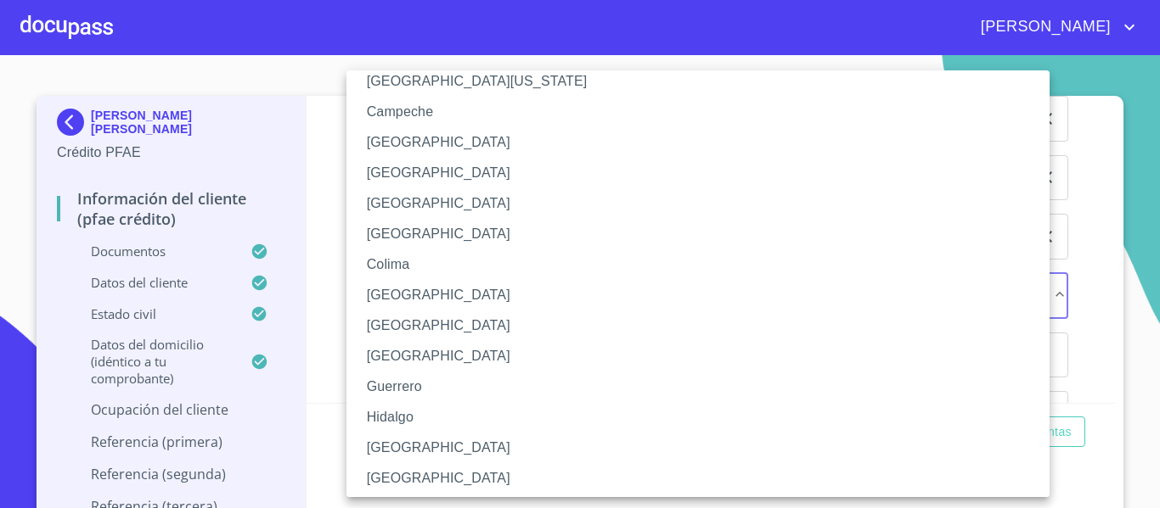
scroll to position [170, 0]
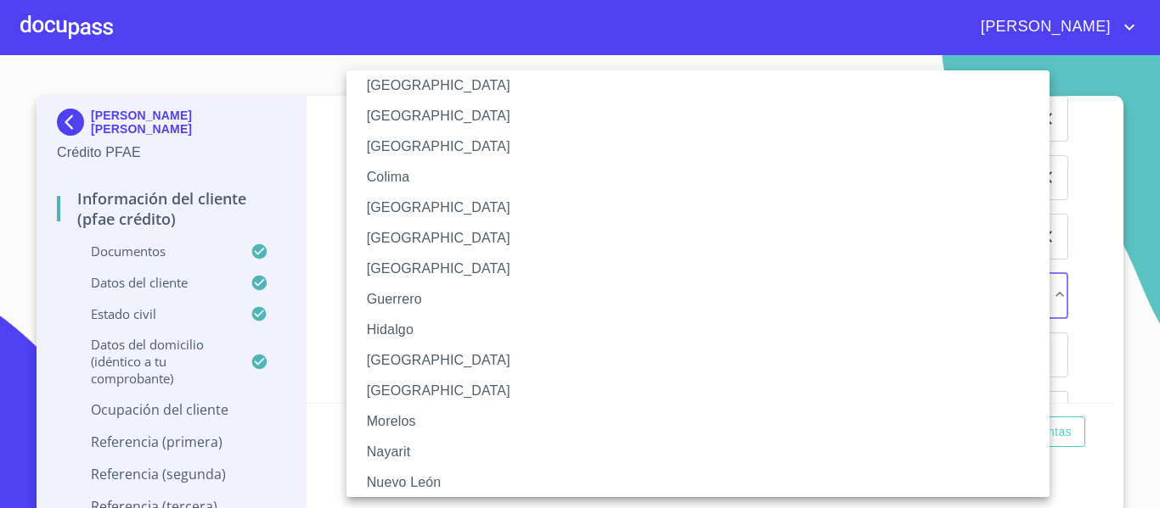
click at [387, 368] on li "[GEOGRAPHIC_DATA]" at bounding box center [704, 361] width 716 height 31
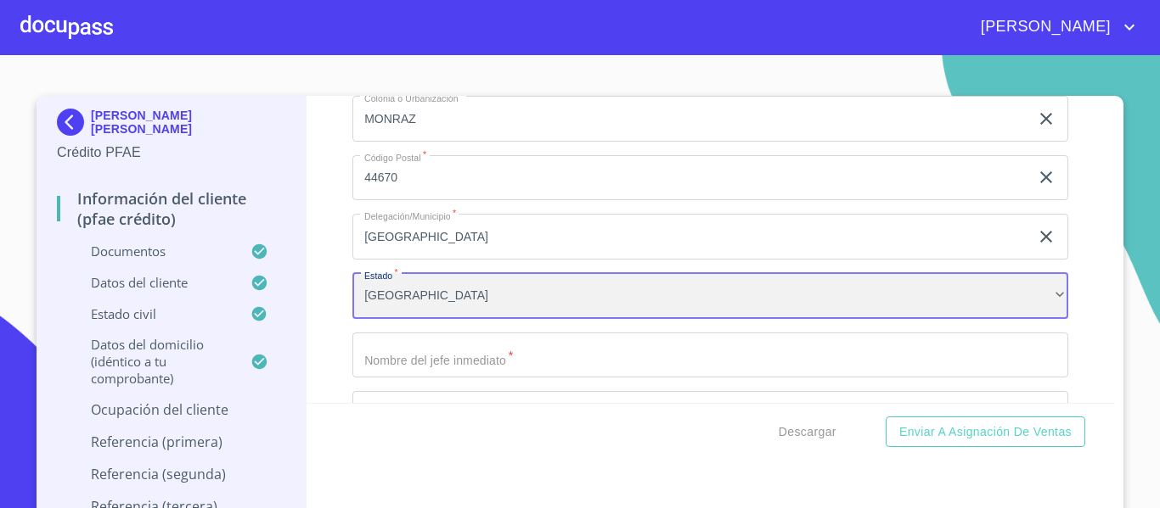
scroll to position [8481, 0]
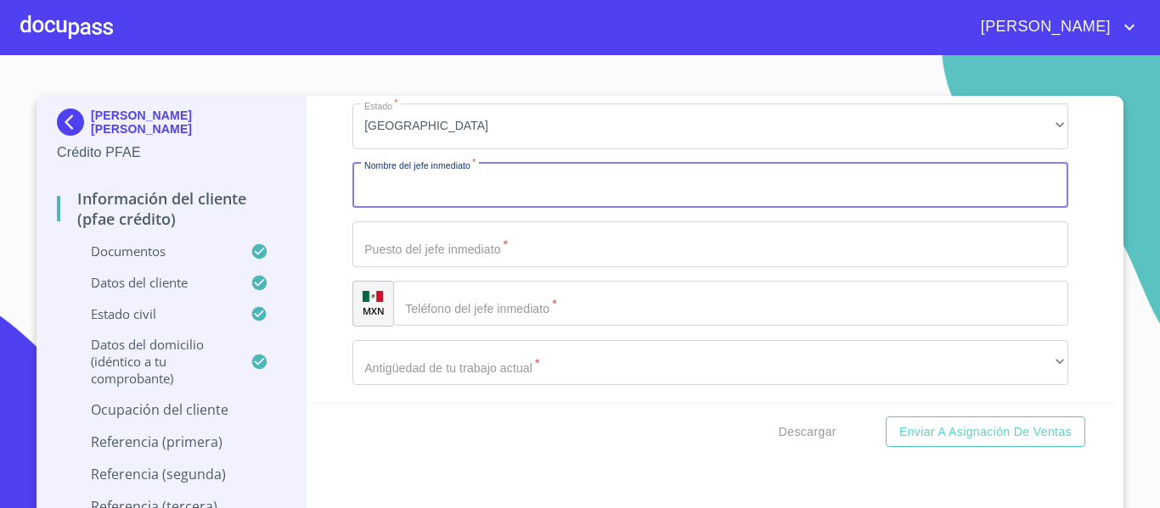
click at [436, 206] on input "Documento de identificación.   *" at bounding box center [710, 186] width 716 height 46
type input "EL MISMO"
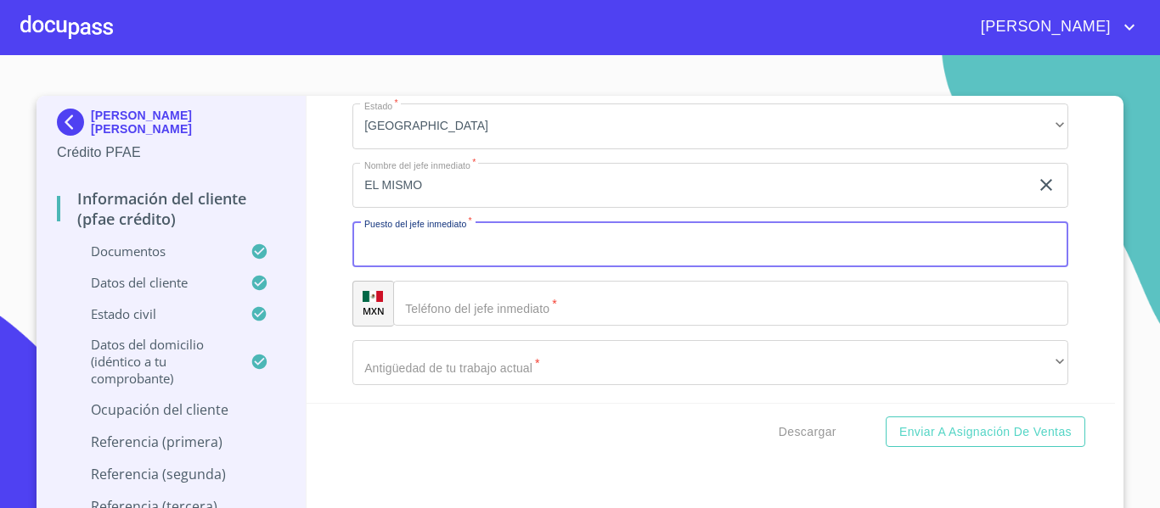
click at [413, 267] on input "Documento de identificación.   *" at bounding box center [710, 245] width 716 height 46
type input "DIRECTOR"
click at [411, 317] on div "​" at bounding box center [730, 304] width 675 height 46
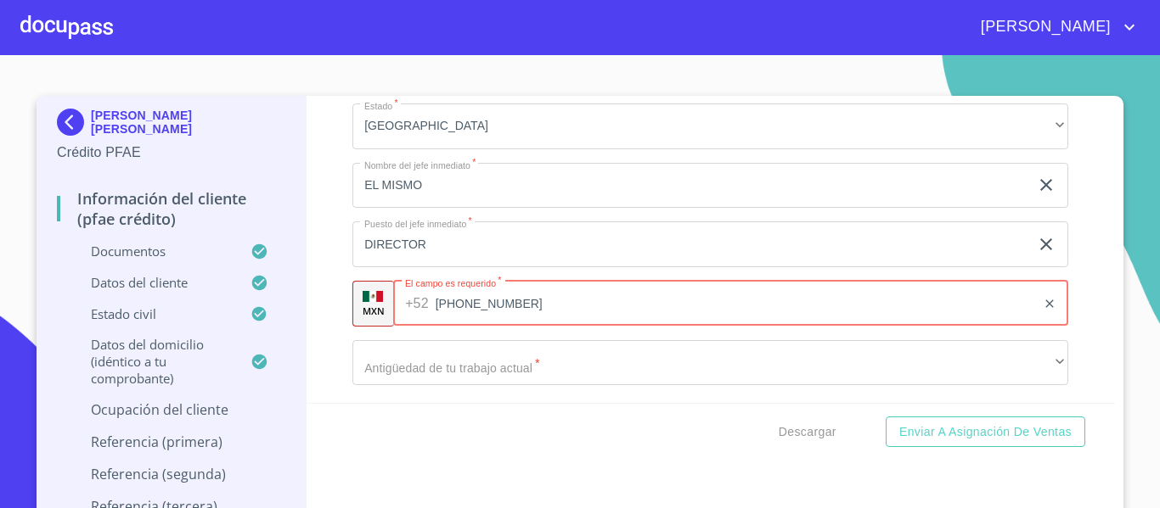
scroll to position [8566, 0]
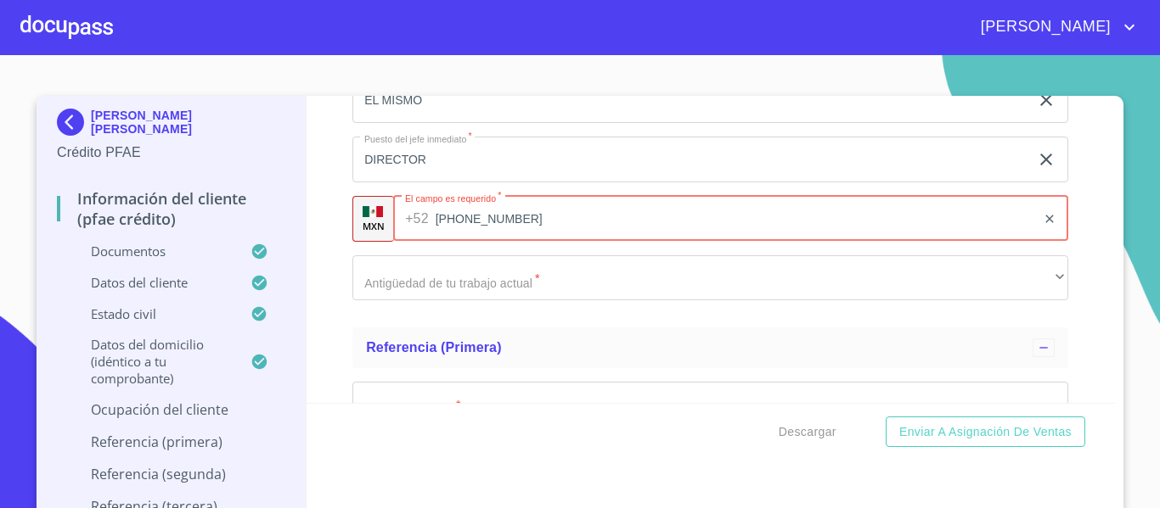
type input "[PHONE_NUMBER]"
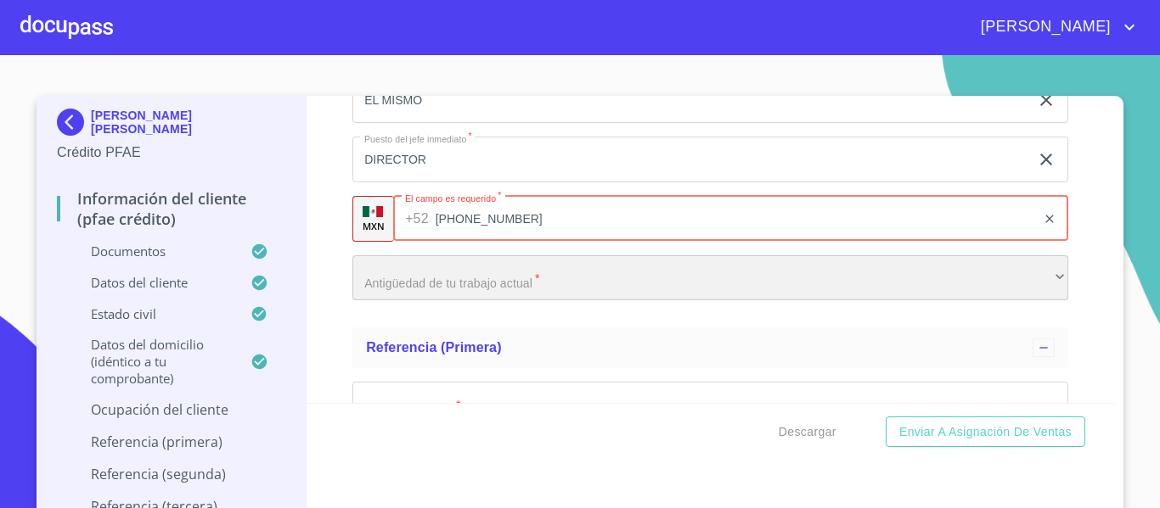
click at [524, 290] on div "​" at bounding box center [710, 279] width 716 height 46
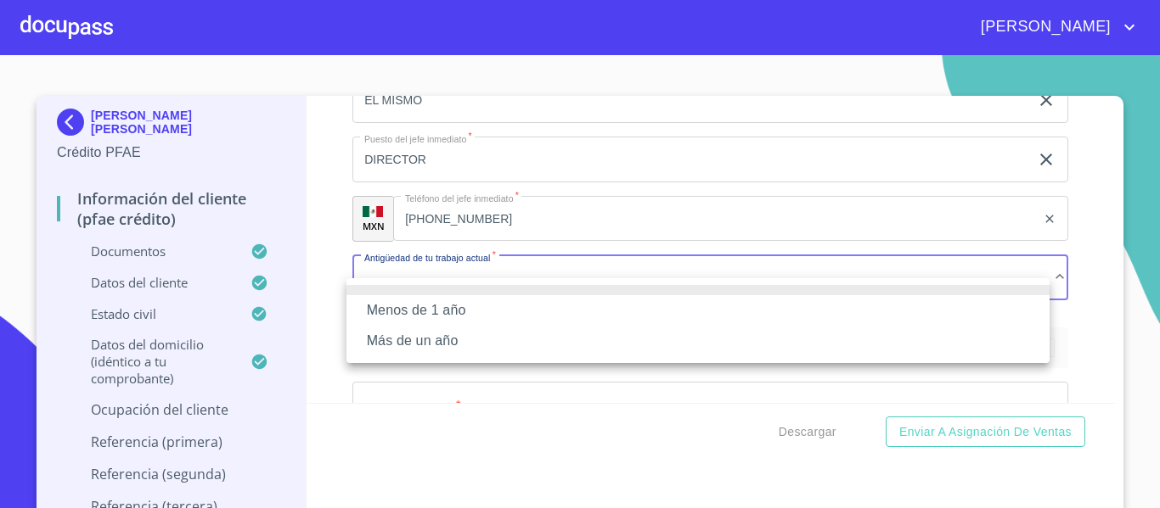
click at [422, 333] on li "Más de un año" at bounding box center [697, 341] width 703 height 31
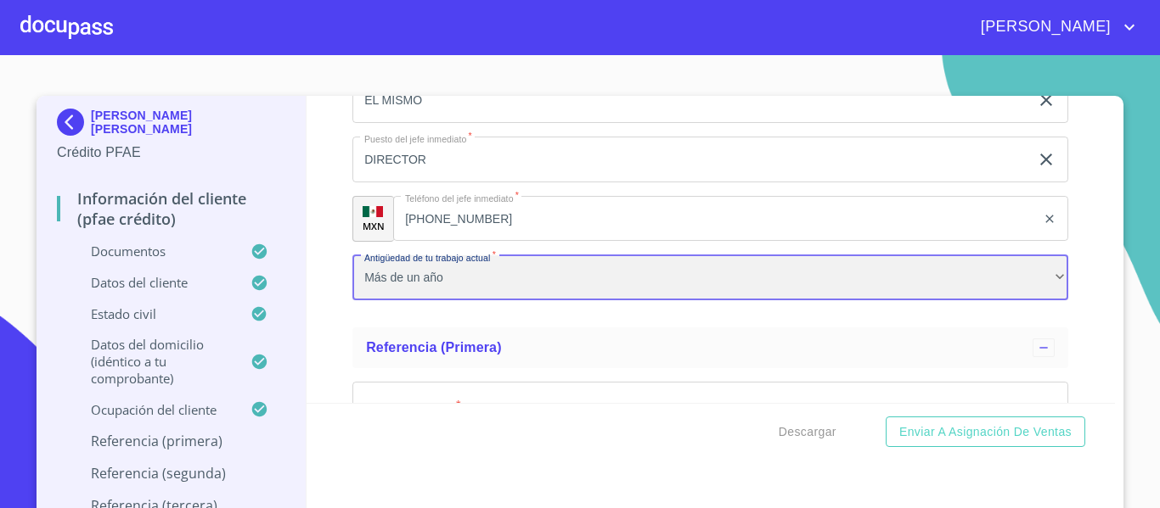
scroll to position [8736, 0]
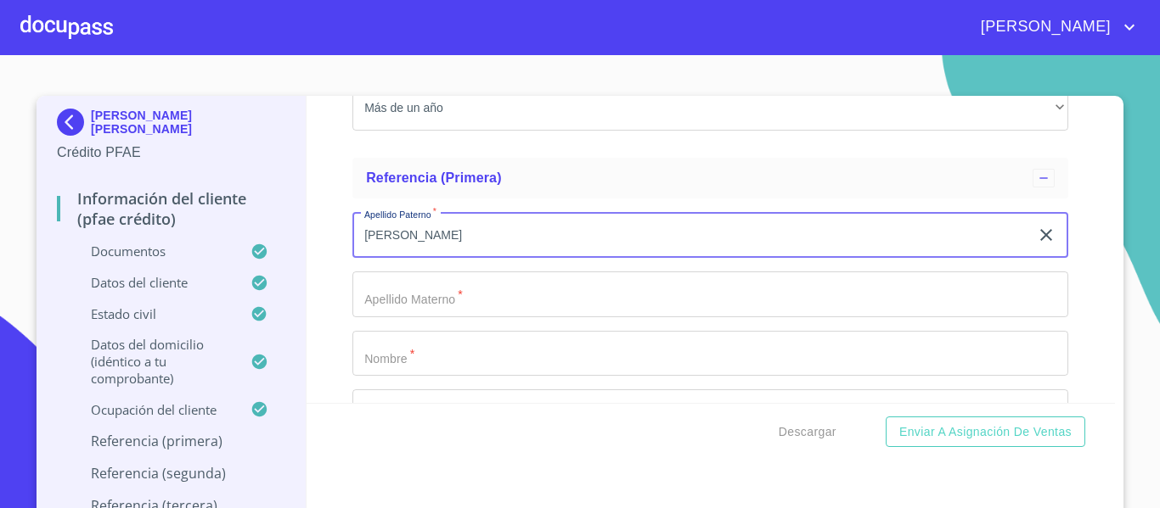
type input "[PERSON_NAME]"
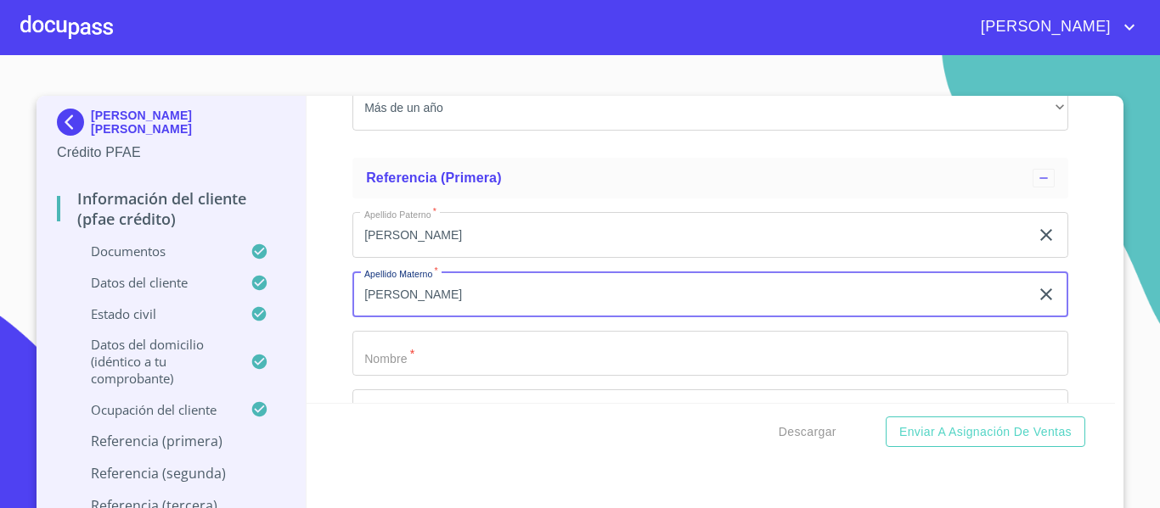
type input "[PERSON_NAME]"
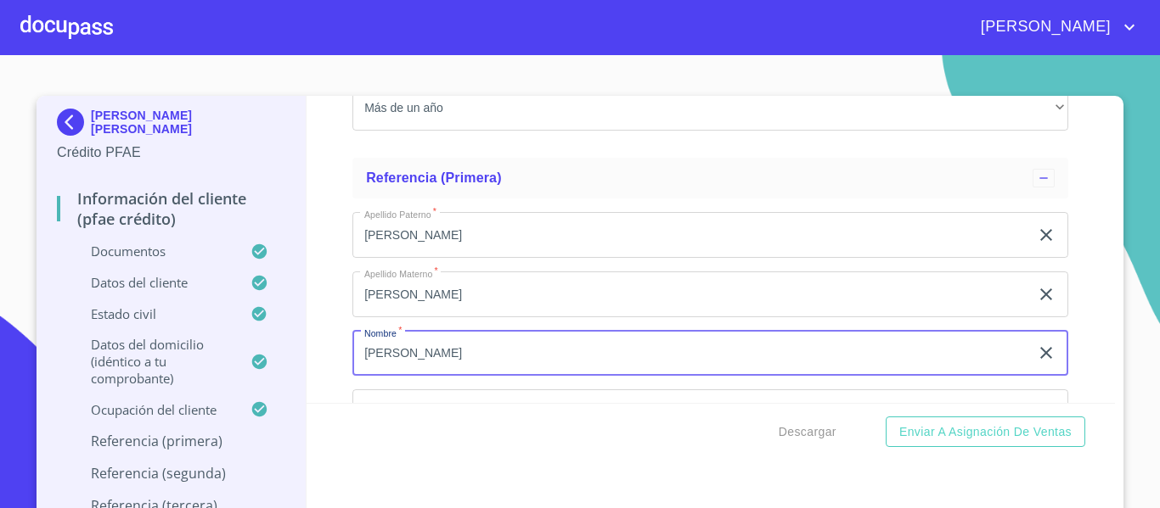
type input "[PERSON_NAME]"
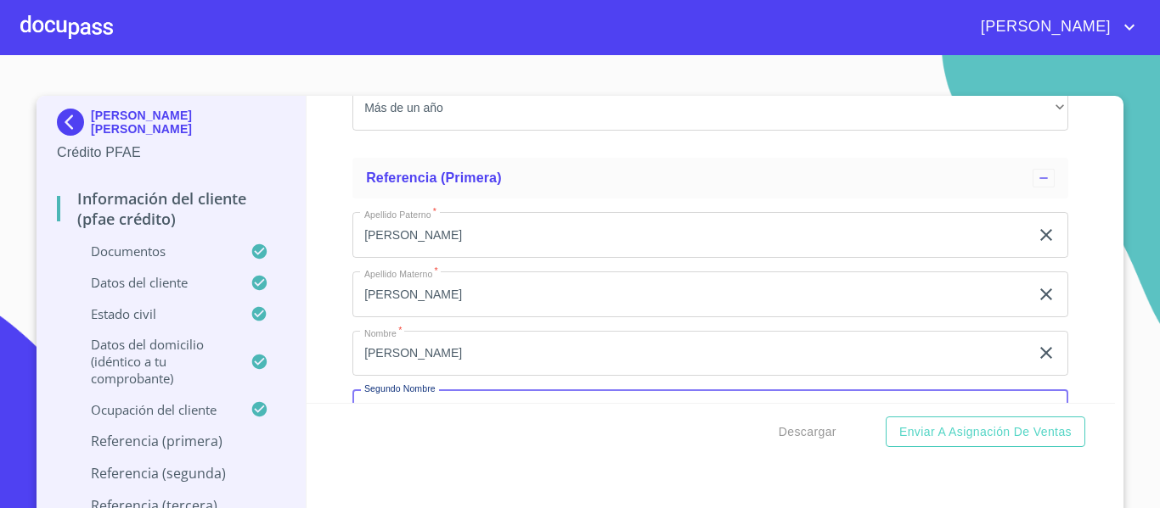
scroll to position [8919, 0]
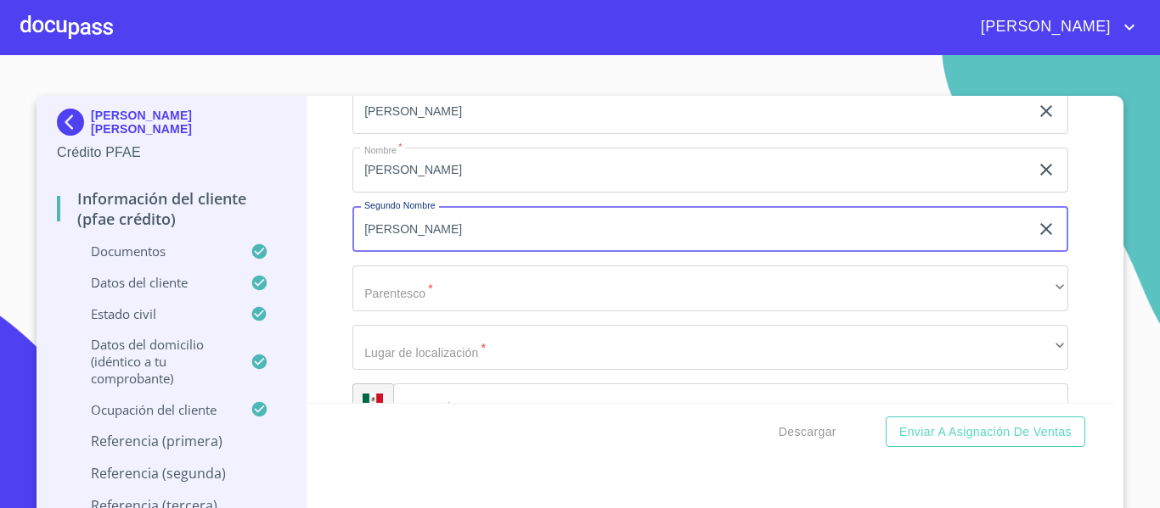
type input "[PERSON_NAME]"
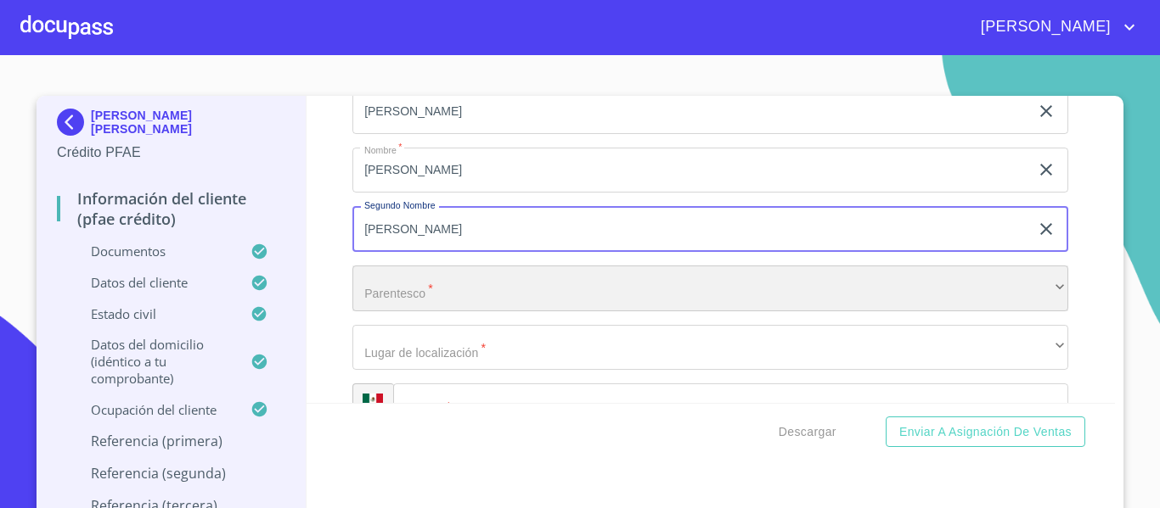
click at [427, 312] on div "​" at bounding box center [710, 289] width 716 height 46
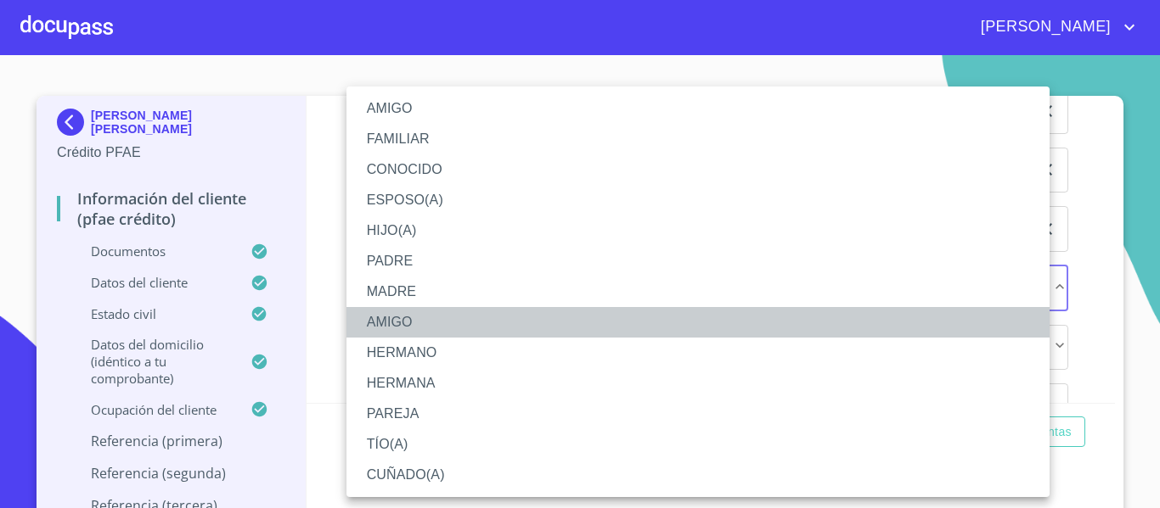
click at [420, 327] on li "AMIGO" at bounding box center [697, 322] width 703 height 31
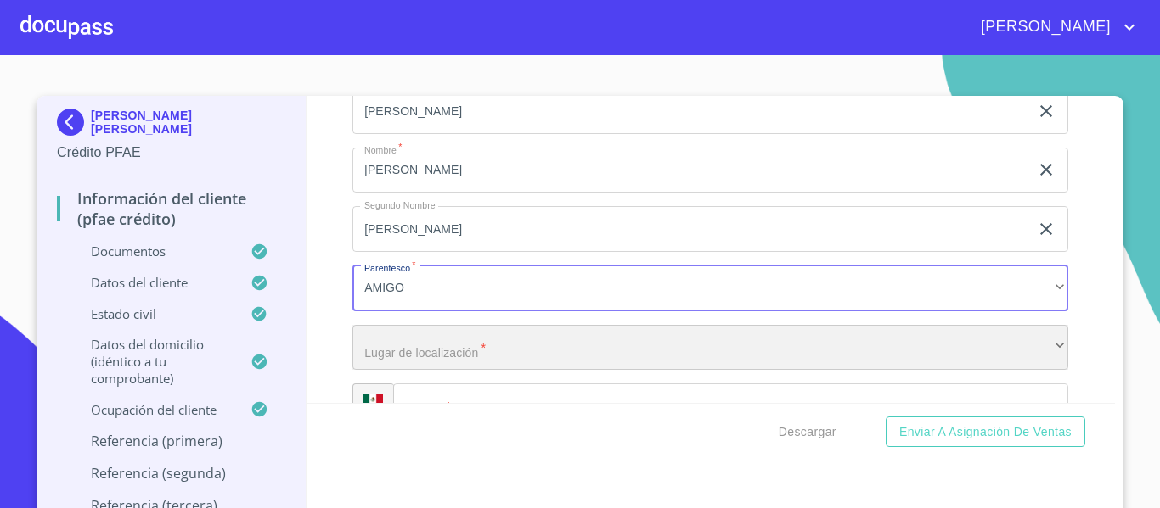
click at [454, 371] on div "​" at bounding box center [710, 348] width 716 height 46
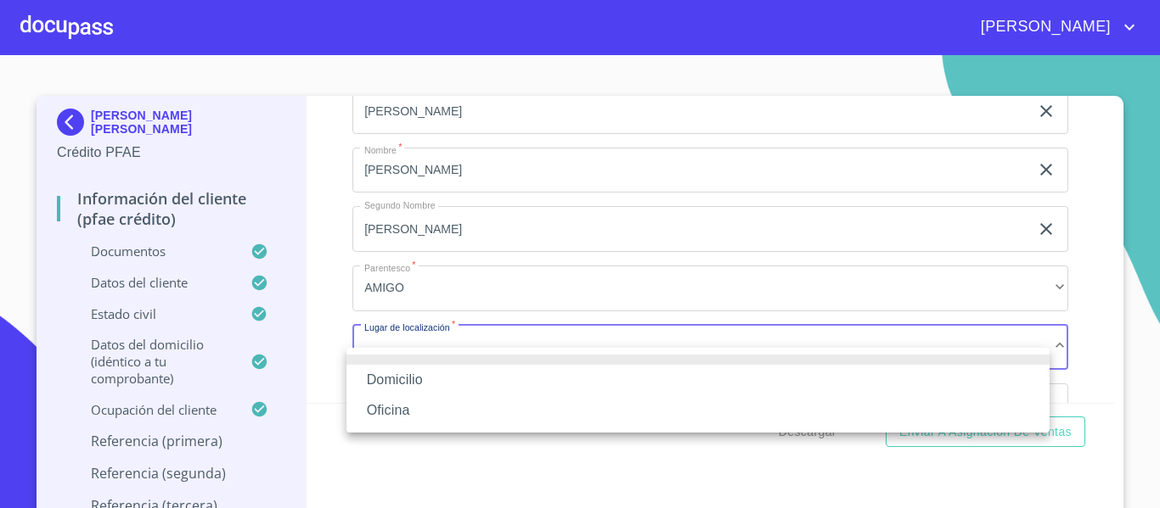
click at [426, 409] on li "Oficina" at bounding box center [697, 411] width 703 height 31
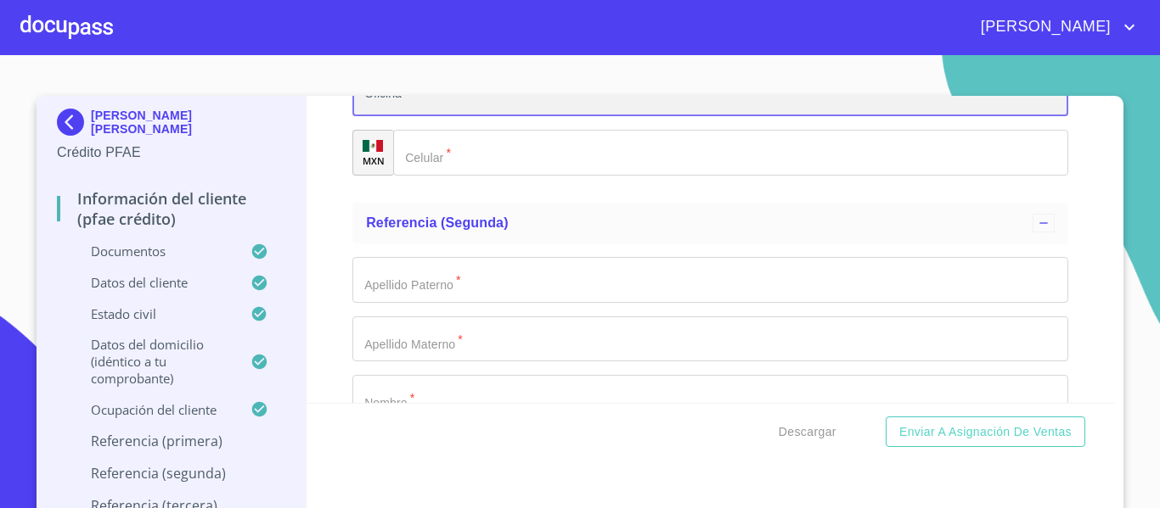
scroll to position [9174, 0]
click at [433, 171] on input "Documento de identificación.   *" at bounding box center [730, 152] width 675 height 46
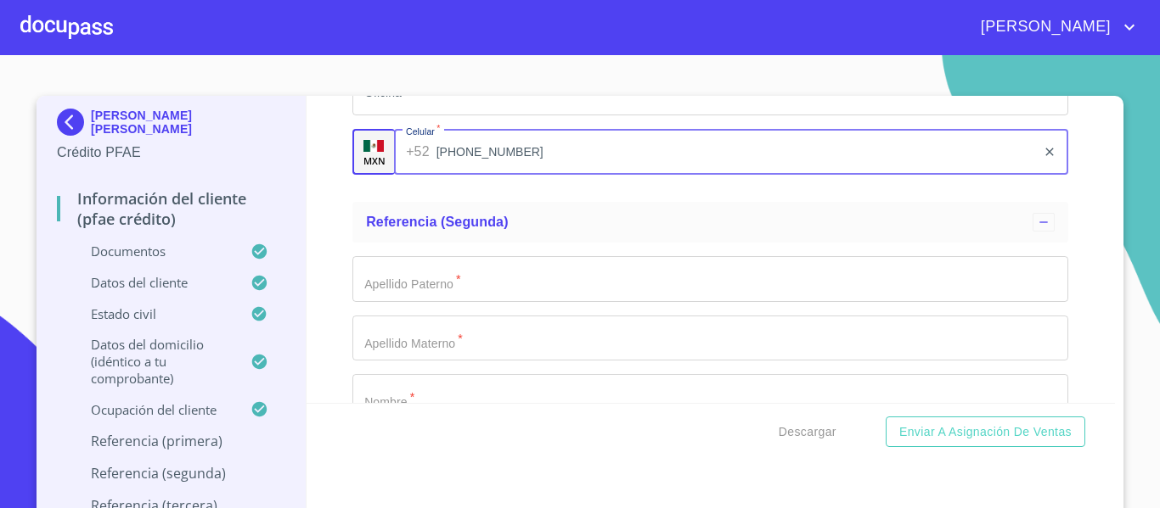
type input "[PHONE_NUMBER]"
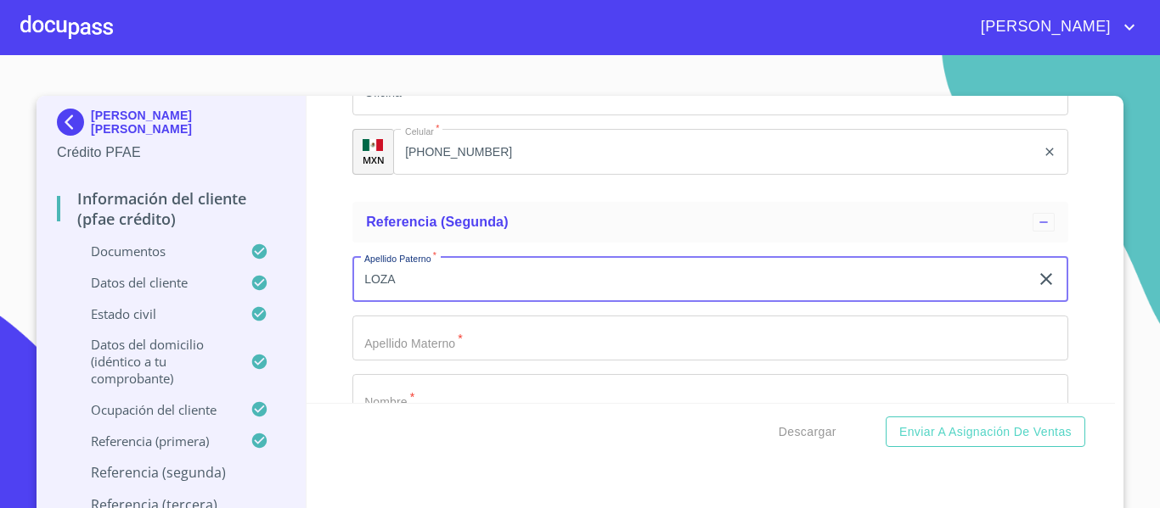
type input "LOZA"
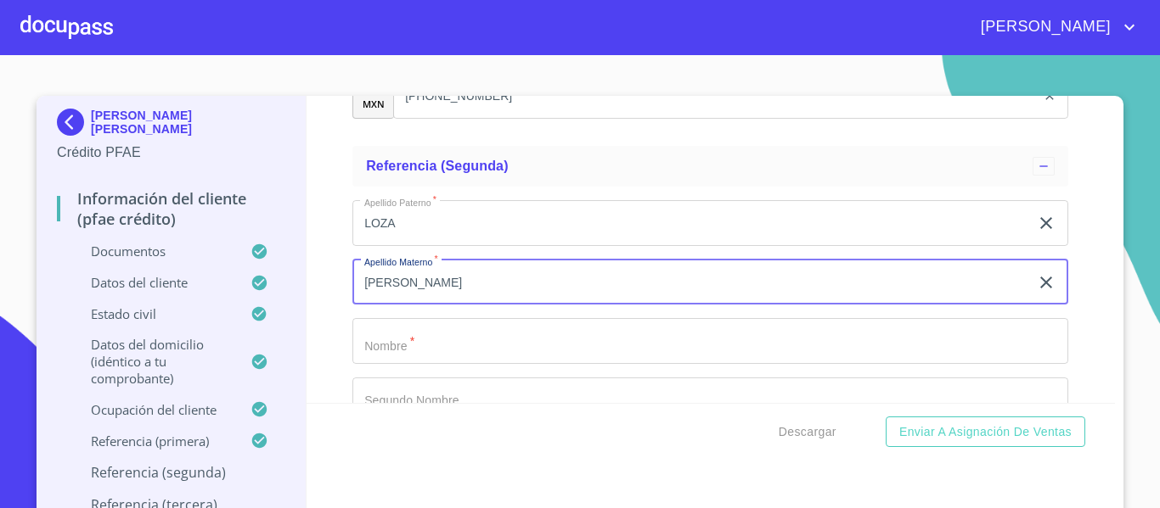
scroll to position [9259, 0]
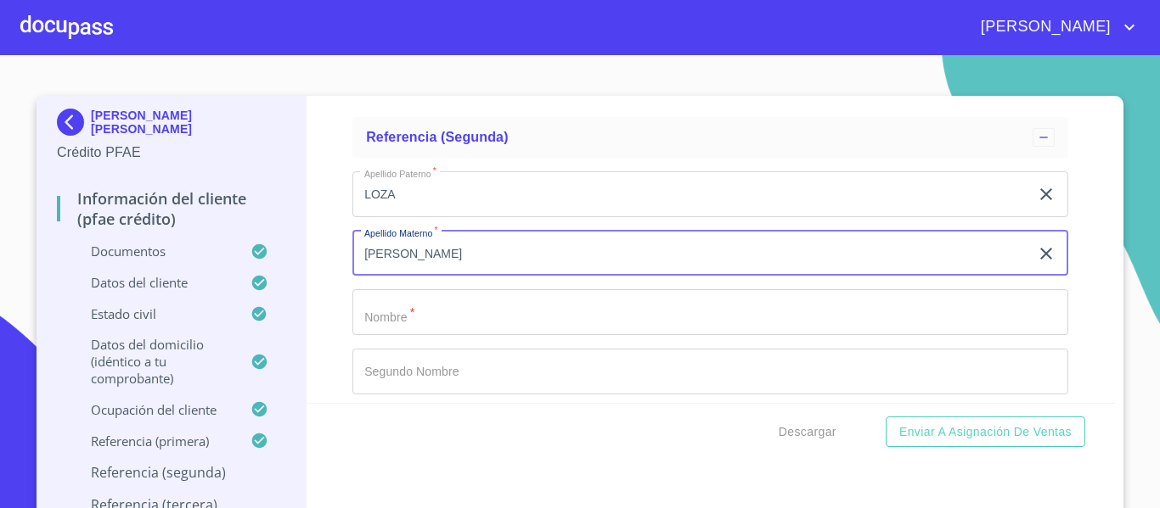
type input "[PERSON_NAME]"
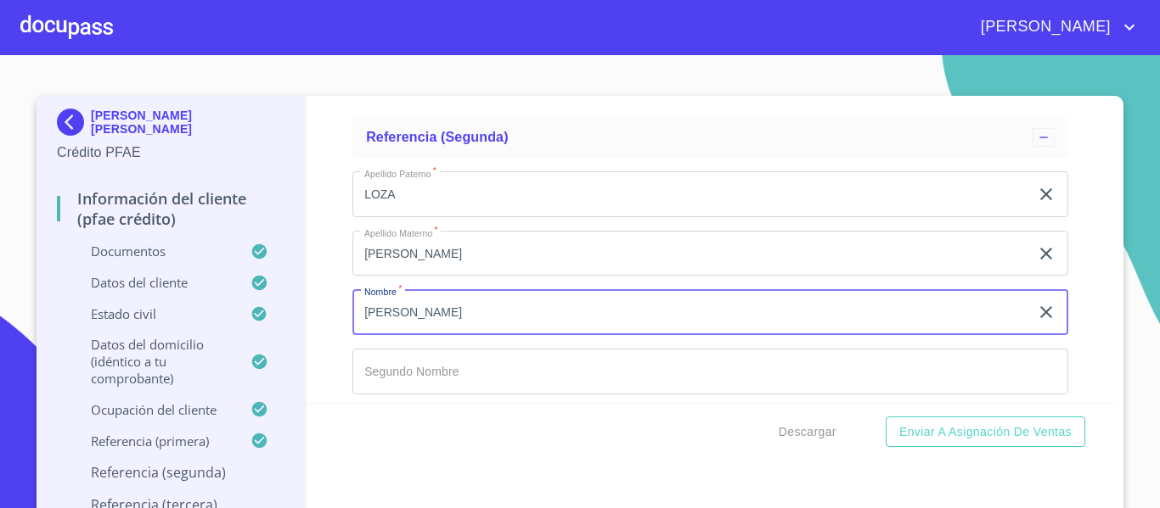
type input "[PERSON_NAME]"
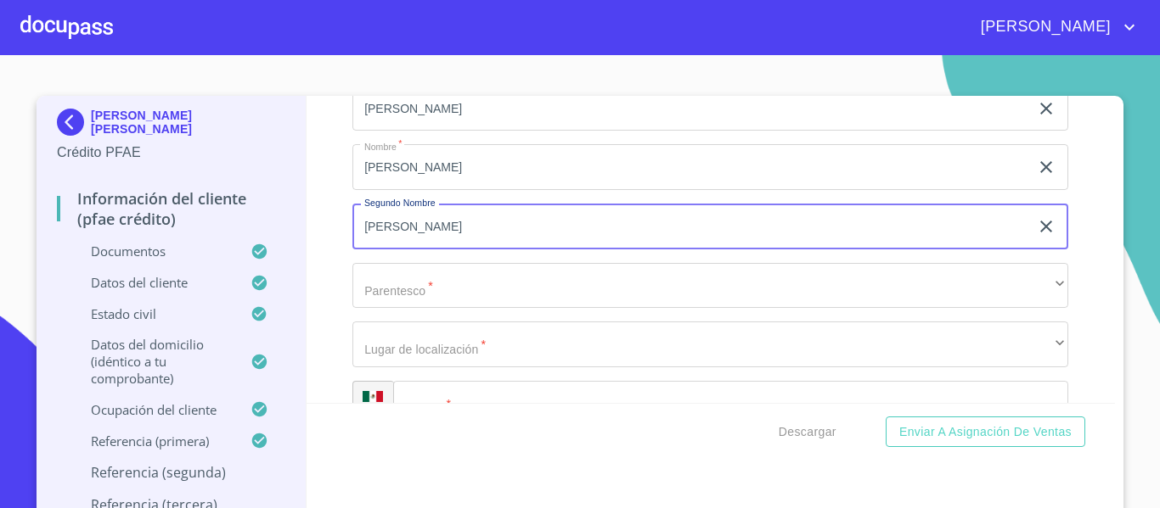
scroll to position [9441, 0]
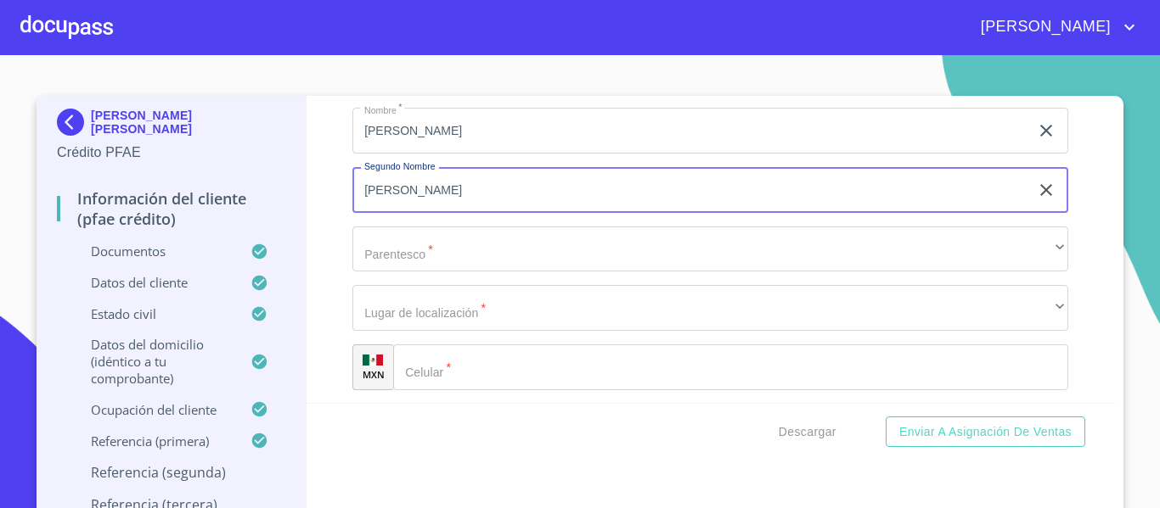
type input "[PERSON_NAME]"
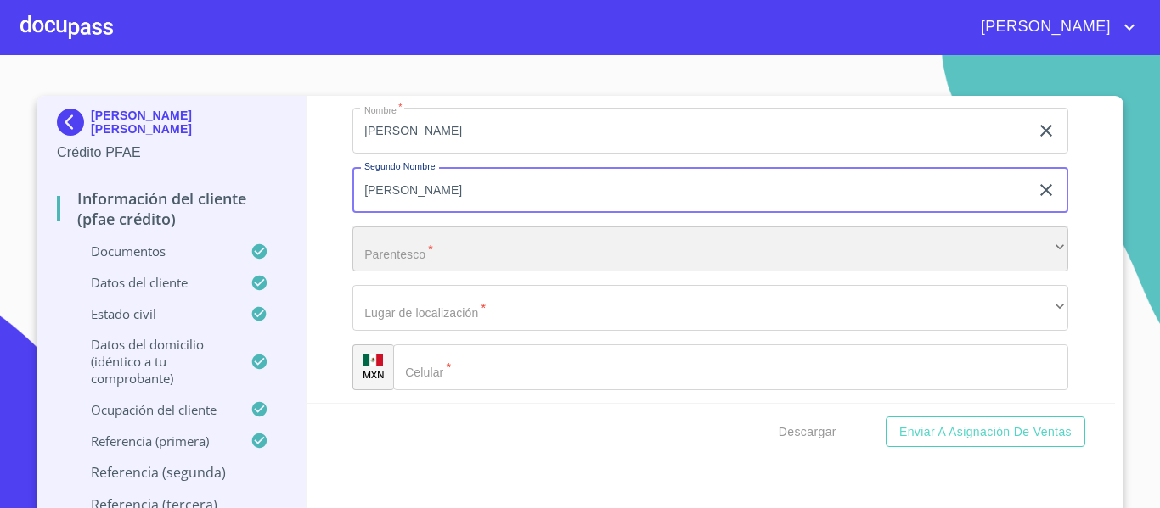
click at [471, 263] on div "​" at bounding box center [710, 250] width 716 height 46
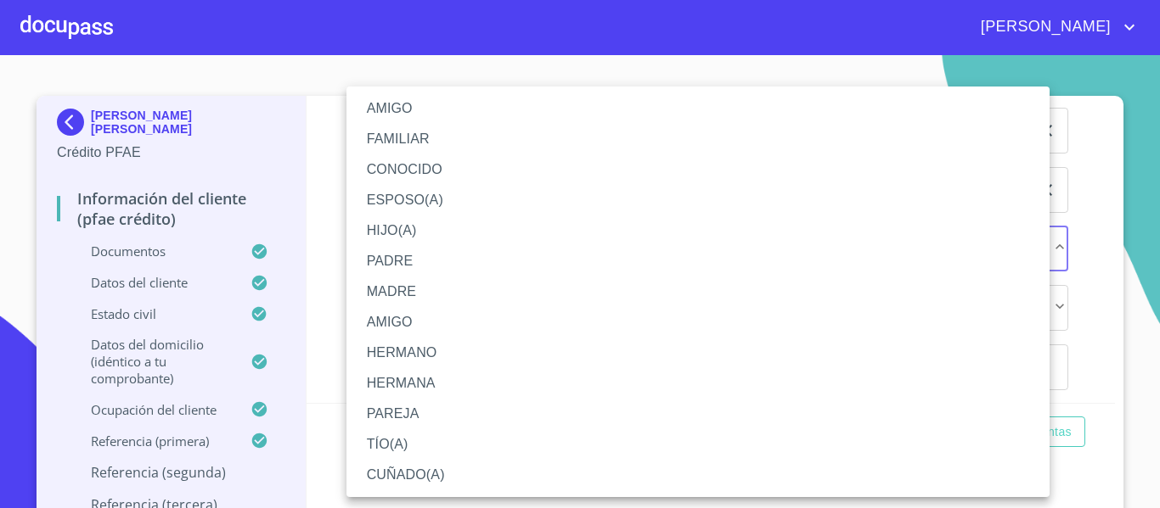
click at [400, 108] on li "AMIGO" at bounding box center [697, 108] width 703 height 31
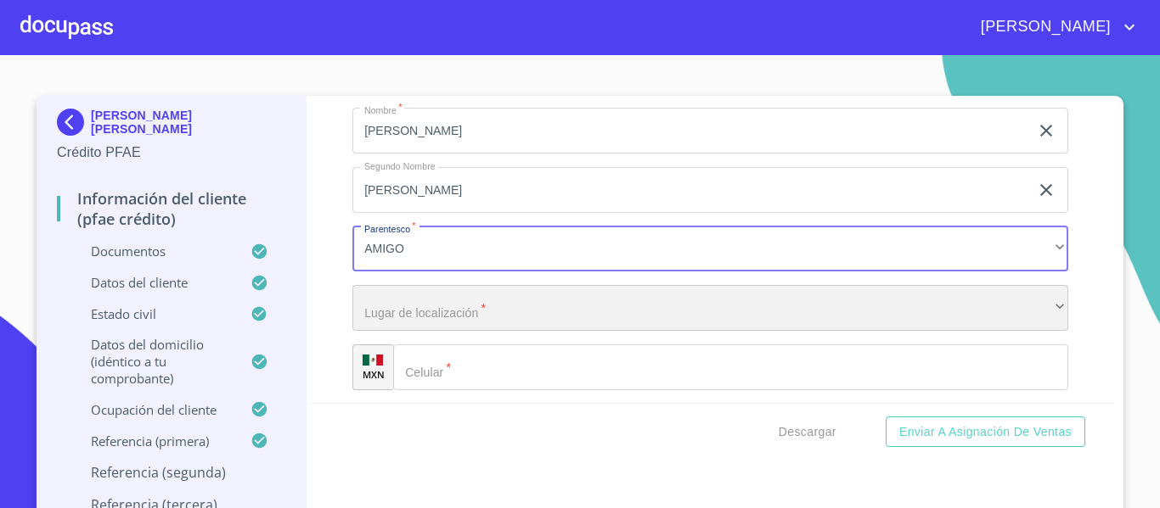
click at [434, 331] on div "​" at bounding box center [710, 308] width 716 height 46
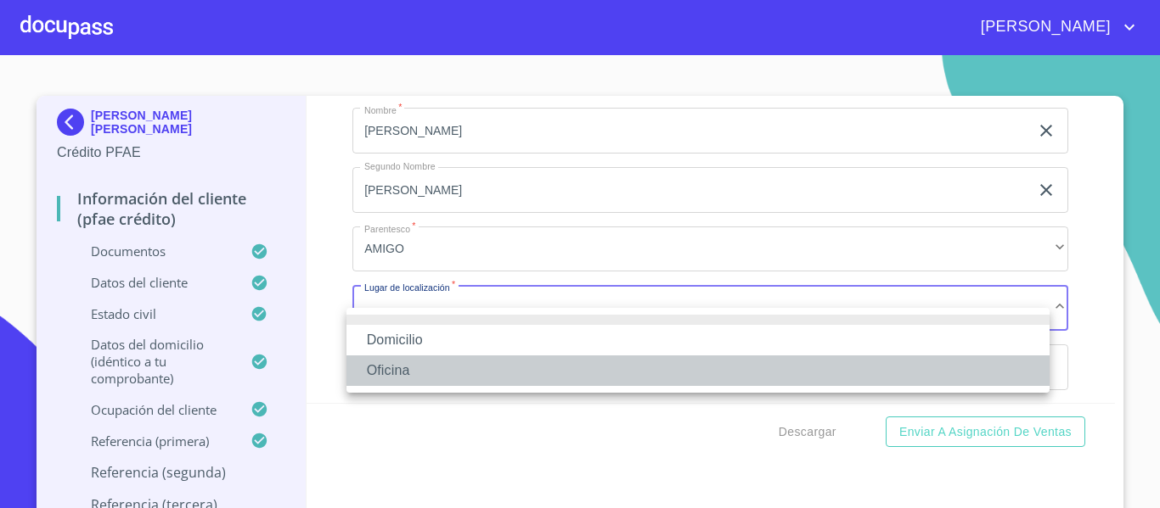
click at [384, 369] on li "Oficina" at bounding box center [697, 371] width 703 height 31
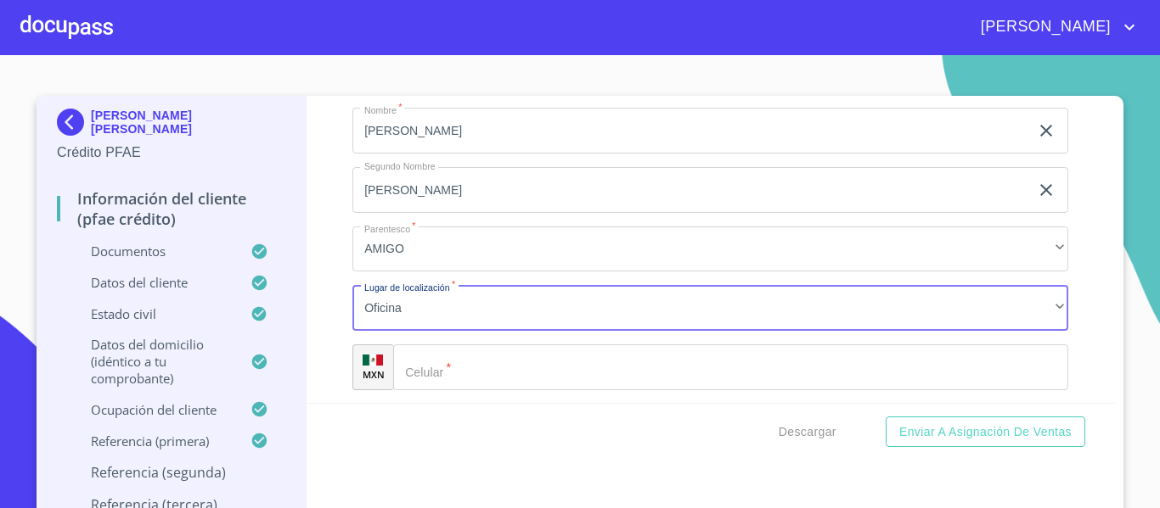
click at [472, 390] on input "Documento de identificación.   *" at bounding box center [730, 368] width 675 height 46
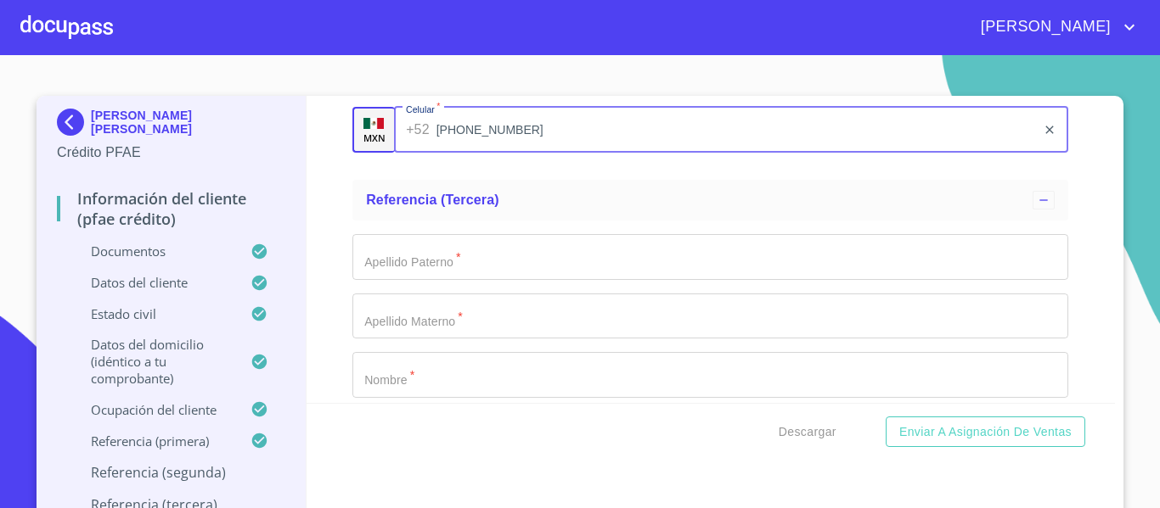
scroll to position [9695, 0]
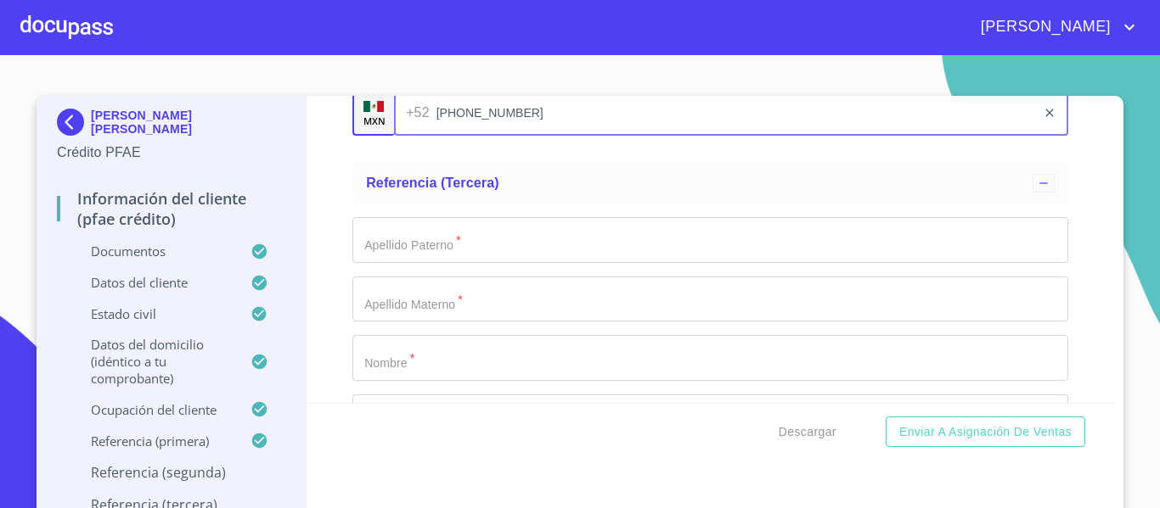
type input "[PHONE_NUMBER]"
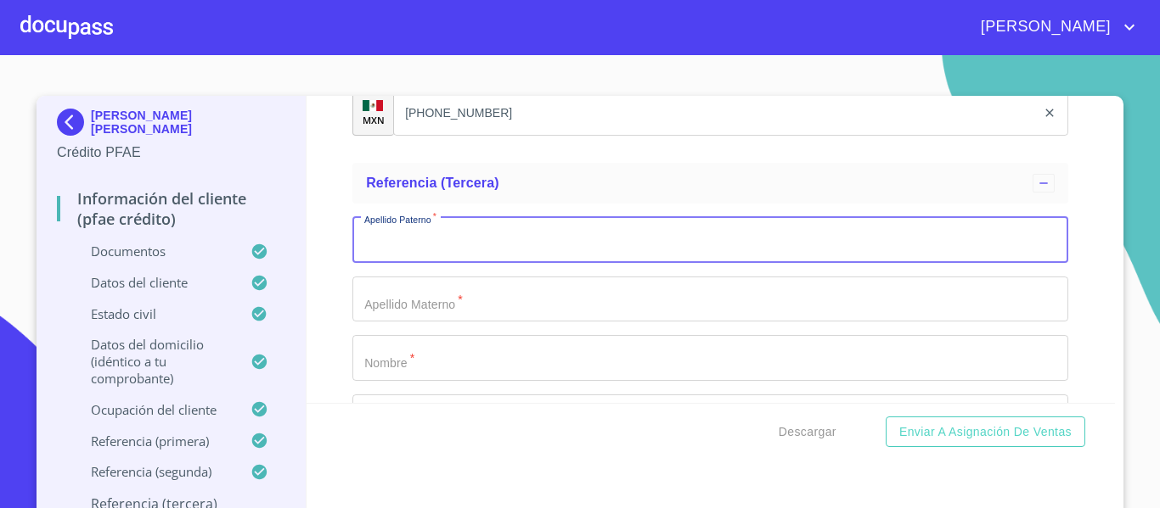
click at [464, 263] on input "Documento de identificación.   *" at bounding box center [710, 240] width 716 height 46
type input "[PERSON_NAME]"
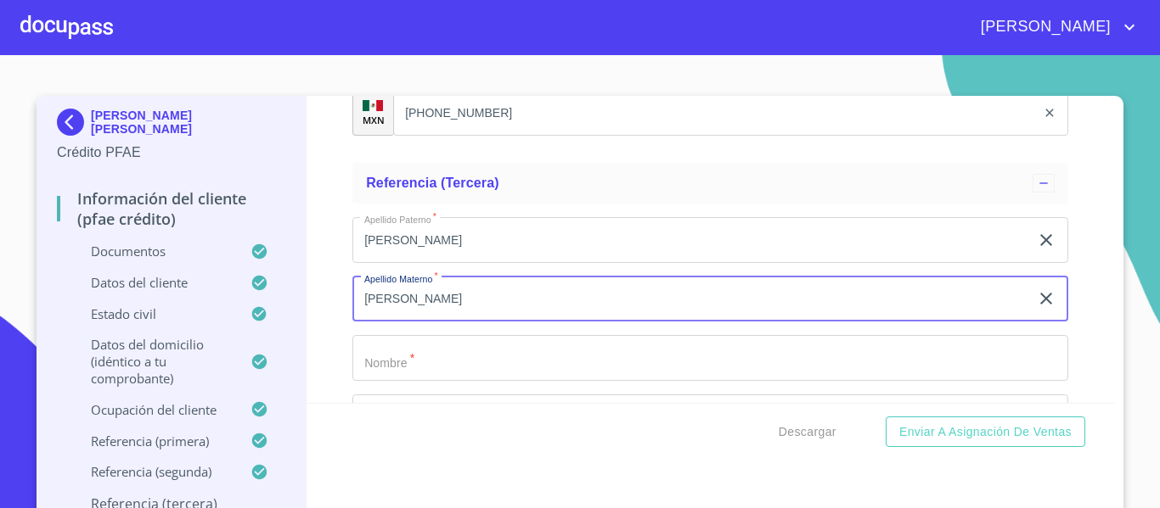
type input "[PERSON_NAME]"
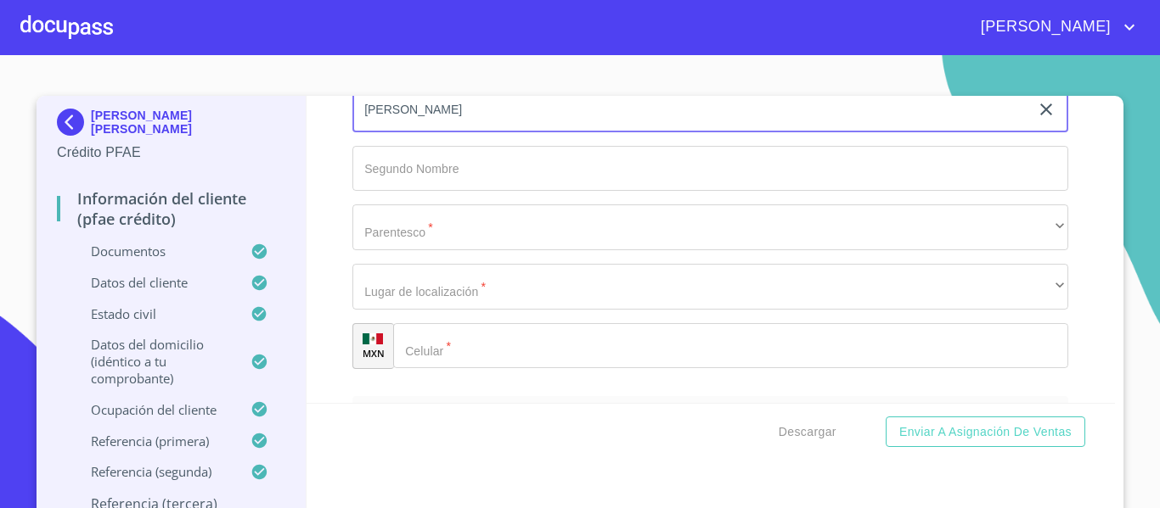
scroll to position [9950, 0]
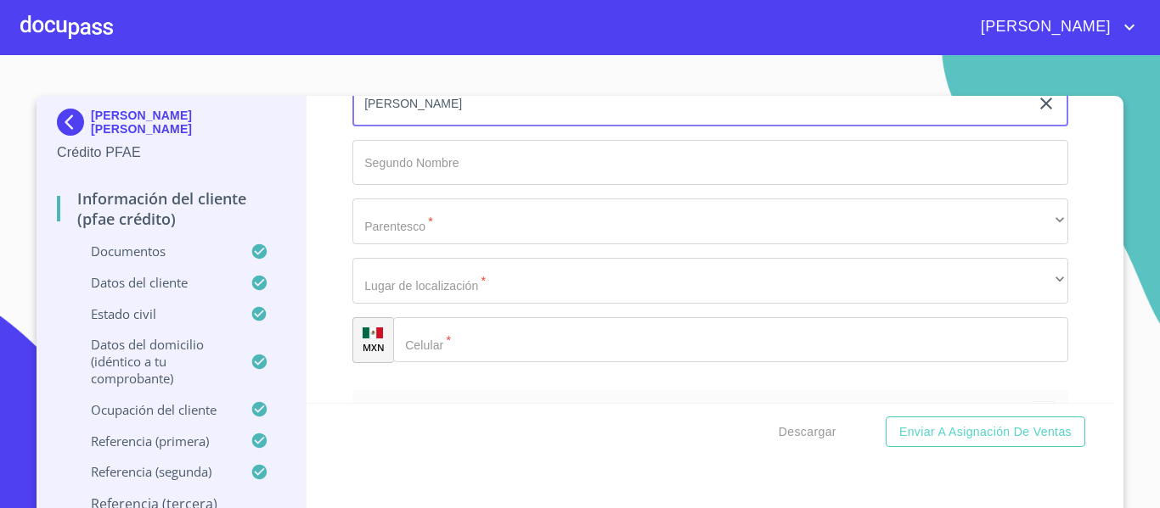
type input "[PERSON_NAME]"
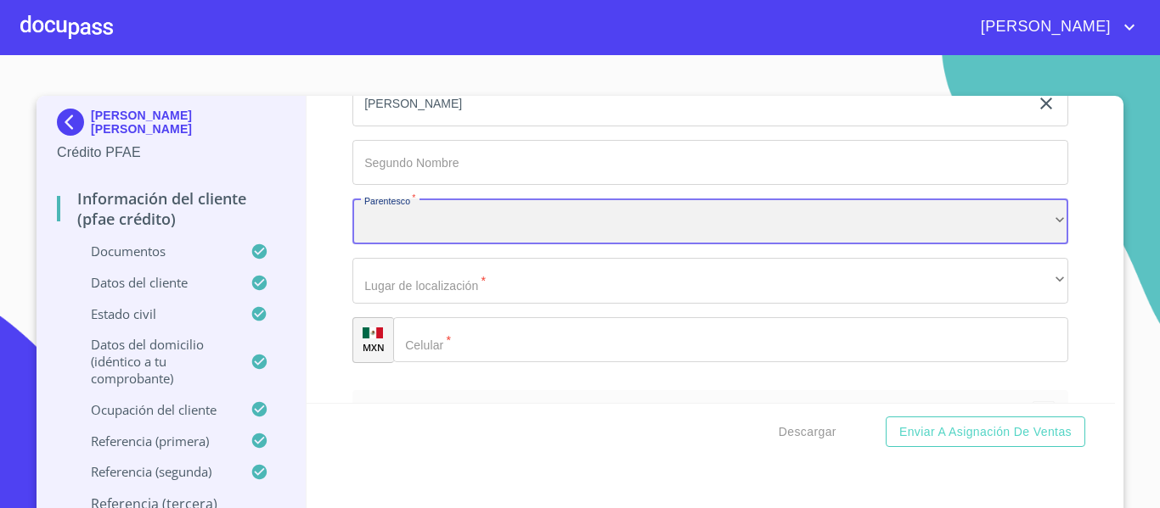
click at [424, 244] on div "​" at bounding box center [710, 222] width 716 height 46
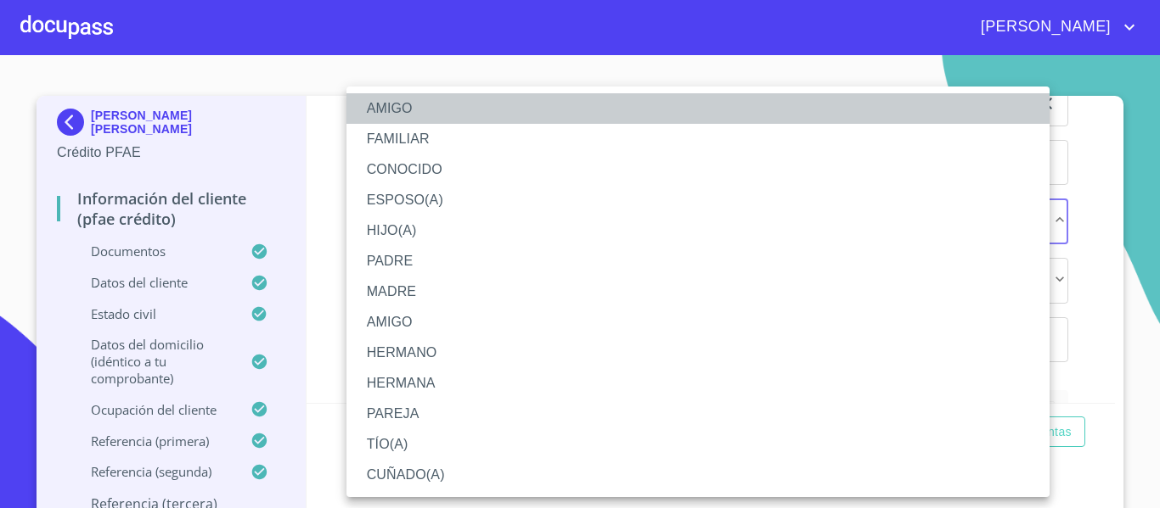
click at [398, 113] on li "AMIGO" at bounding box center [697, 108] width 703 height 31
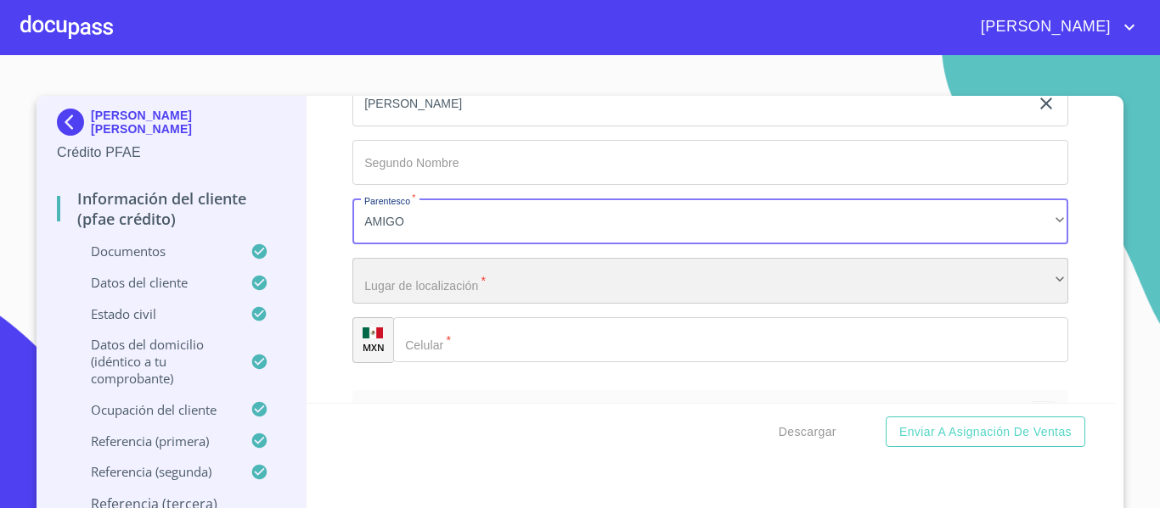
click at [431, 303] on div "​" at bounding box center [710, 281] width 716 height 46
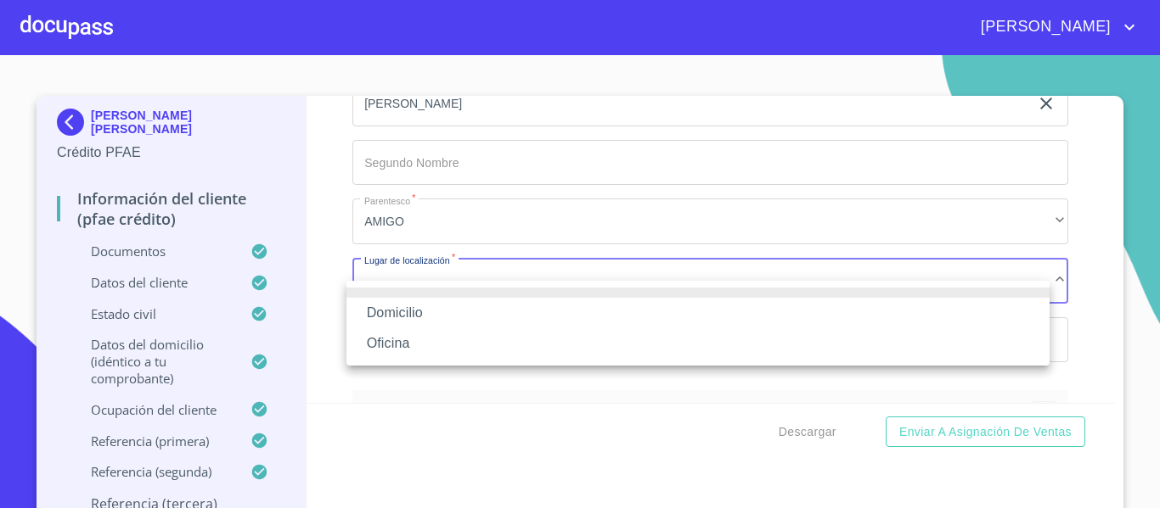
click at [394, 352] on li "Oficina" at bounding box center [697, 344] width 703 height 31
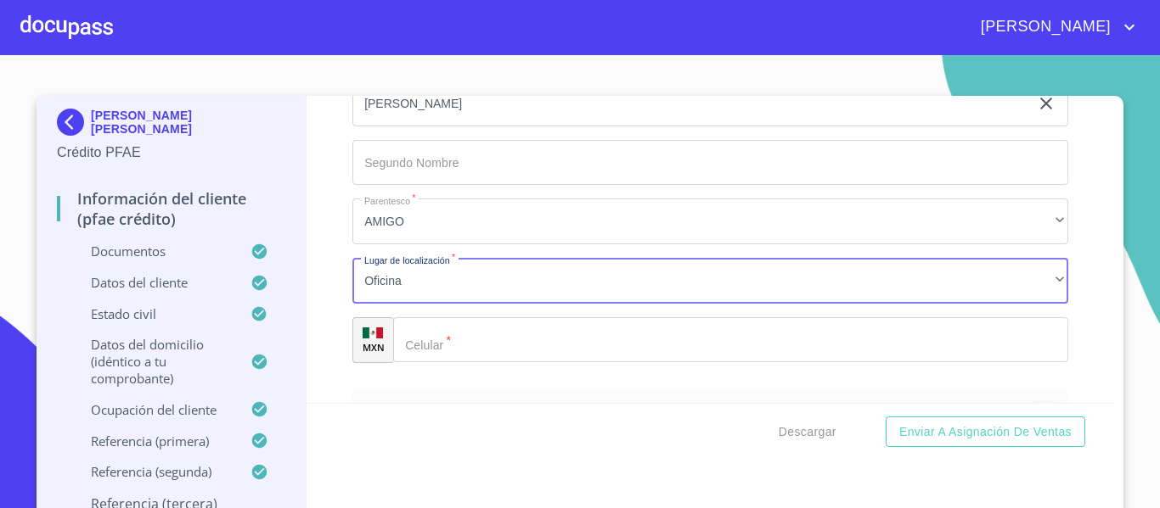
click at [419, 356] on div "​" at bounding box center [730, 340] width 675 height 46
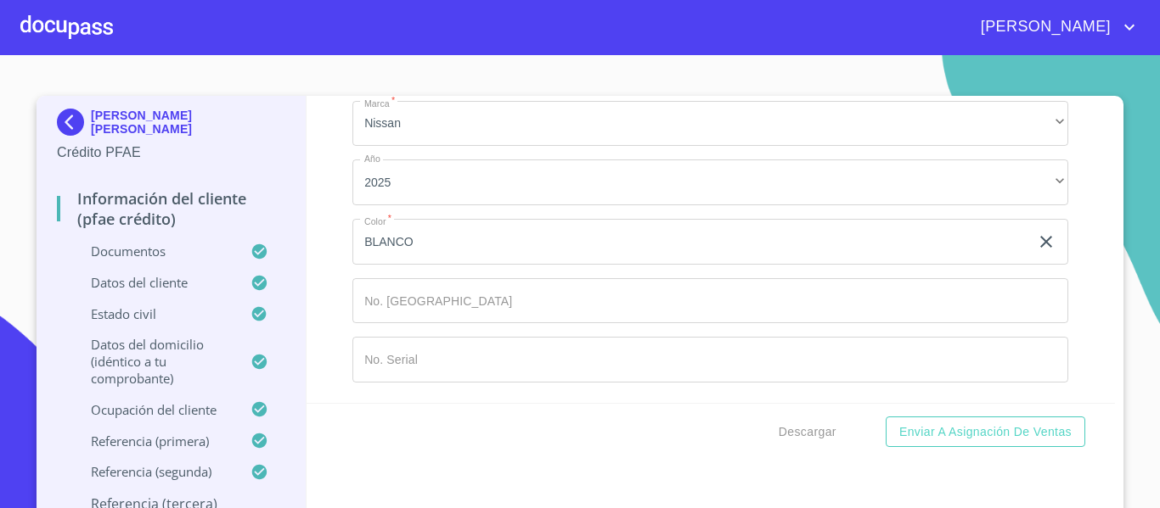
scroll to position [10314, 0]
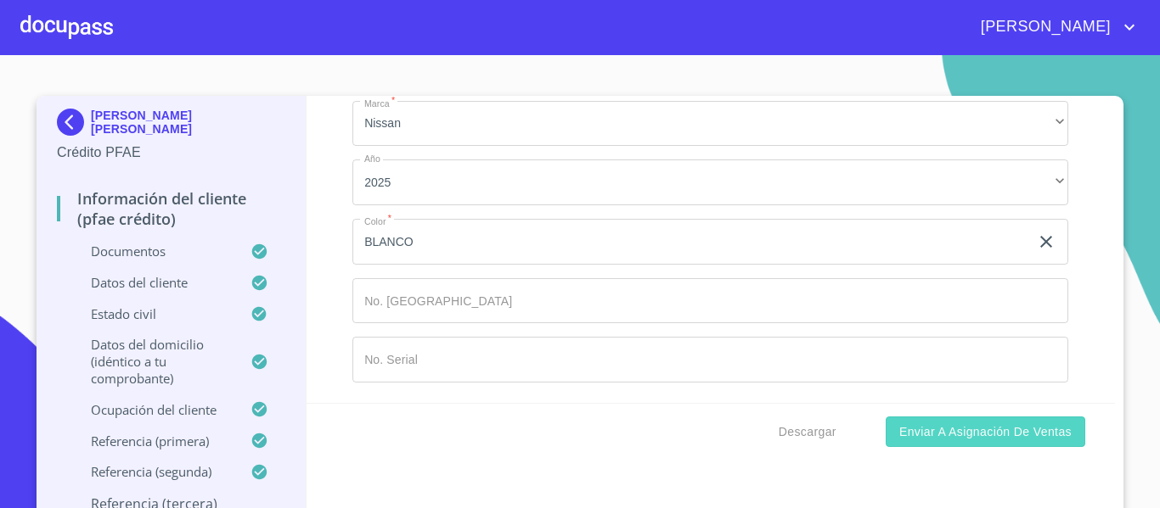
type input "[PHONE_NUMBER]"
click at [969, 441] on span "Enviar a Asignación de Ventas" at bounding box center [985, 432] width 172 height 21
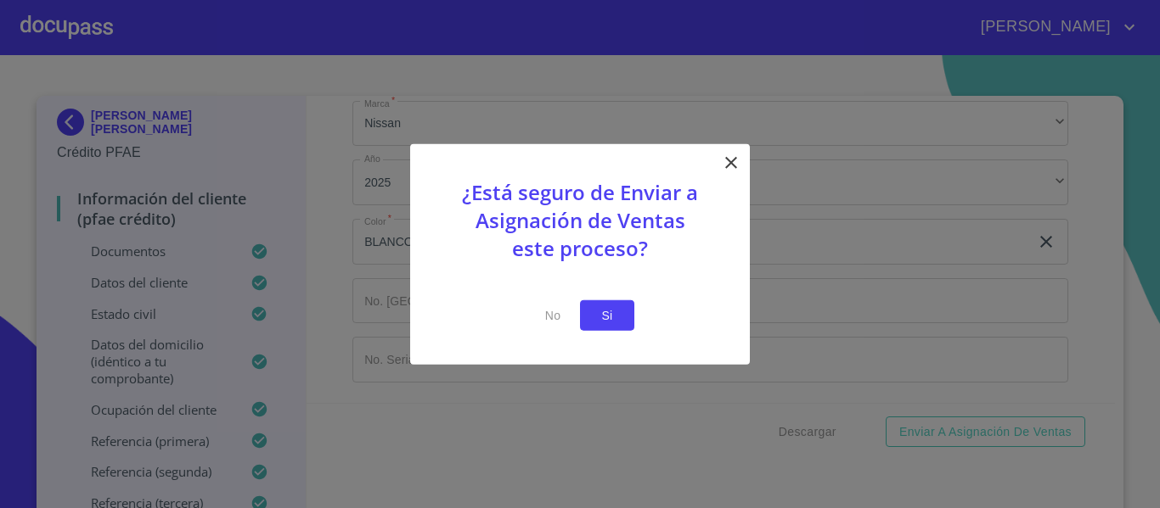
click at [593, 315] on button "Si" at bounding box center [607, 315] width 54 height 31
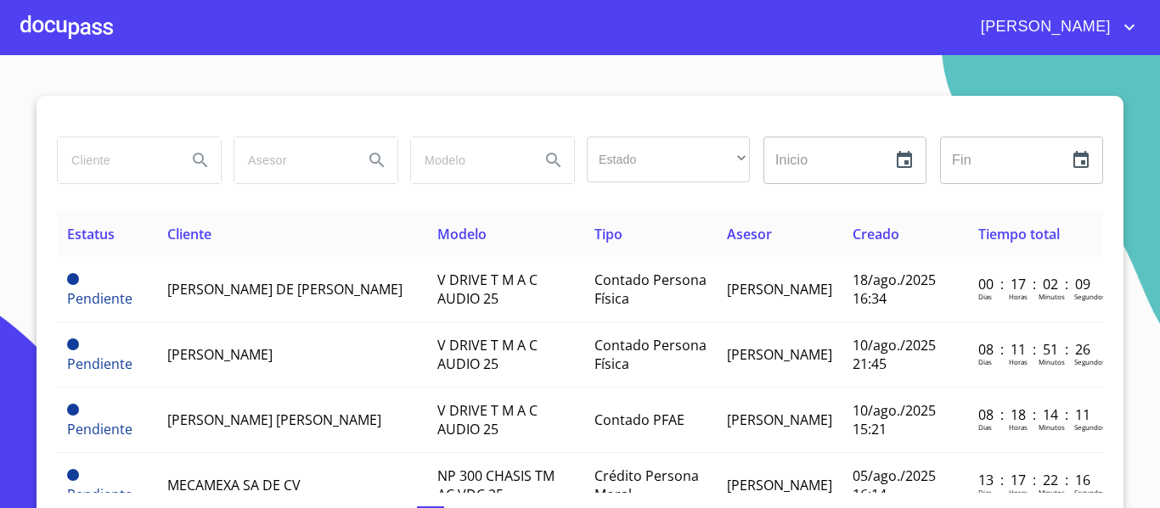
click at [110, 168] on input "search" at bounding box center [115, 161] width 115 height 46
type input "[PERSON_NAME]"
click at [196, 156] on icon "Search" at bounding box center [200, 160] width 14 height 14
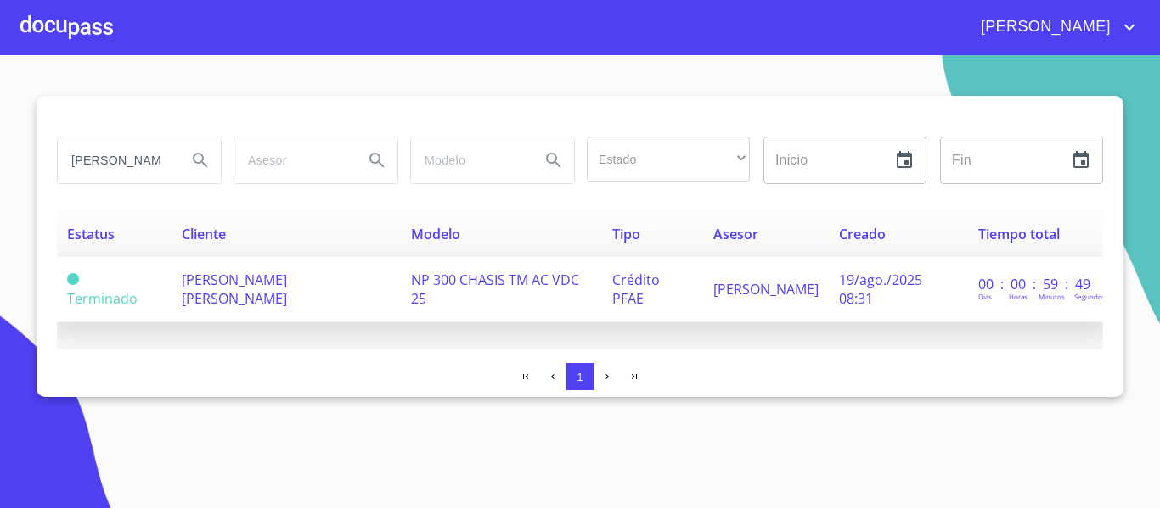
click at [270, 282] on span "[PERSON_NAME] [PERSON_NAME]" at bounding box center [234, 289] width 105 height 37
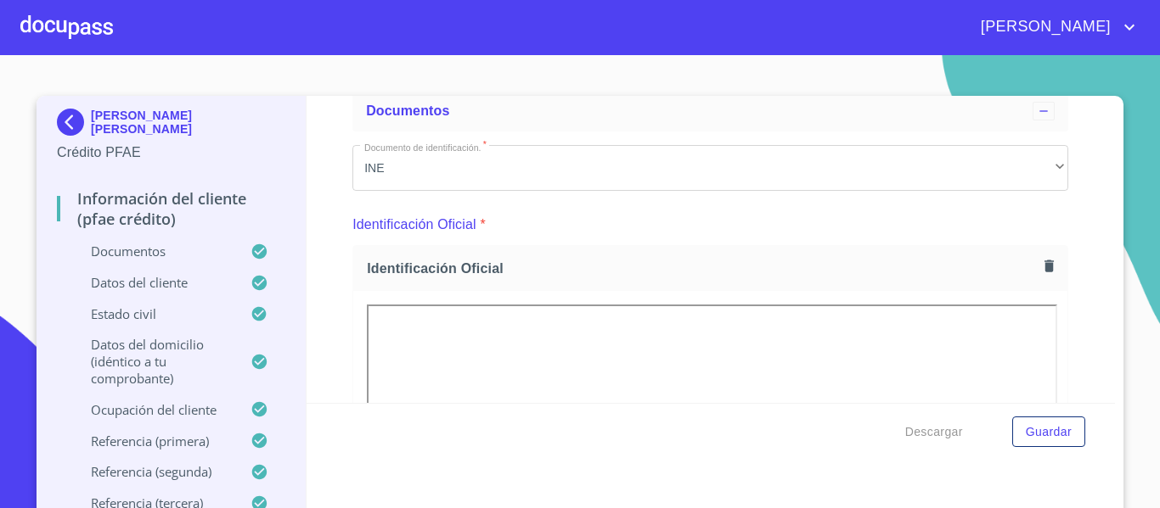
scroll to position [255, 0]
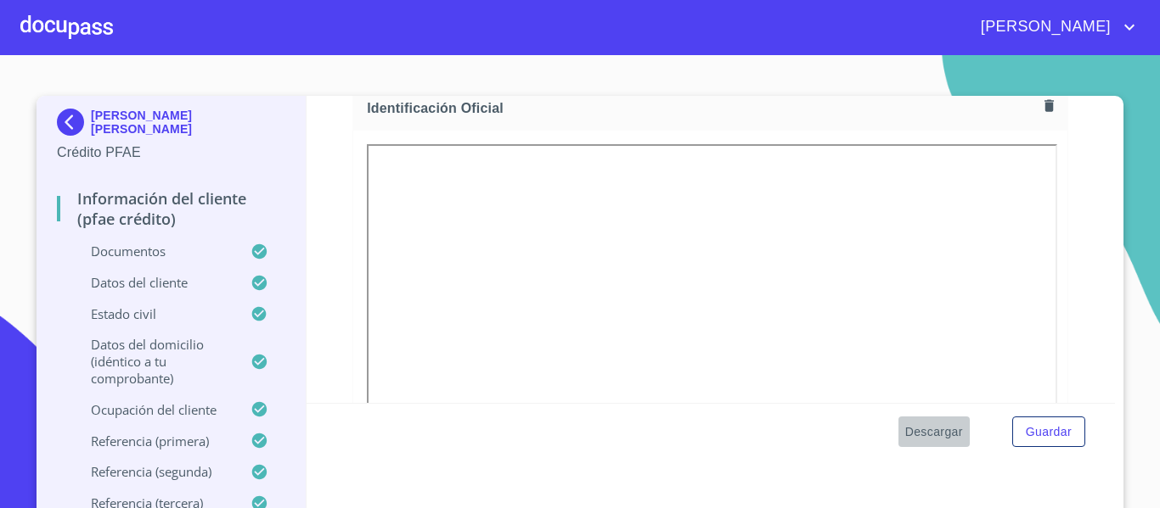
click at [916, 432] on span "Descargar" at bounding box center [934, 432] width 58 height 21
